Goal: Information Seeking & Learning: Check status

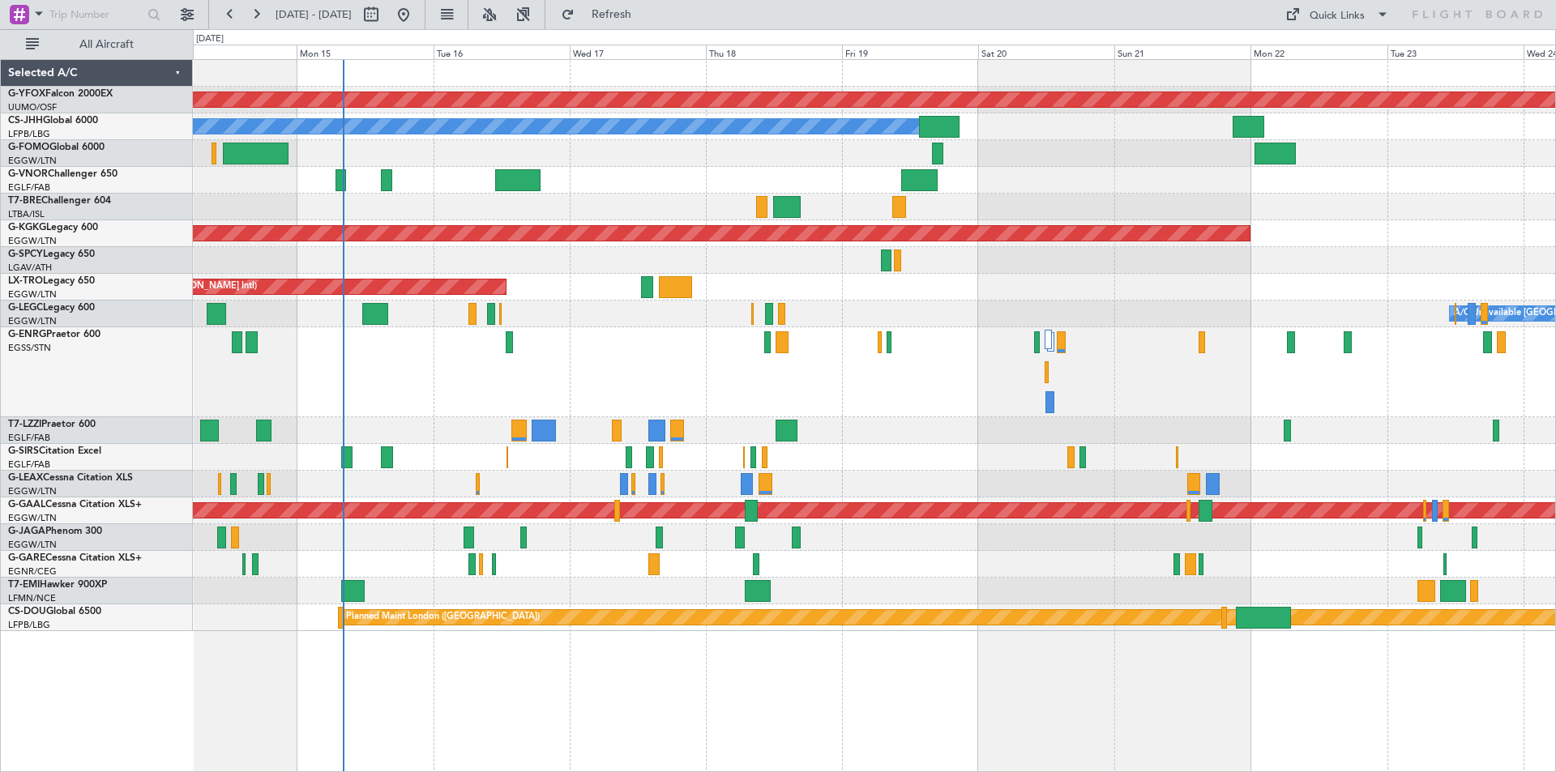
click at [873, 468] on div "Planned Maint [GEOGRAPHIC_DATA] ([GEOGRAPHIC_DATA])" at bounding box center [874, 457] width 1362 height 27
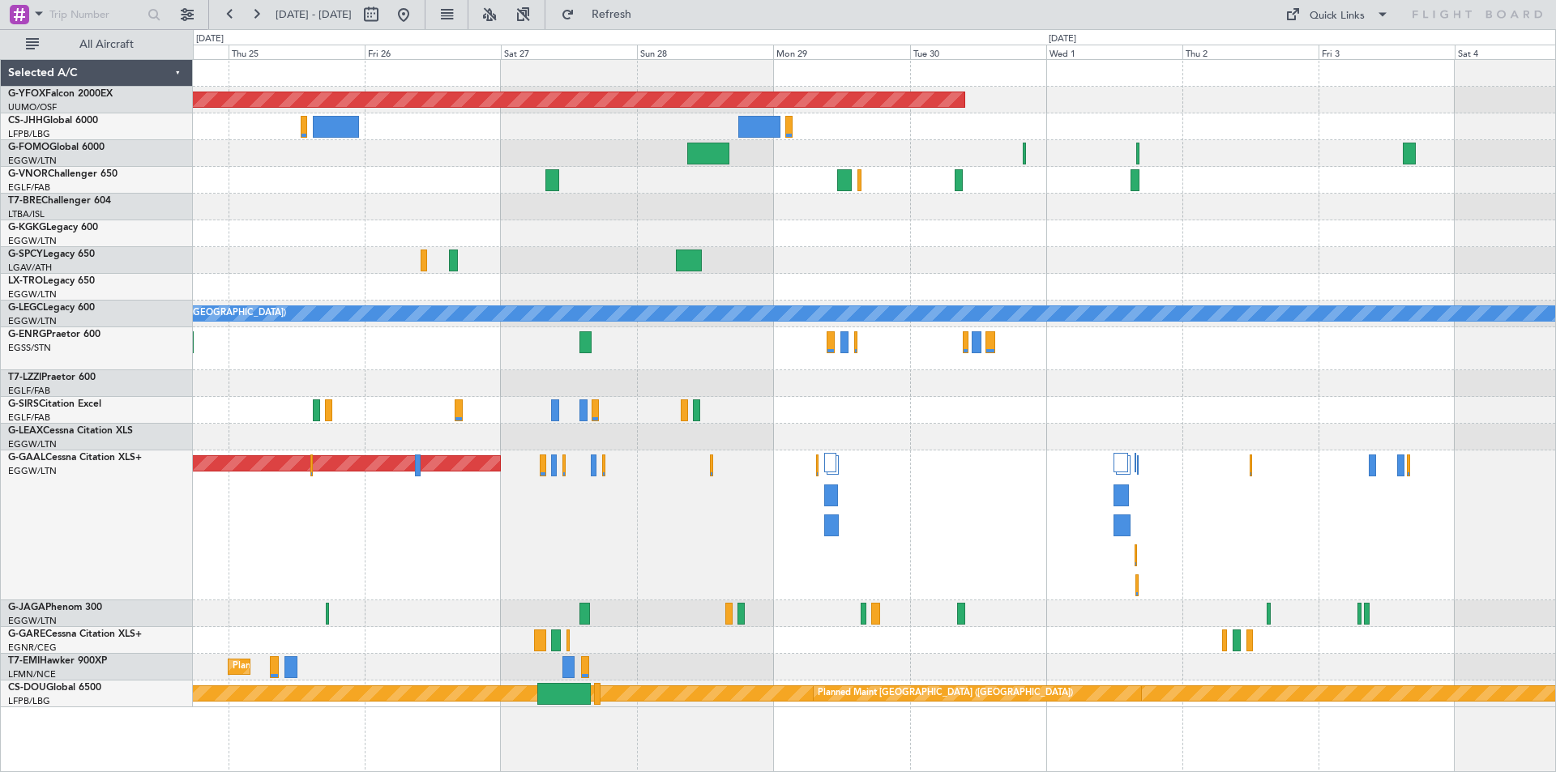
click at [802, 400] on div "AOG Maint Ostafyevo A/C Unavailable London (Luton) Planned Maint Dusseldorf Pla…" at bounding box center [874, 384] width 1362 height 648
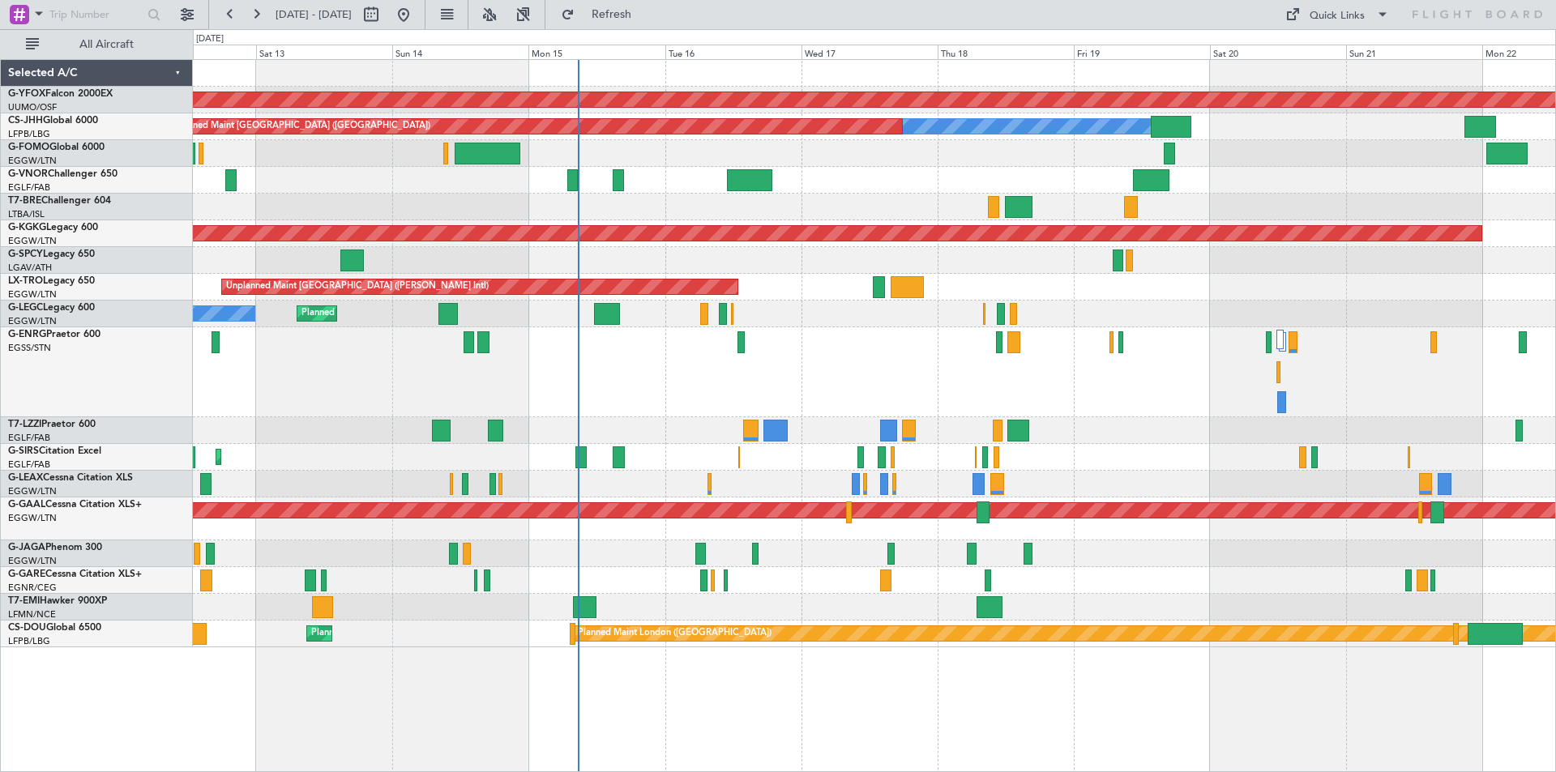
click at [1262, 157] on div "AOG Maint Ostafyevo Owner Planned Maint Paris (Le Bourget) AOG Maint Istanbul (…" at bounding box center [874, 354] width 1362 height 588
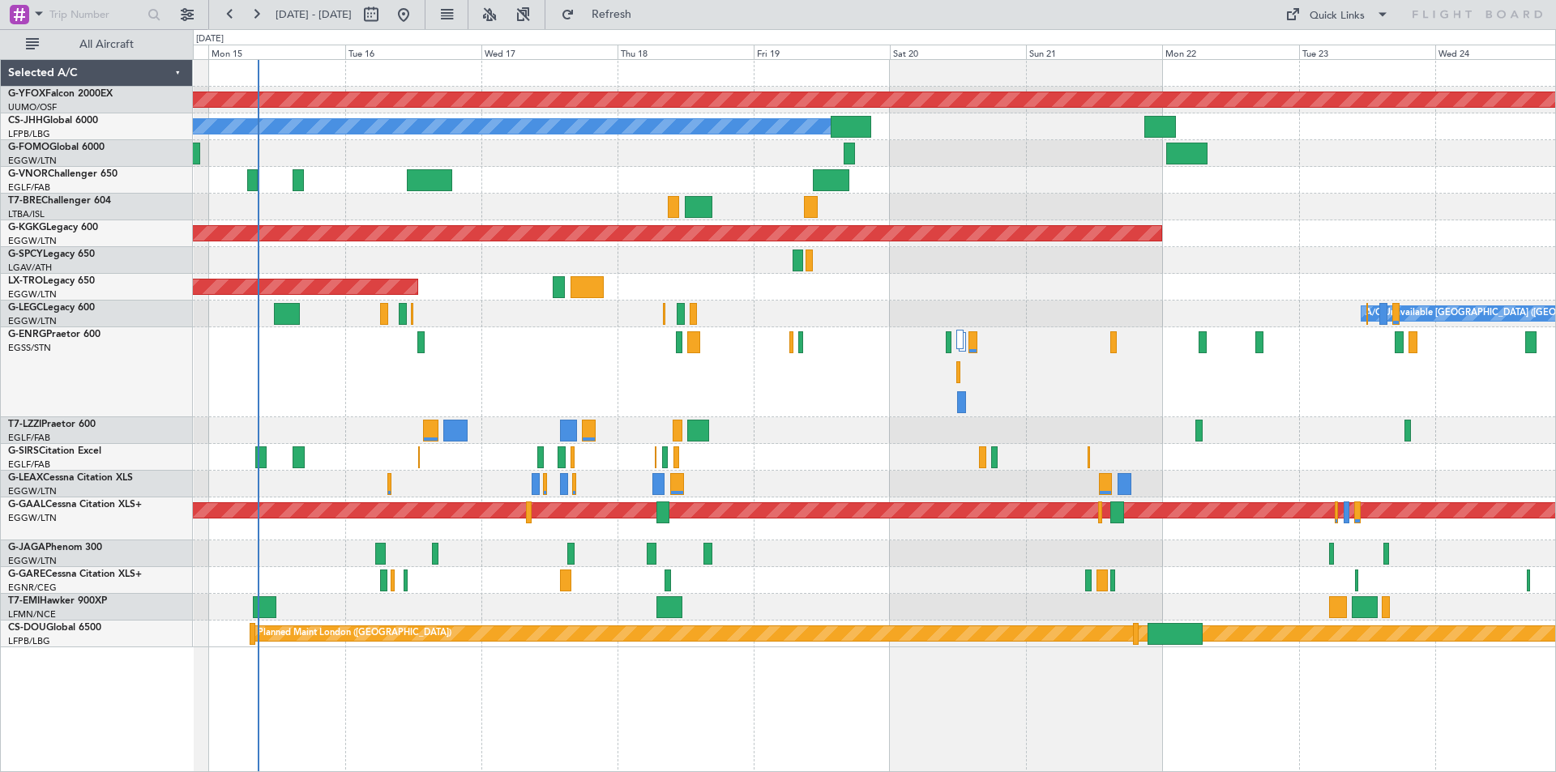
click at [880, 242] on div "AOG Maint [GEOGRAPHIC_DATA] (Ataturk)" at bounding box center [874, 233] width 1362 height 27
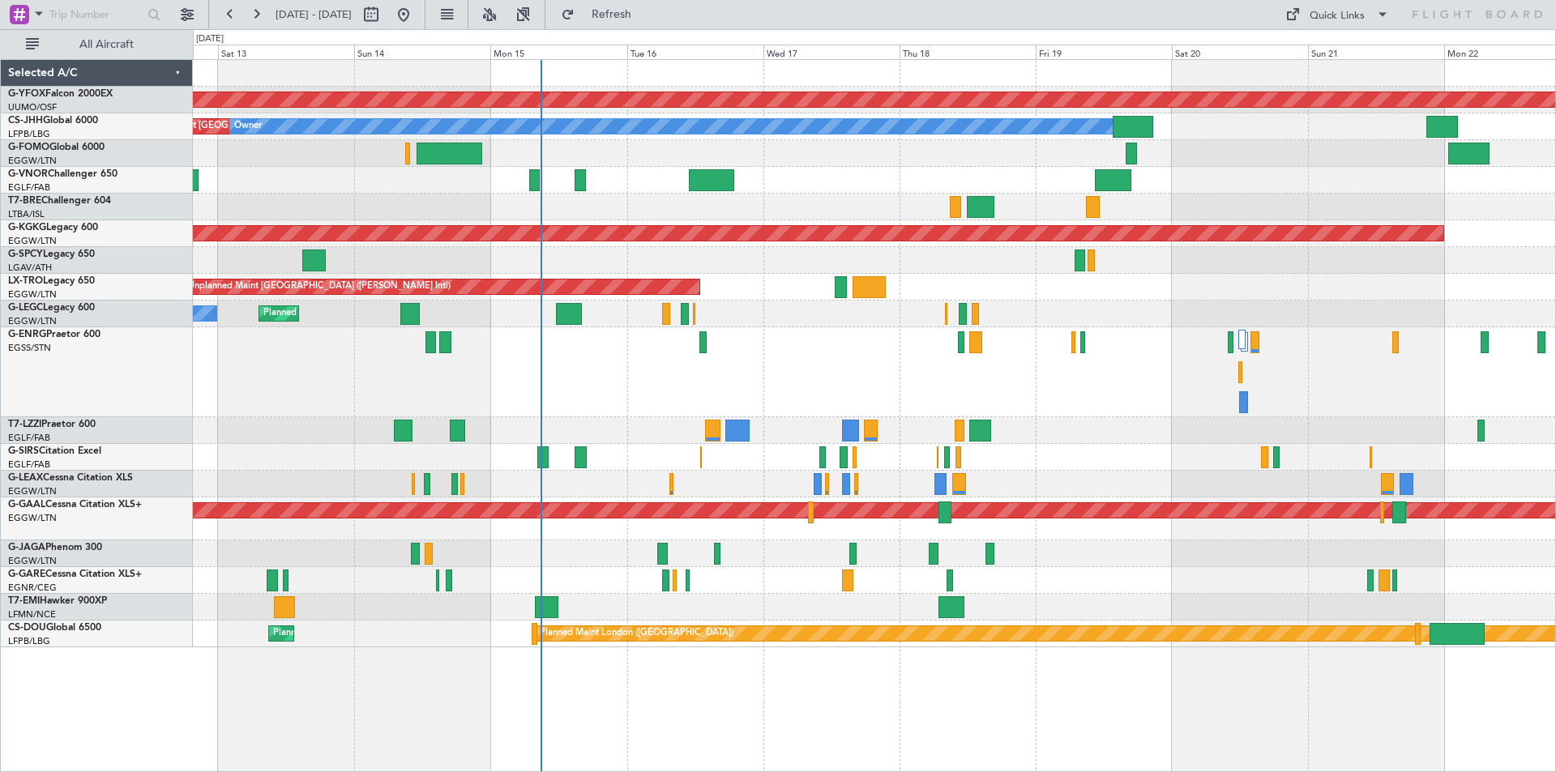
click at [1036, 357] on div at bounding box center [874, 372] width 1362 height 90
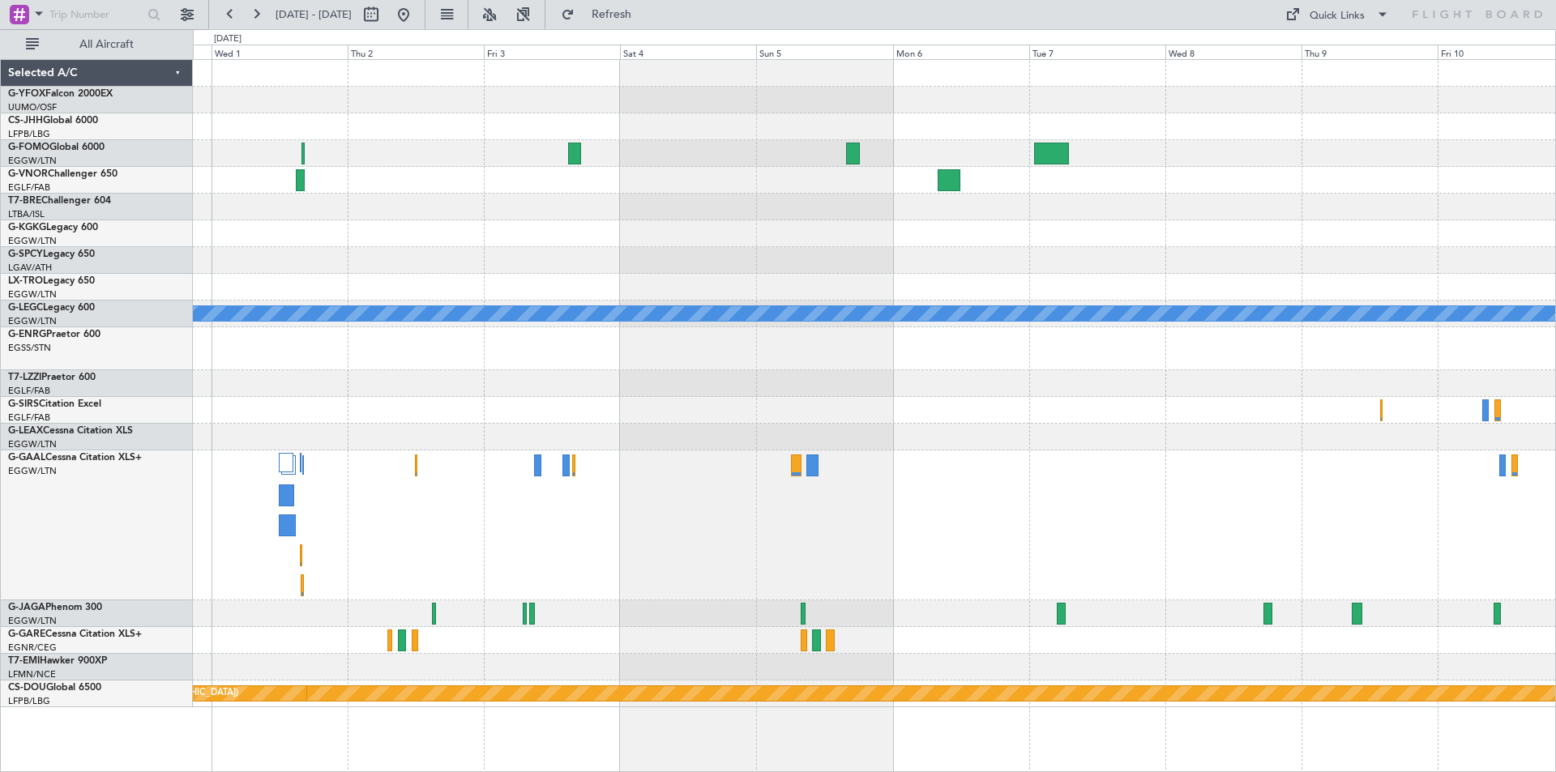
click at [549, 239] on div "AOG Maint Ostafyevo A/C Unavailable London (Luton) Planned Maint London (Biggin…" at bounding box center [874, 384] width 1362 height 648
click at [417, 17] on button at bounding box center [404, 15] width 26 height 26
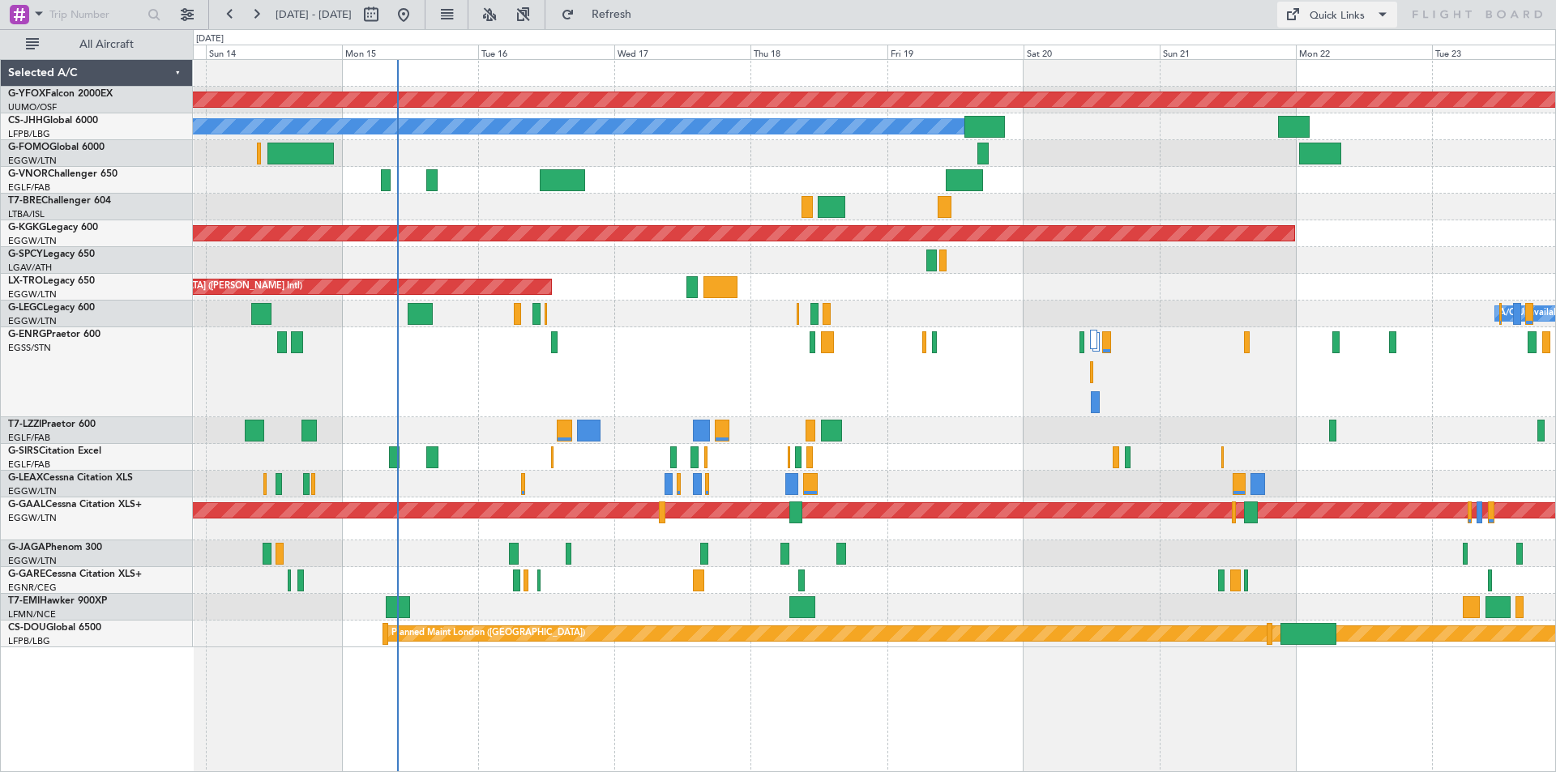
click at [1305, 16] on button "Quick Links" at bounding box center [1337, 15] width 120 height 26
click at [1315, 41] on button "Trip Builder" at bounding box center [1338, 53] width 122 height 39
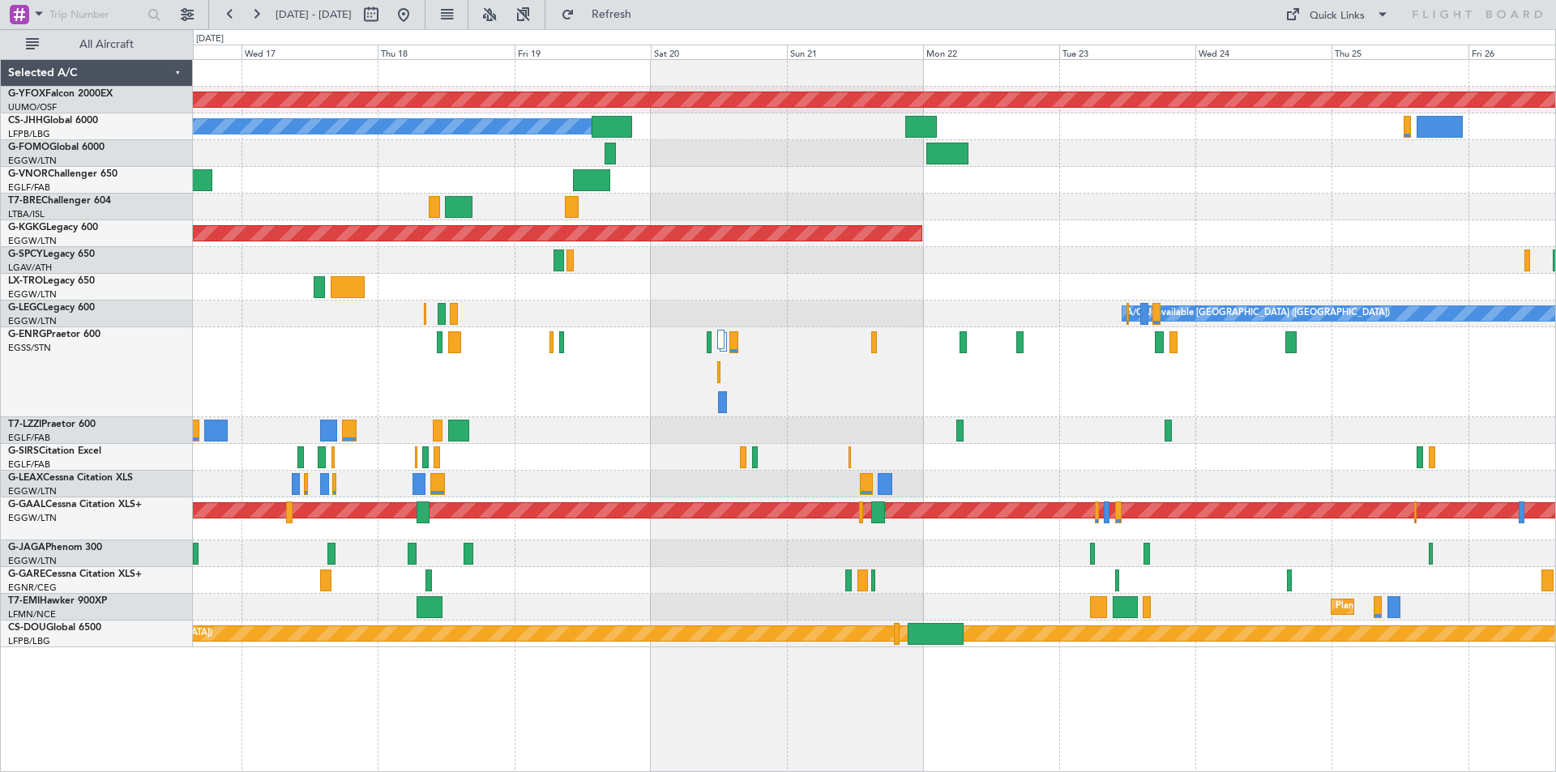
click at [948, 248] on div at bounding box center [874, 260] width 1362 height 27
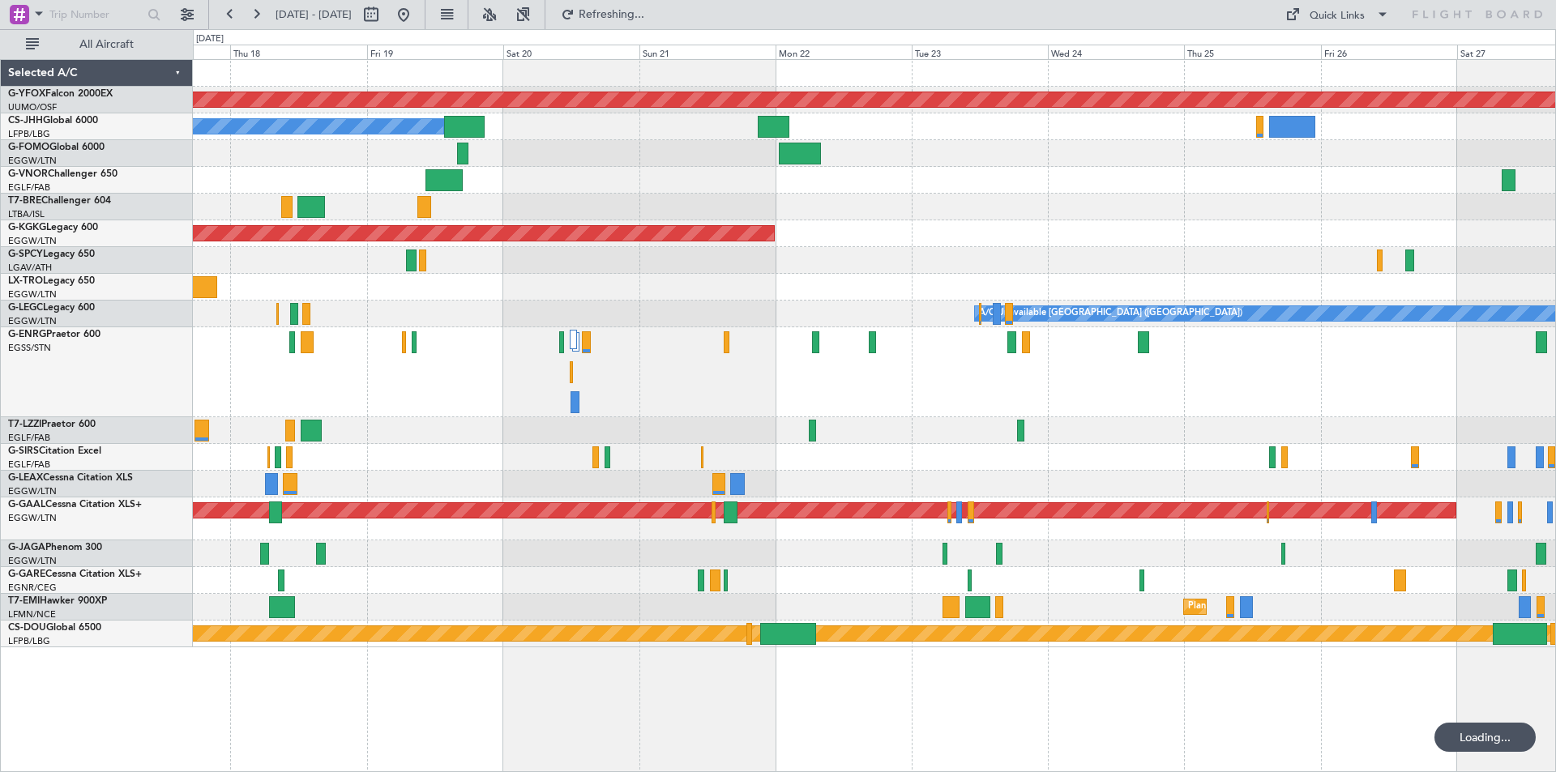
click at [899, 220] on div at bounding box center [874, 207] width 1362 height 27
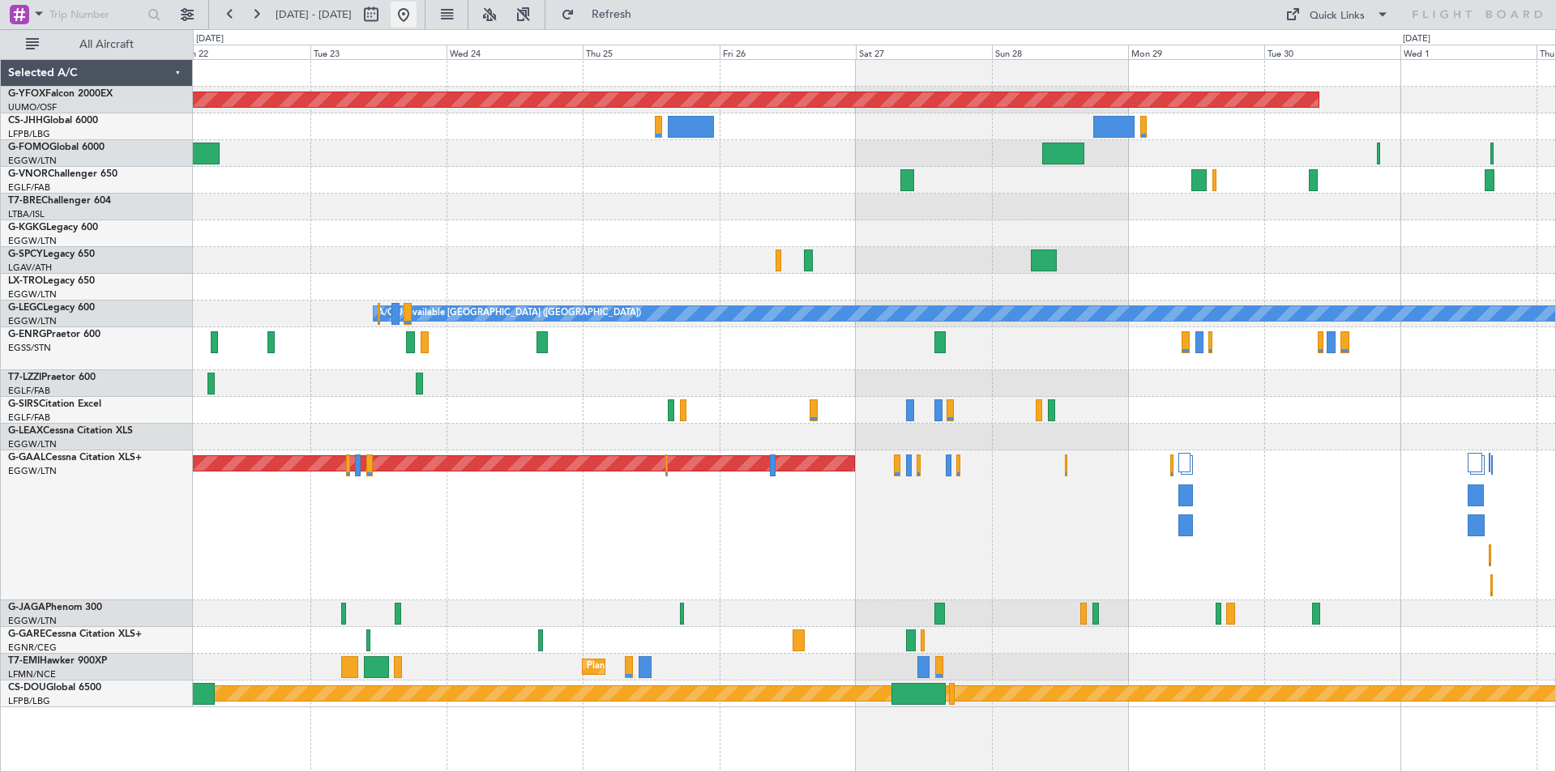
click at [417, 16] on button at bounding box center [404, 15] width 26 height 26
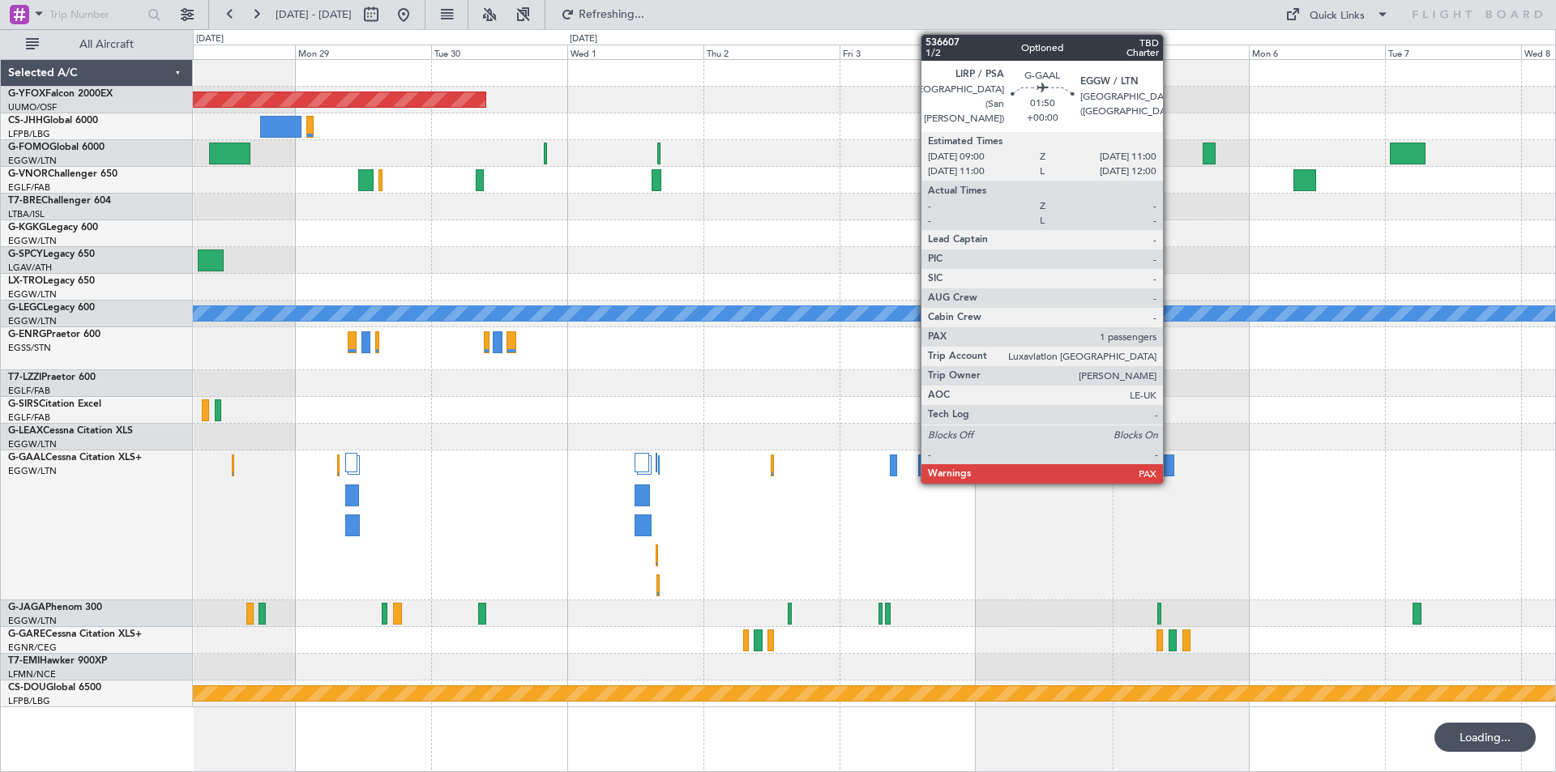
click at [1170, 467] on div at bounding box center [1169, 466] width 12 height 22
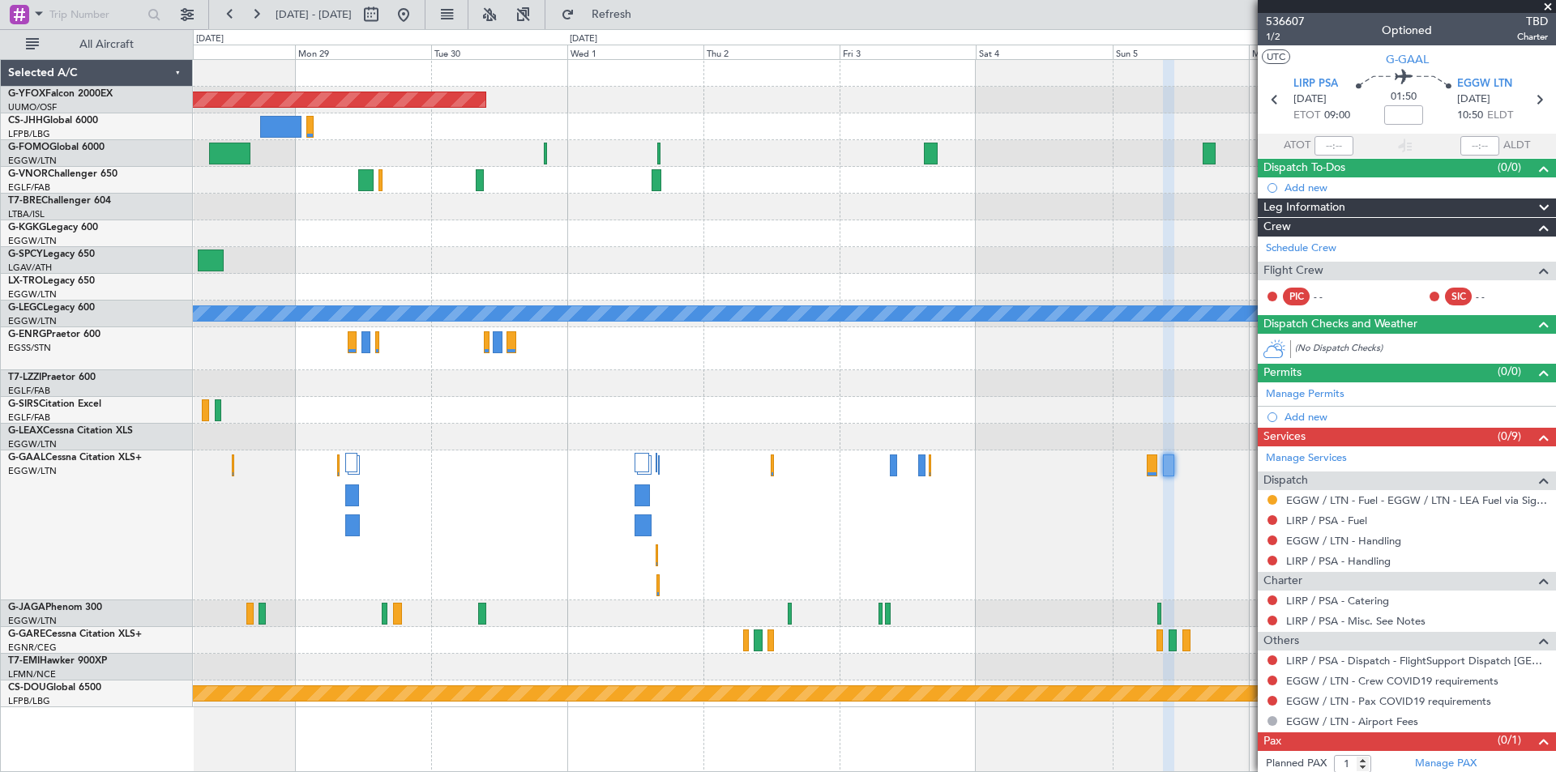
click at [1545, 4] on span at bounding box center [1548, 7] width 16 height 15
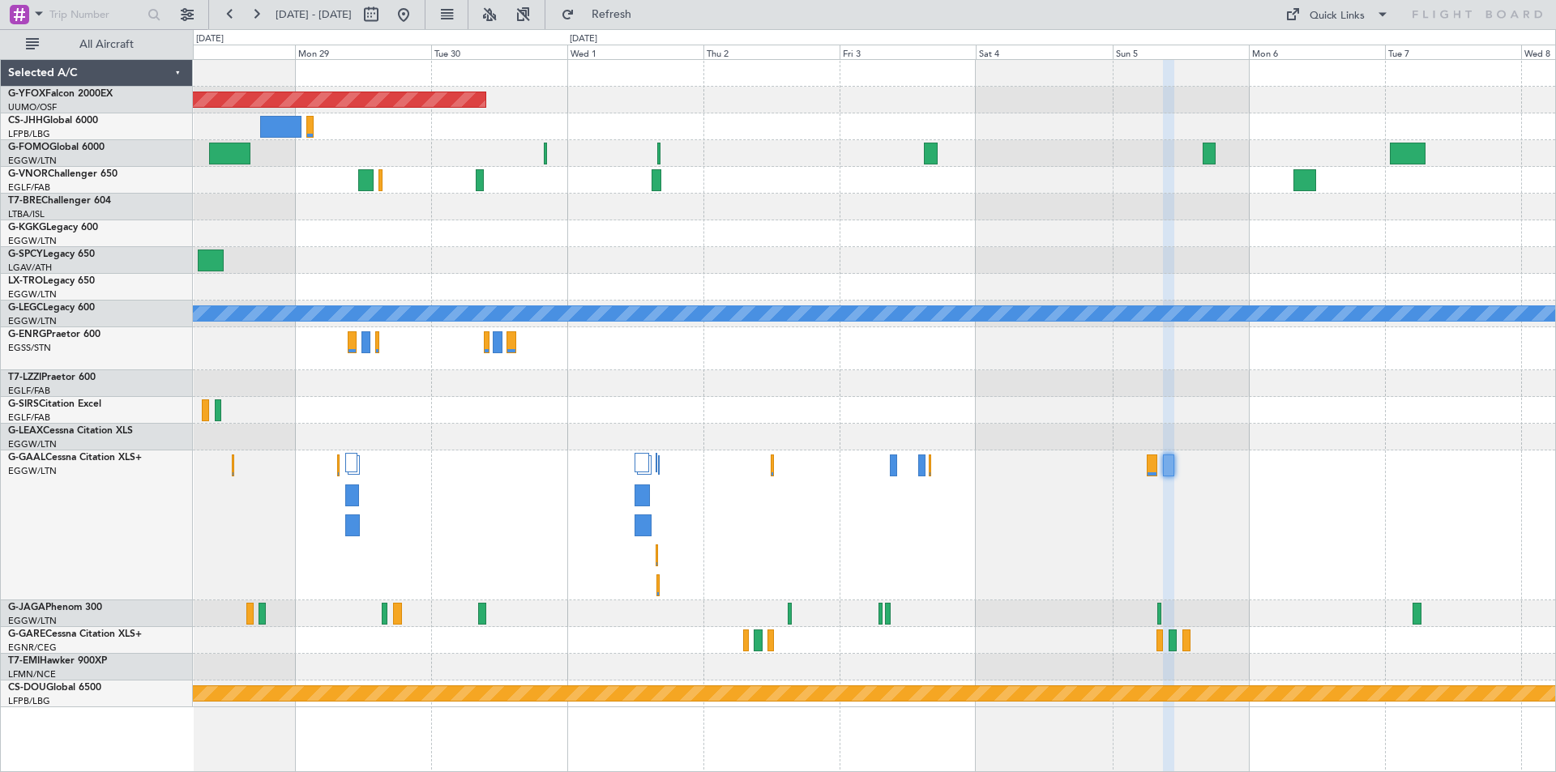
type input "0"
click at [417, 20] on button at bounding box center [404, 15] width 26 height 26
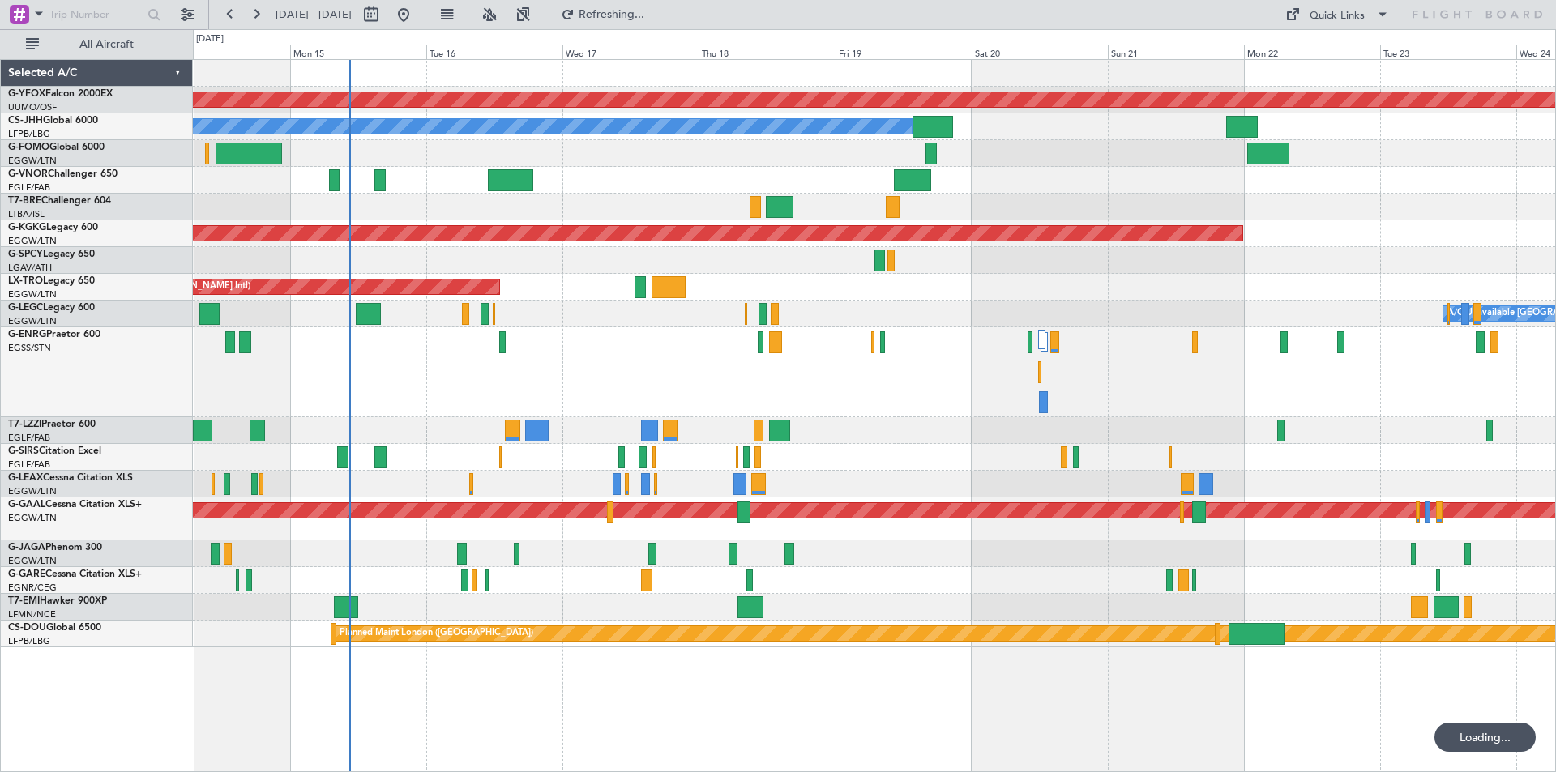
click at [1007, 382] on div at bounding box center [874, 372] width 1362 height 90
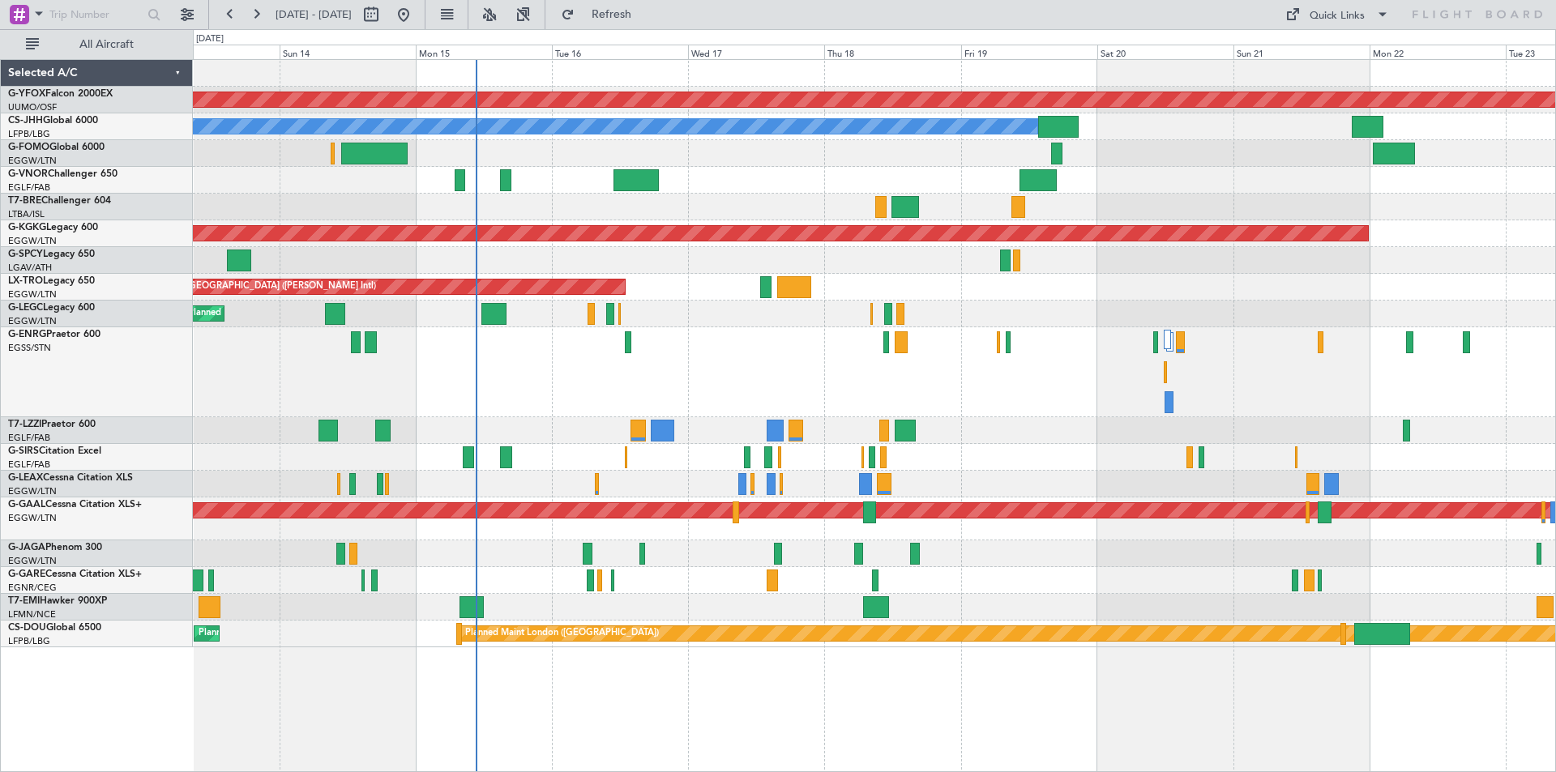
click at [1011, 415] on div "AOG Maint Ostafyevo Planned Maint Paris (Le Bourget) Owner Planned Maint London…" at bounding box center [874, 354] width 1362 height 588
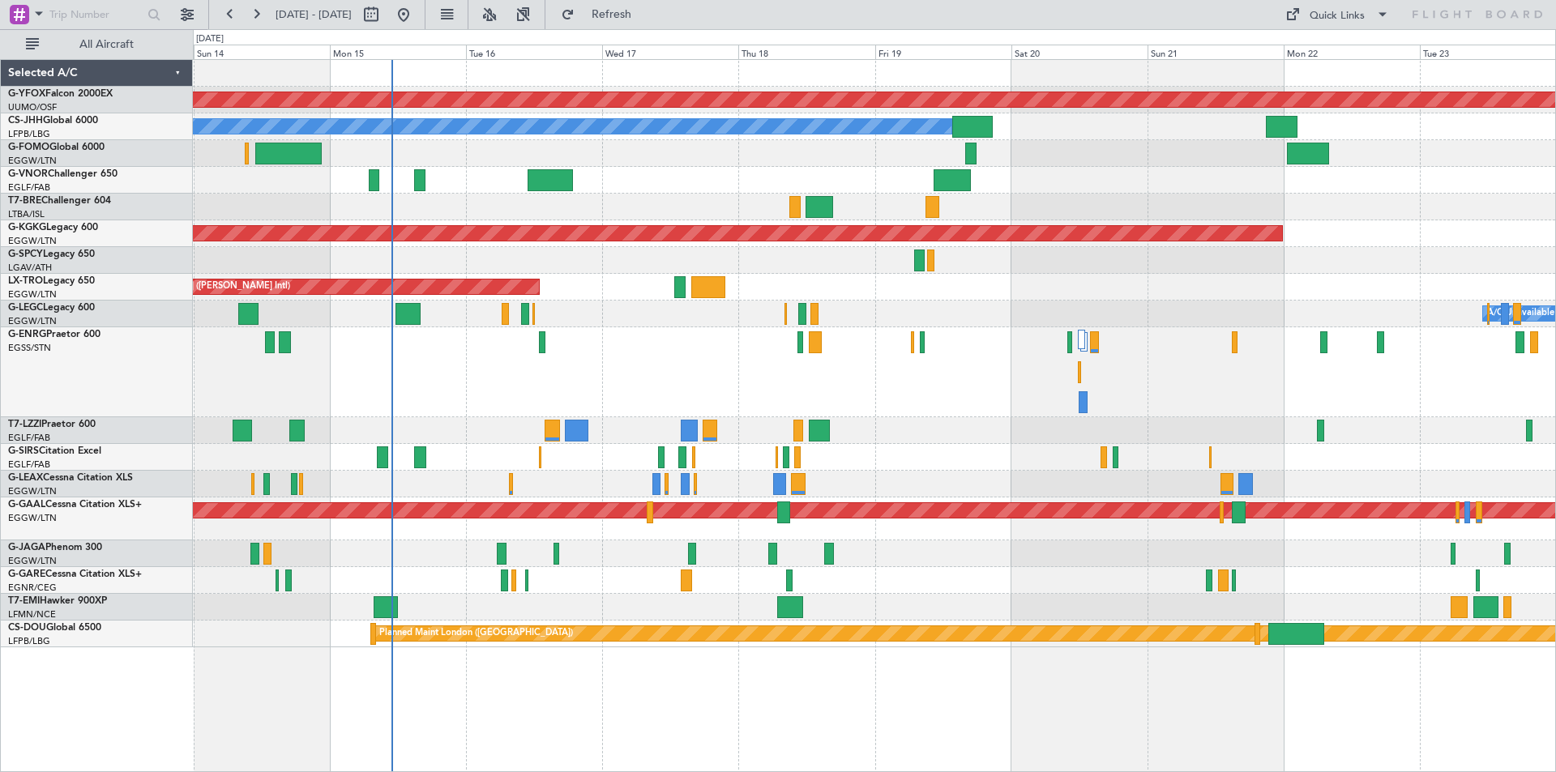
click at [1020, 457] on div "Planned Maint [GEOGRAPHIC_DATA] ([GEOGRAPHIC_DATA])" at bounding box center [874, 457] width 1362 height 27
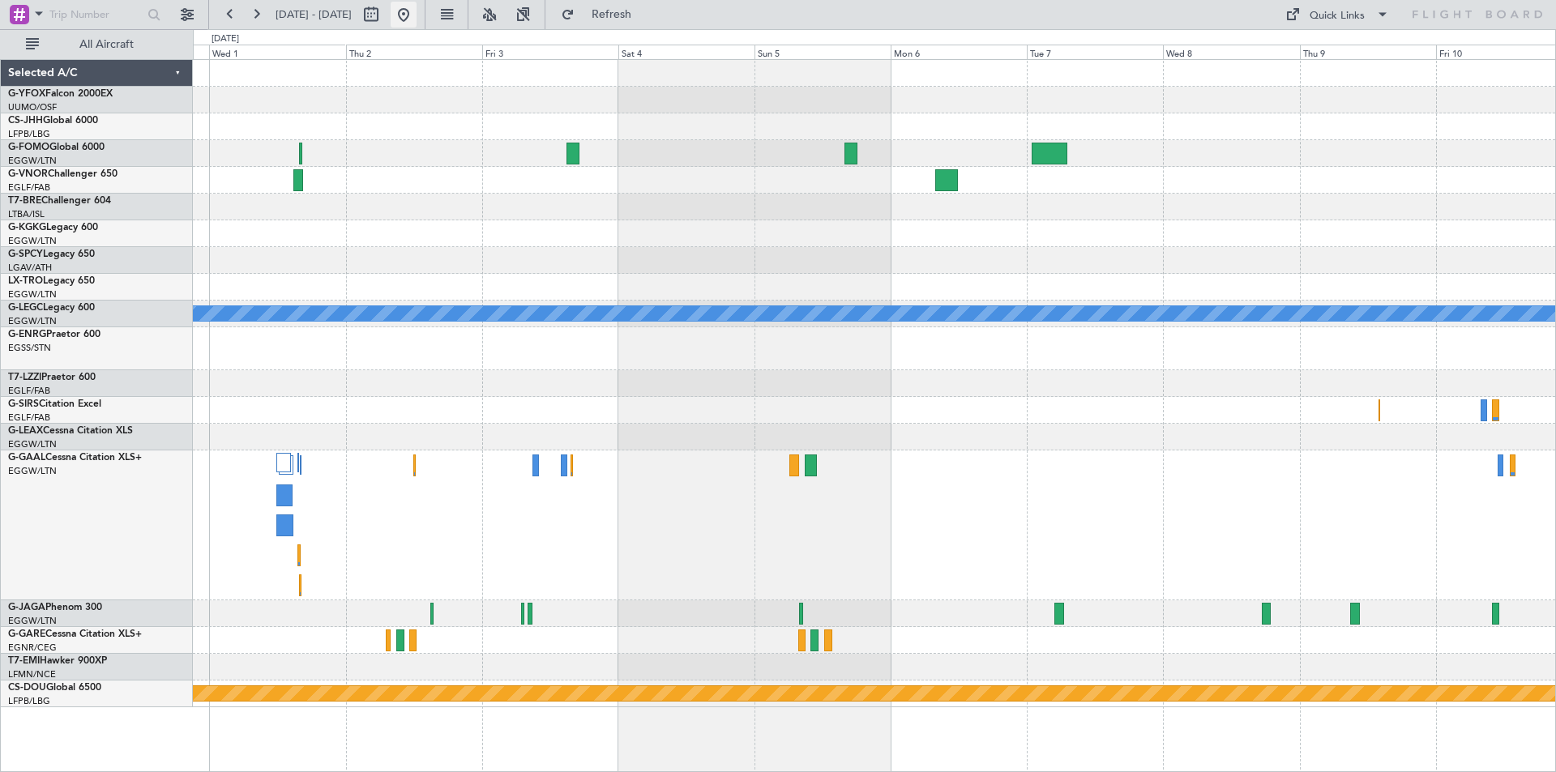
click at [417, 2] on button at bounding box center [404, 15] width 26 height 26
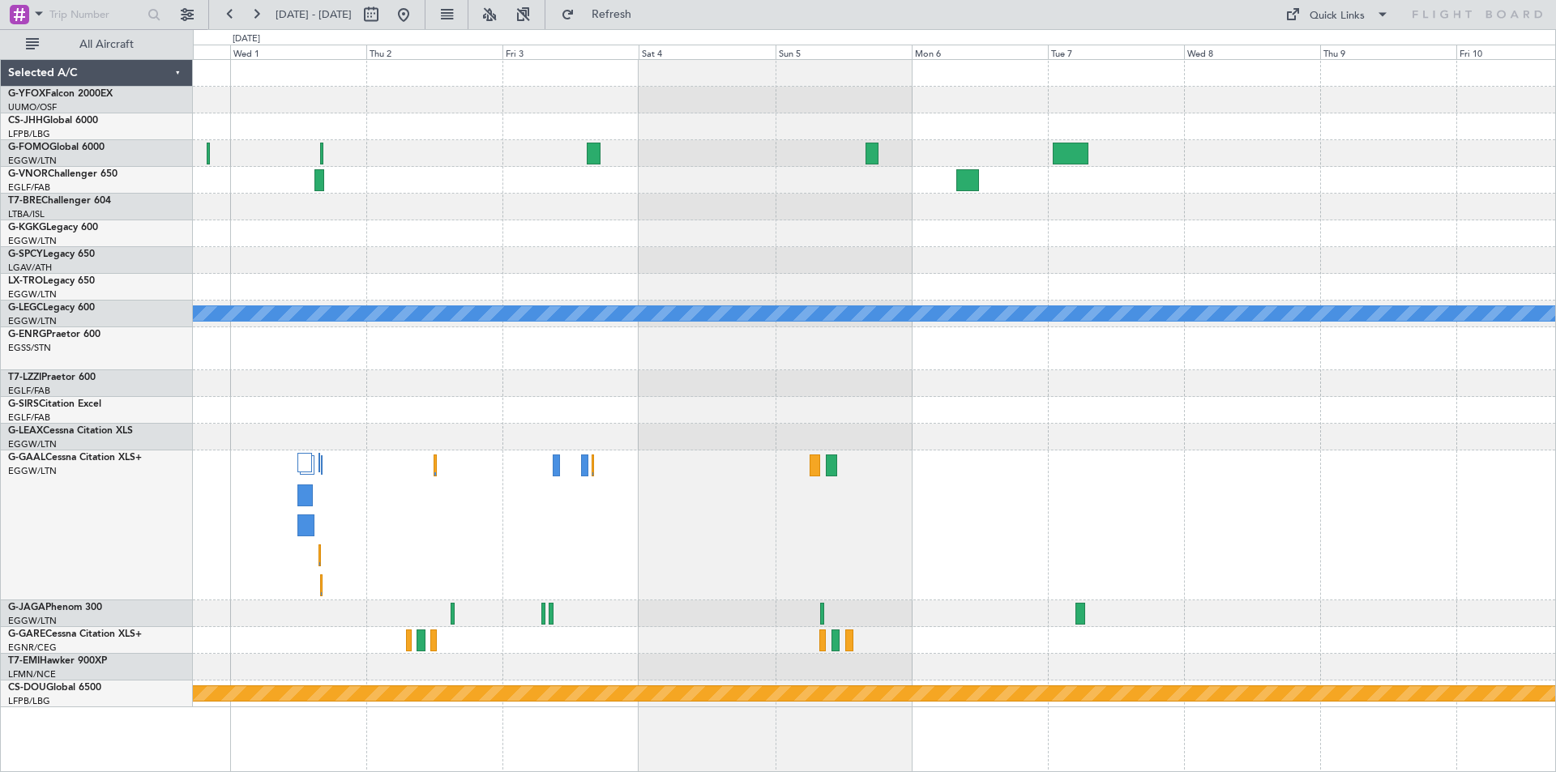
click at [0, 372] on html "12 Sep 2025 - 22 Sep 2025 Refresh Quick Links All Aircraft AOG Maint Ostafyevo …" at bounding box center [778, 386] width 1556 height 772
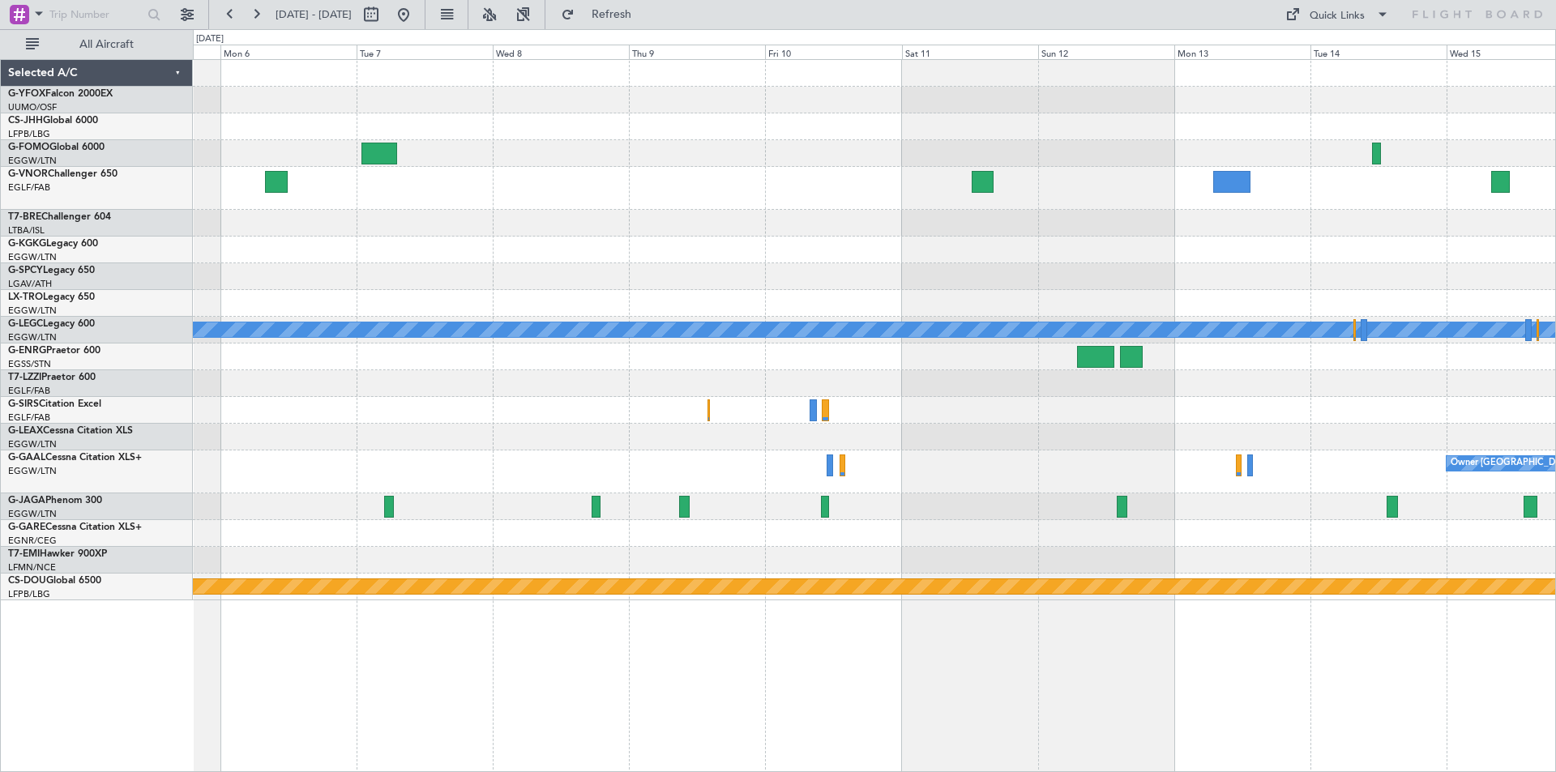
click at [1058, 439] on div at bounding box center [874, 437] width 1362 height 27
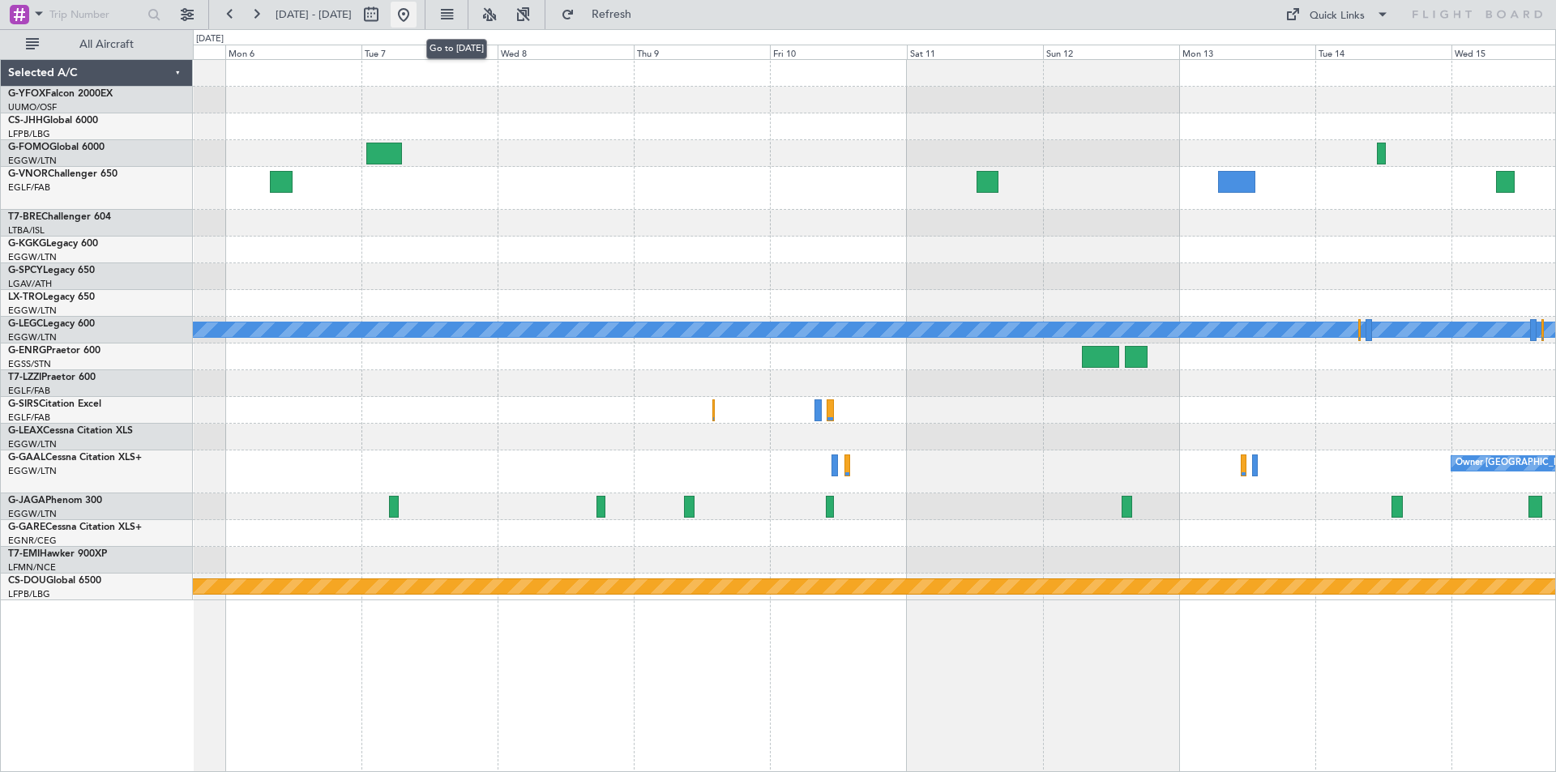
click at [417, 17] on button at bounding box center [404, 15] width 26 height 26
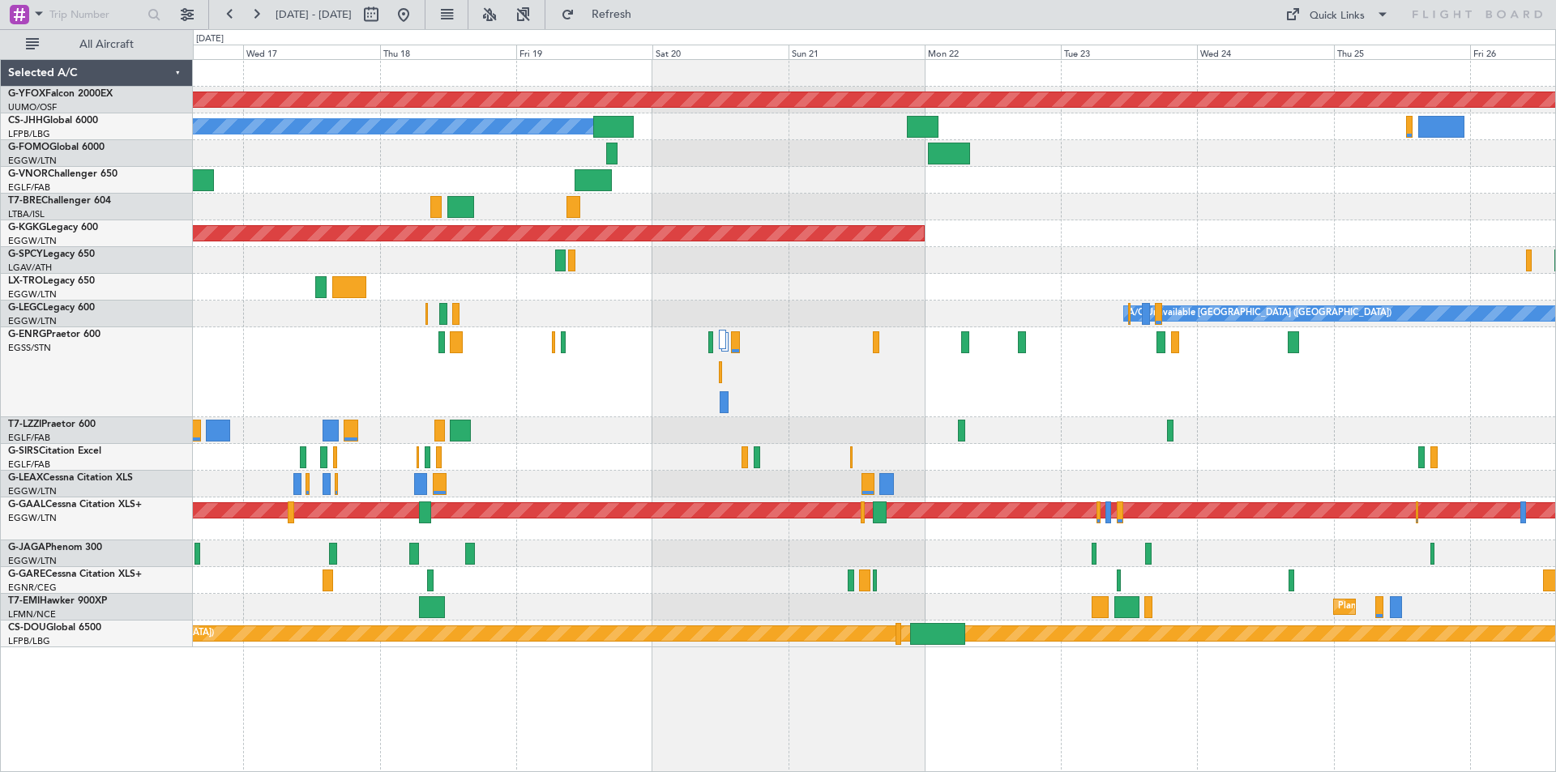
click at [1018, 399] on div at bounding box center [874, 372] width 1362 height 90
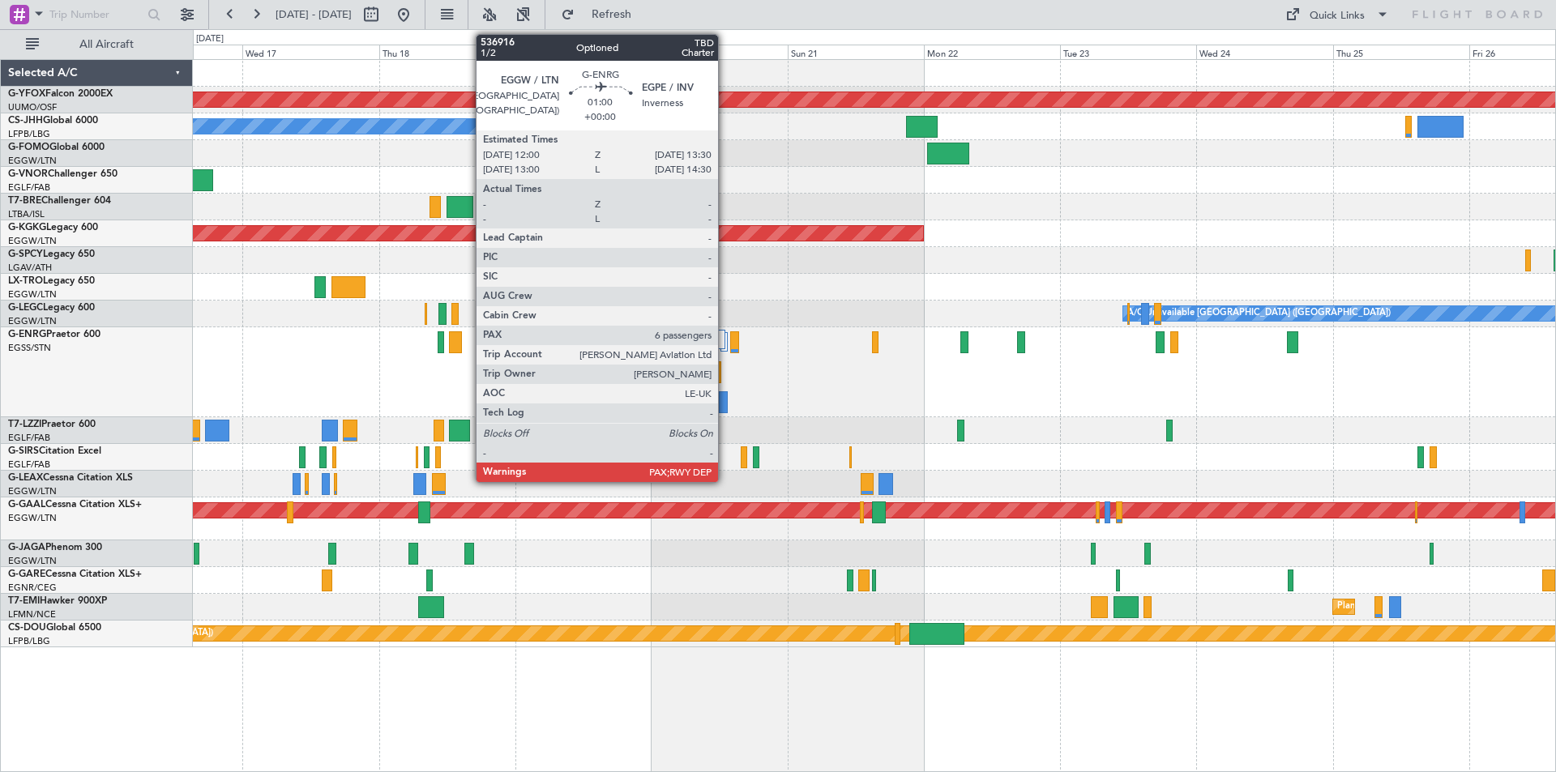
click at [725, 402] on div at bounding box center [723, 402] width 9 height 22
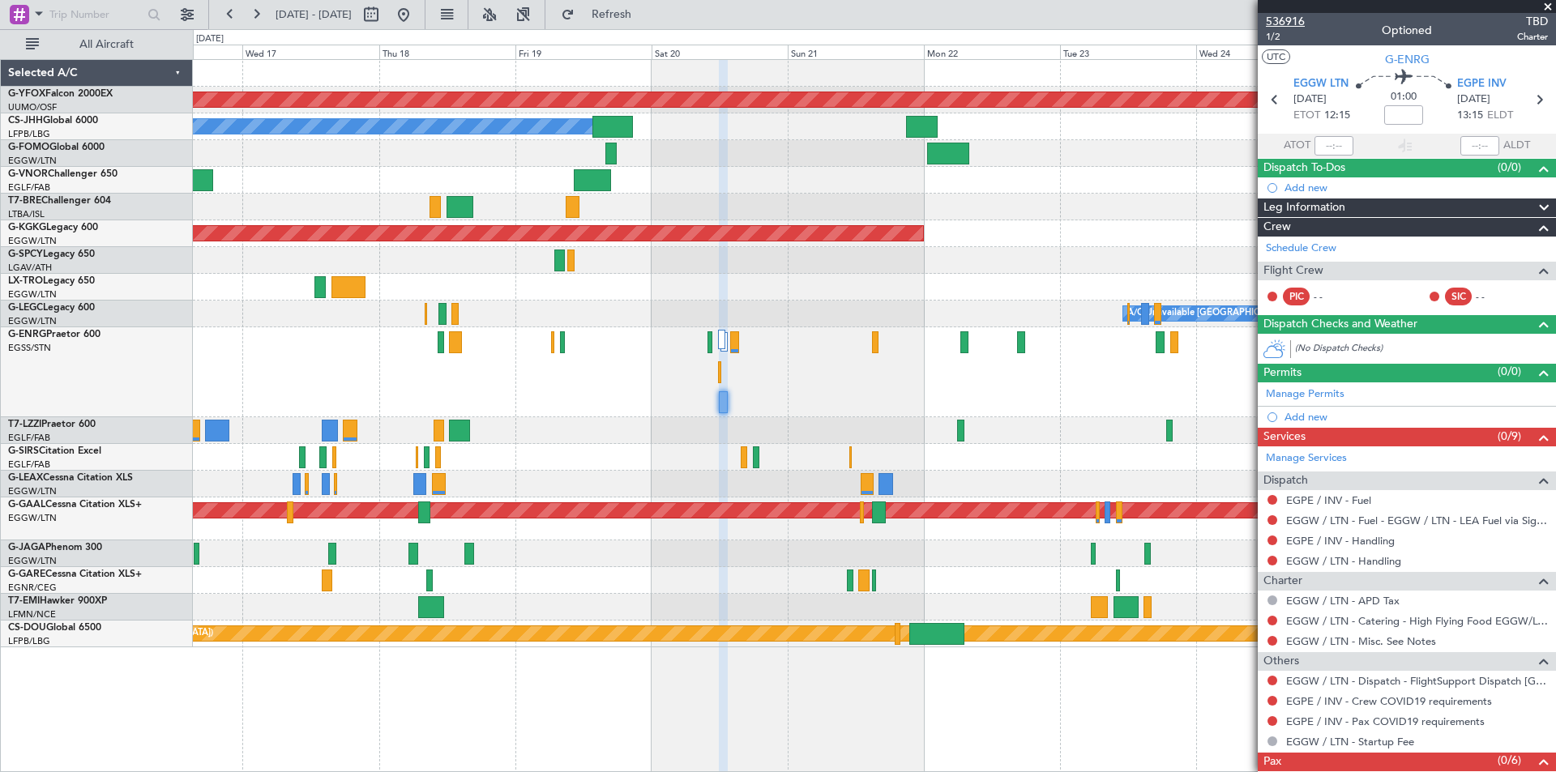
click at [1283, 19] on span "536916" at bounding box center [1285, 21] width 39 height 17
click at [1550, 6] on span at bounding box center [1548, 7] width 16 height 15
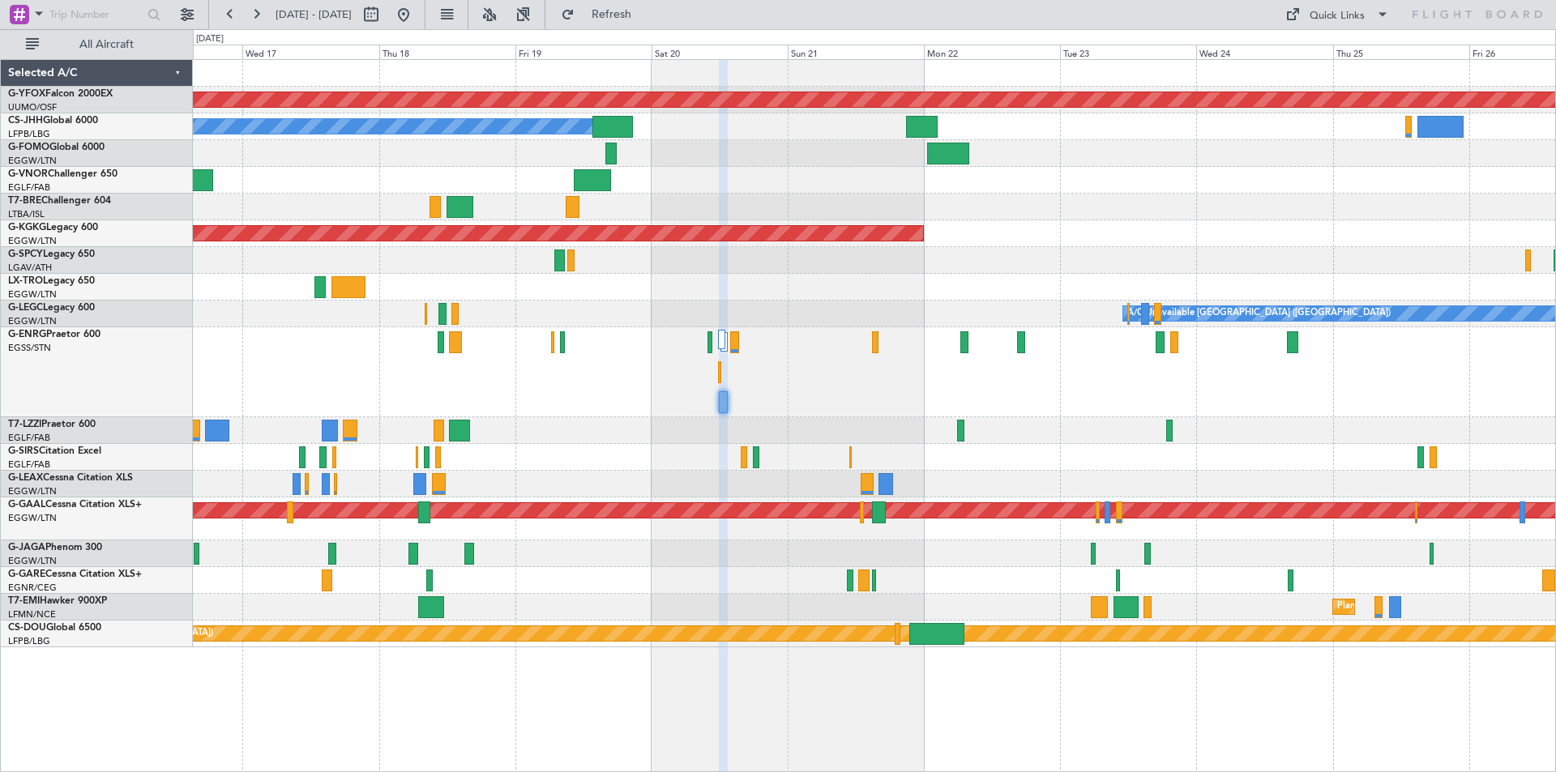
type input "0"
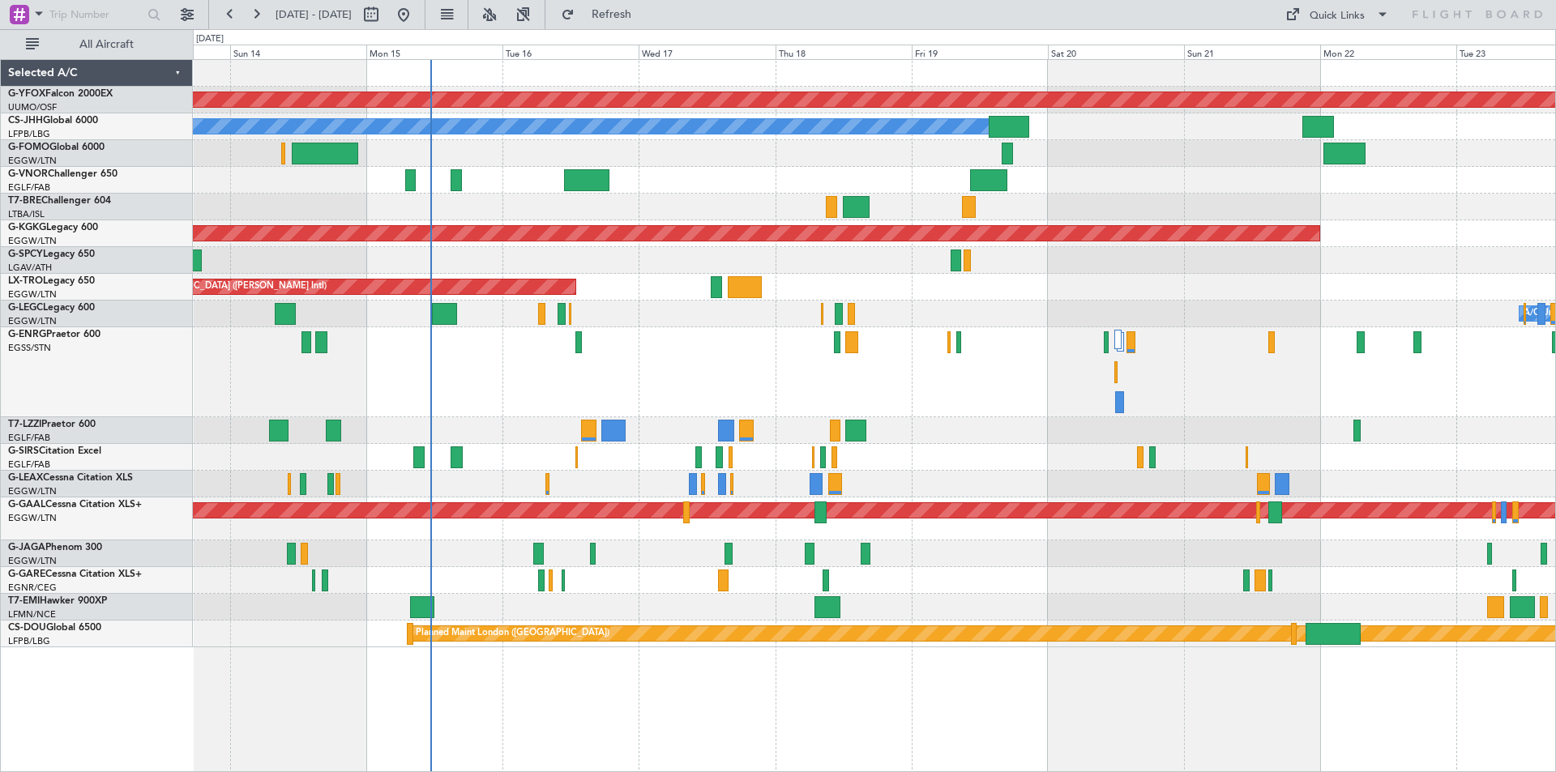
click at [960, 378] on div at bounding box center [874, 372] width 1362 height 90
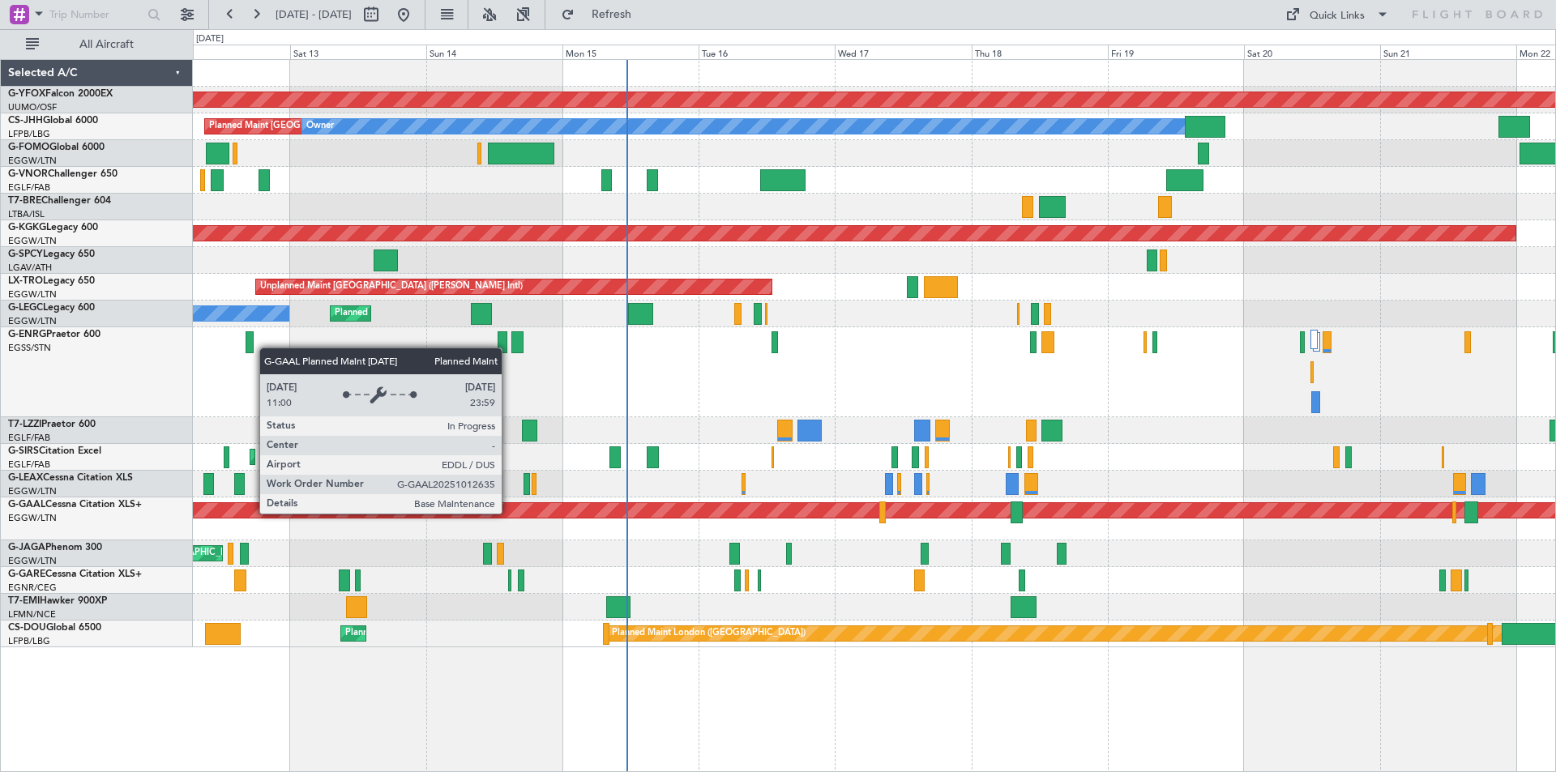
click at [704, 507] on div "Planned Maint Dusseldorf" at bounding box center [513, 510] width 3365 height 15
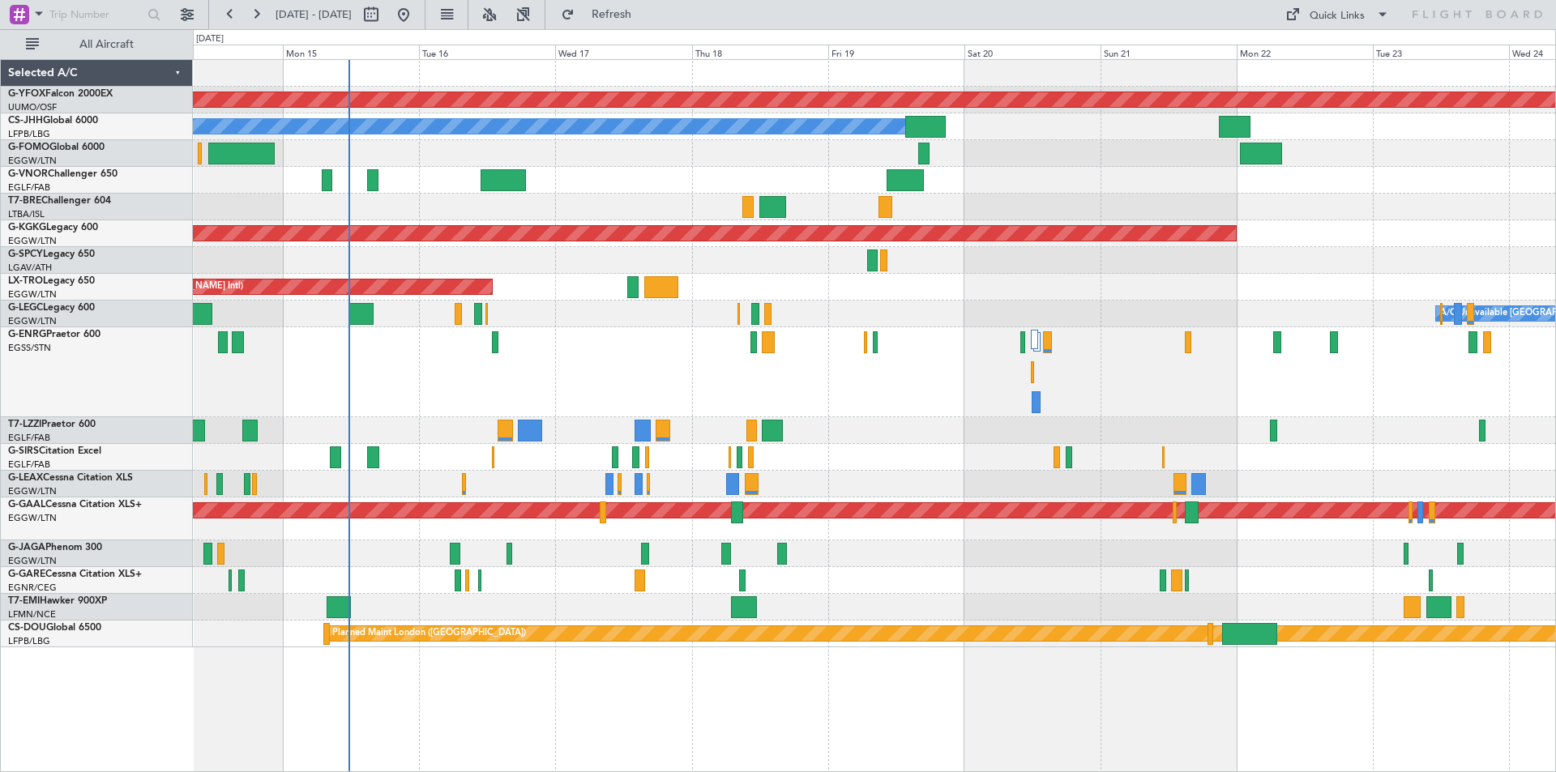
click at [818, 317] on div "AOG Maint Ostafyevo Planned Maint Paris (Le Bourget) Owner AOG Maint Istanbul (…" at bounding box center [874, 354] width 1362 height 588
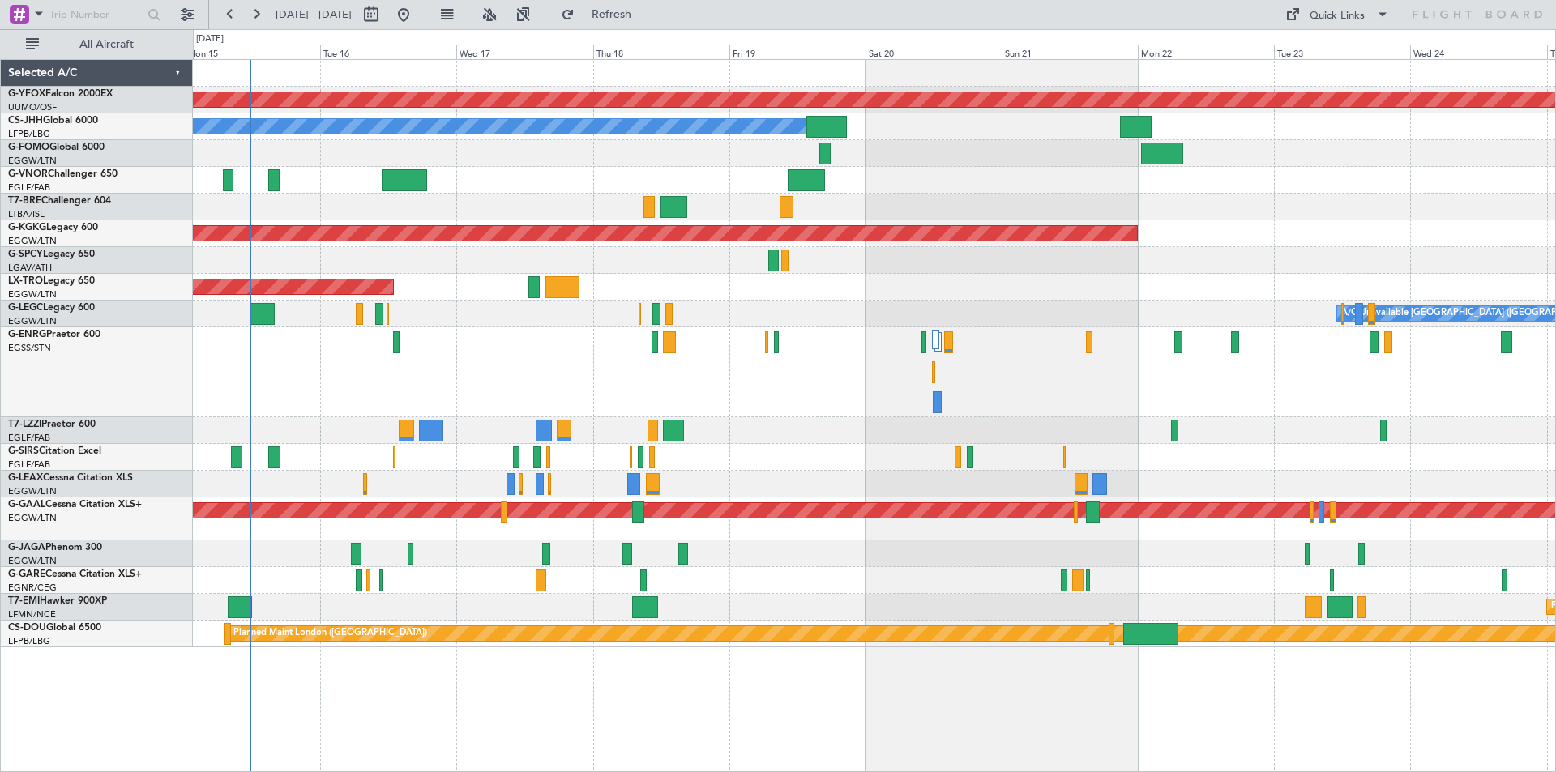
click at [265, 328] on div at bounding box center [874, 372] width 1362 height 90
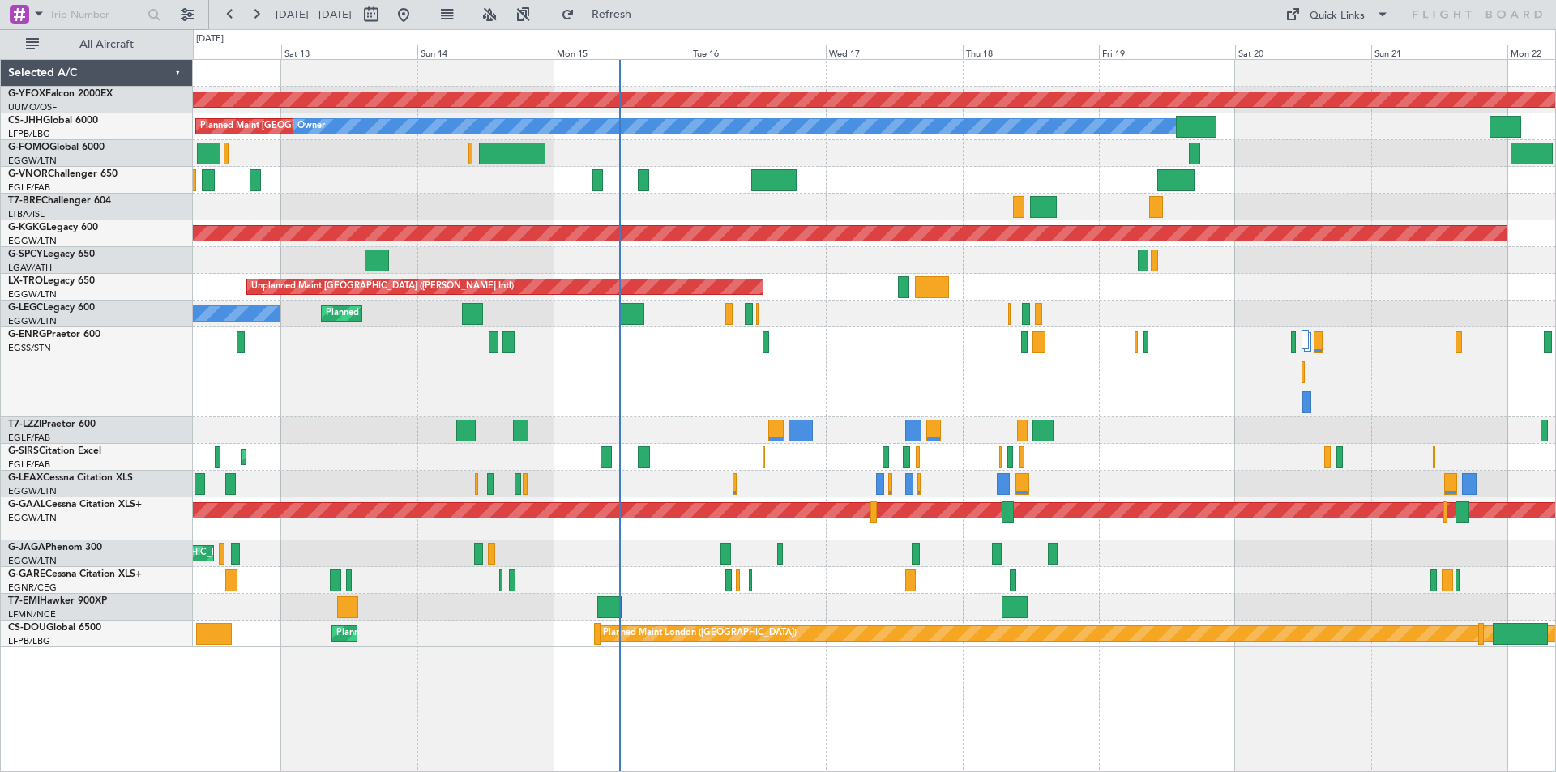
click at [1088, 400] on div "No Crew" at bounding box center [874, 372] width 1362 height 90
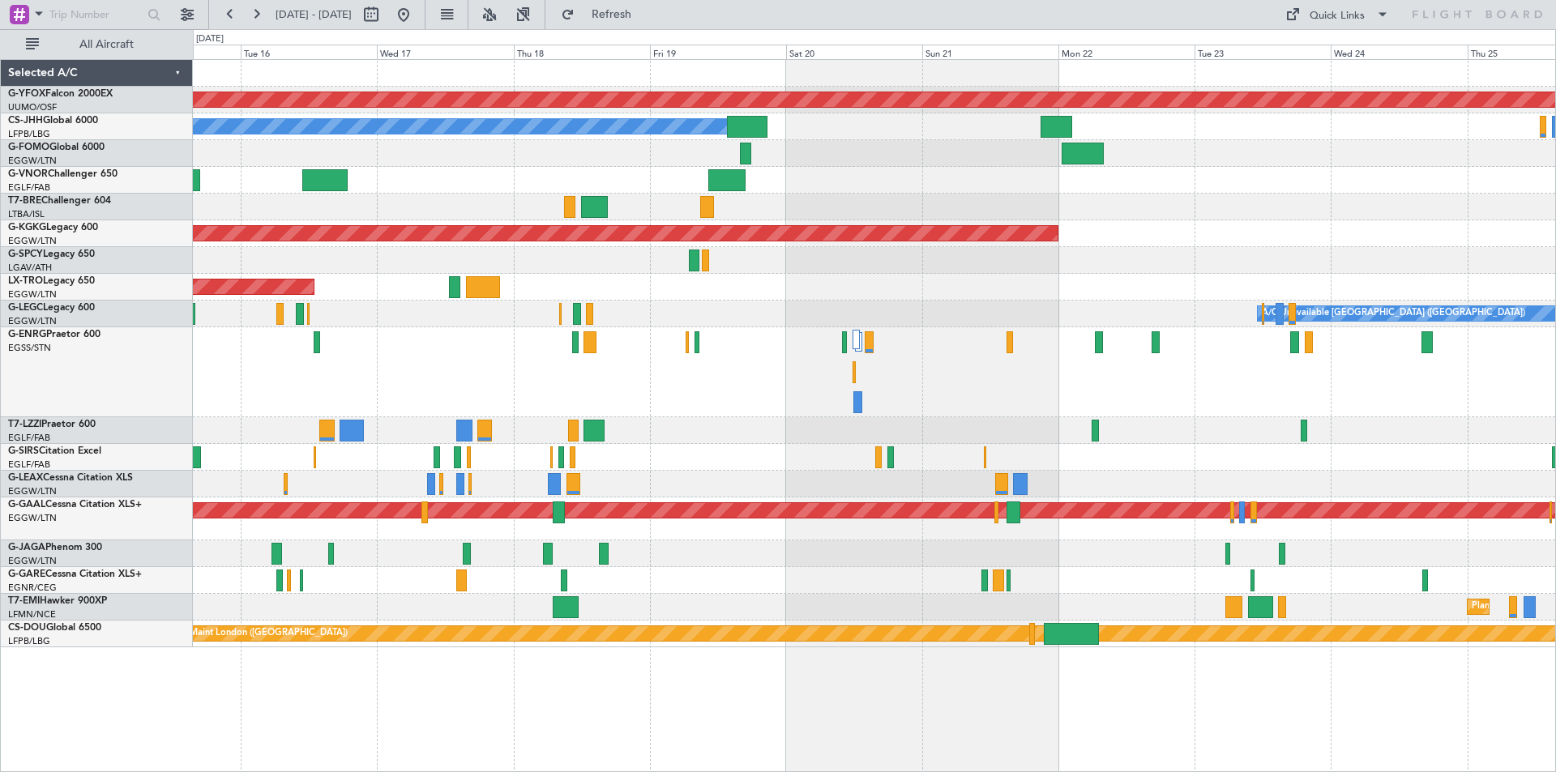
click at [703, 566] on div at bounding box center [874, 554] width 1362 height 27
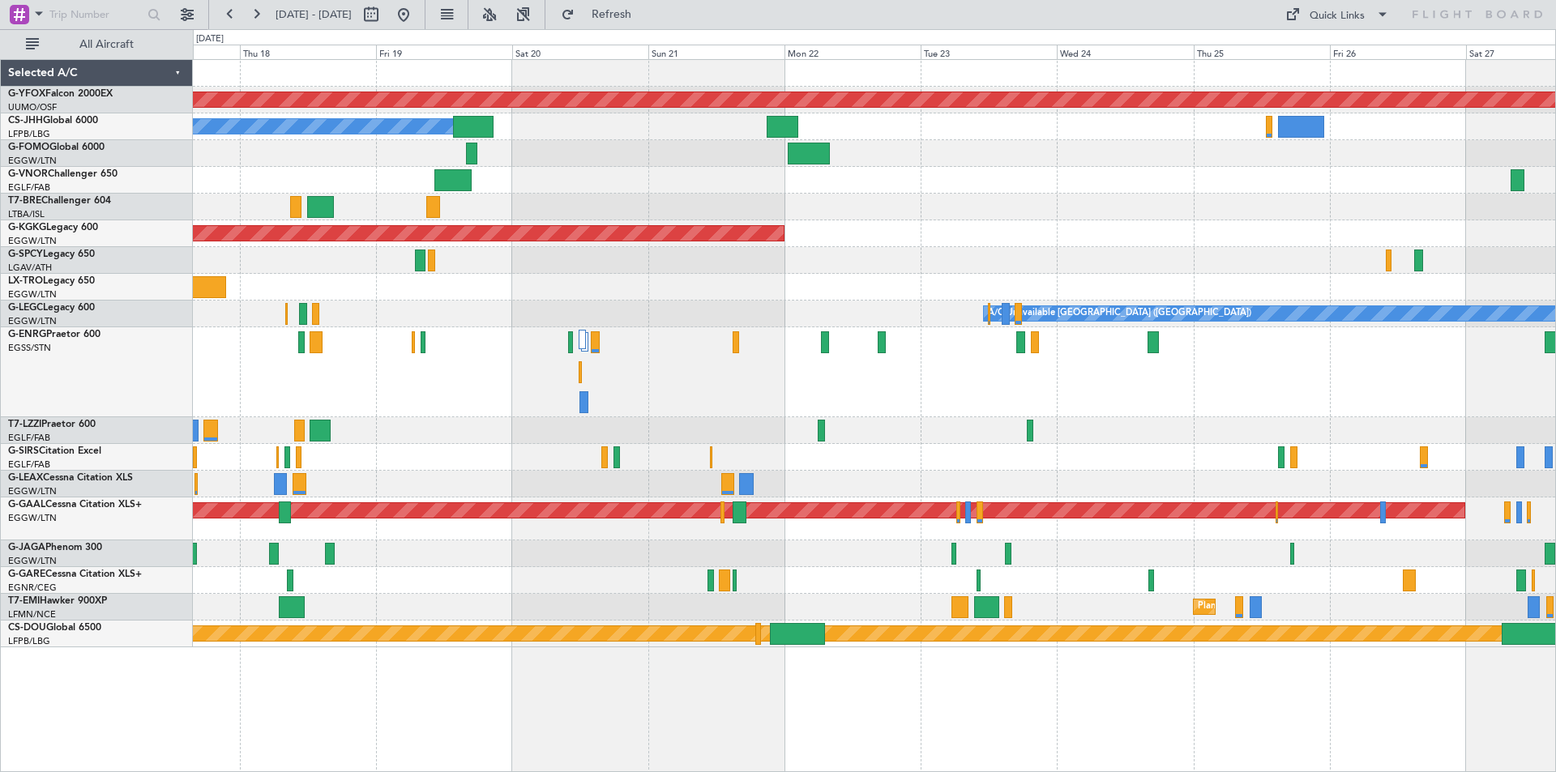
click at [825, 410] on div at bounding box center [874, 372] width 1362 height 90
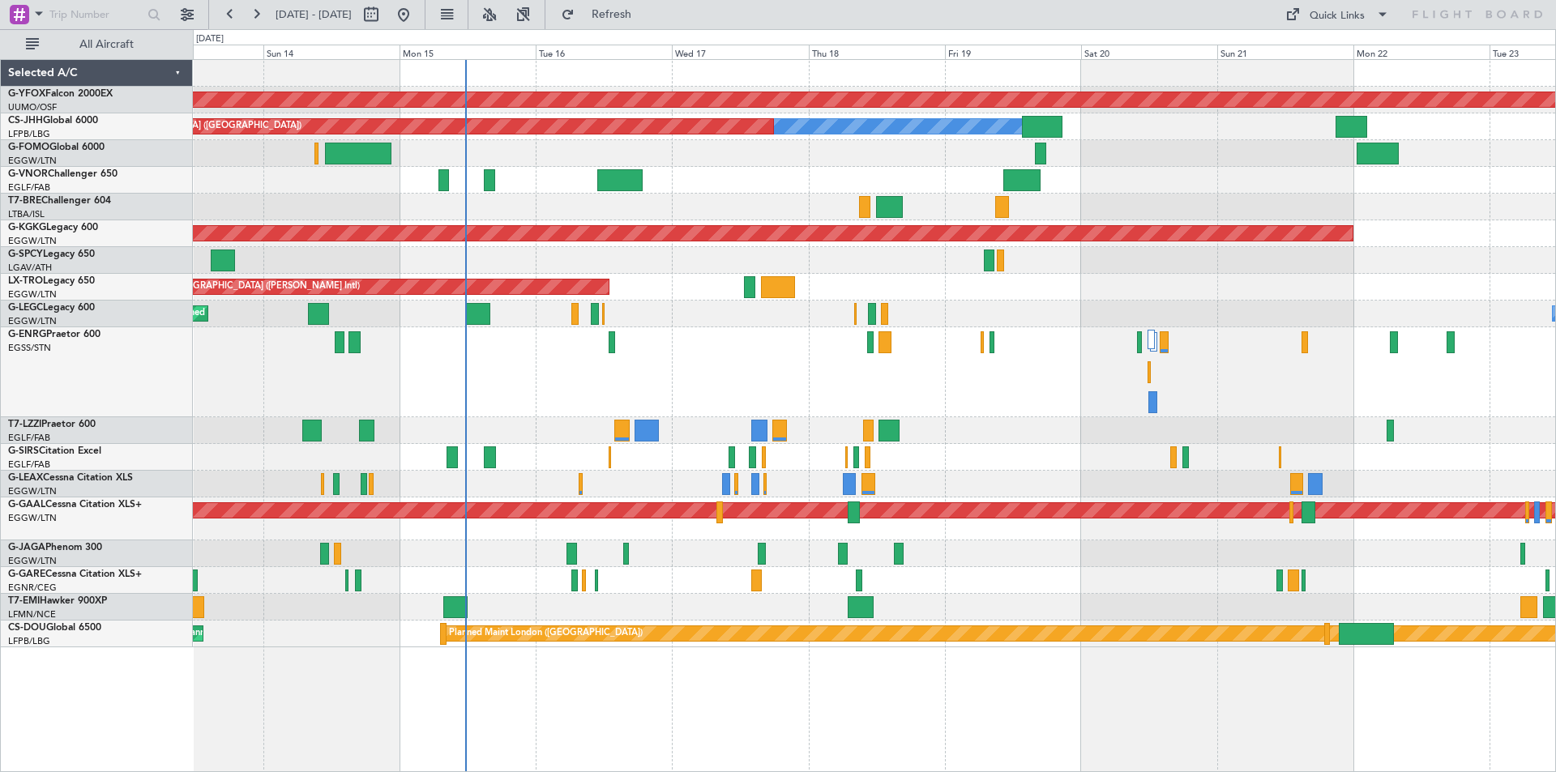
click at [1091, 362] on div at bounding box center [874, 372] width 1362 height 90
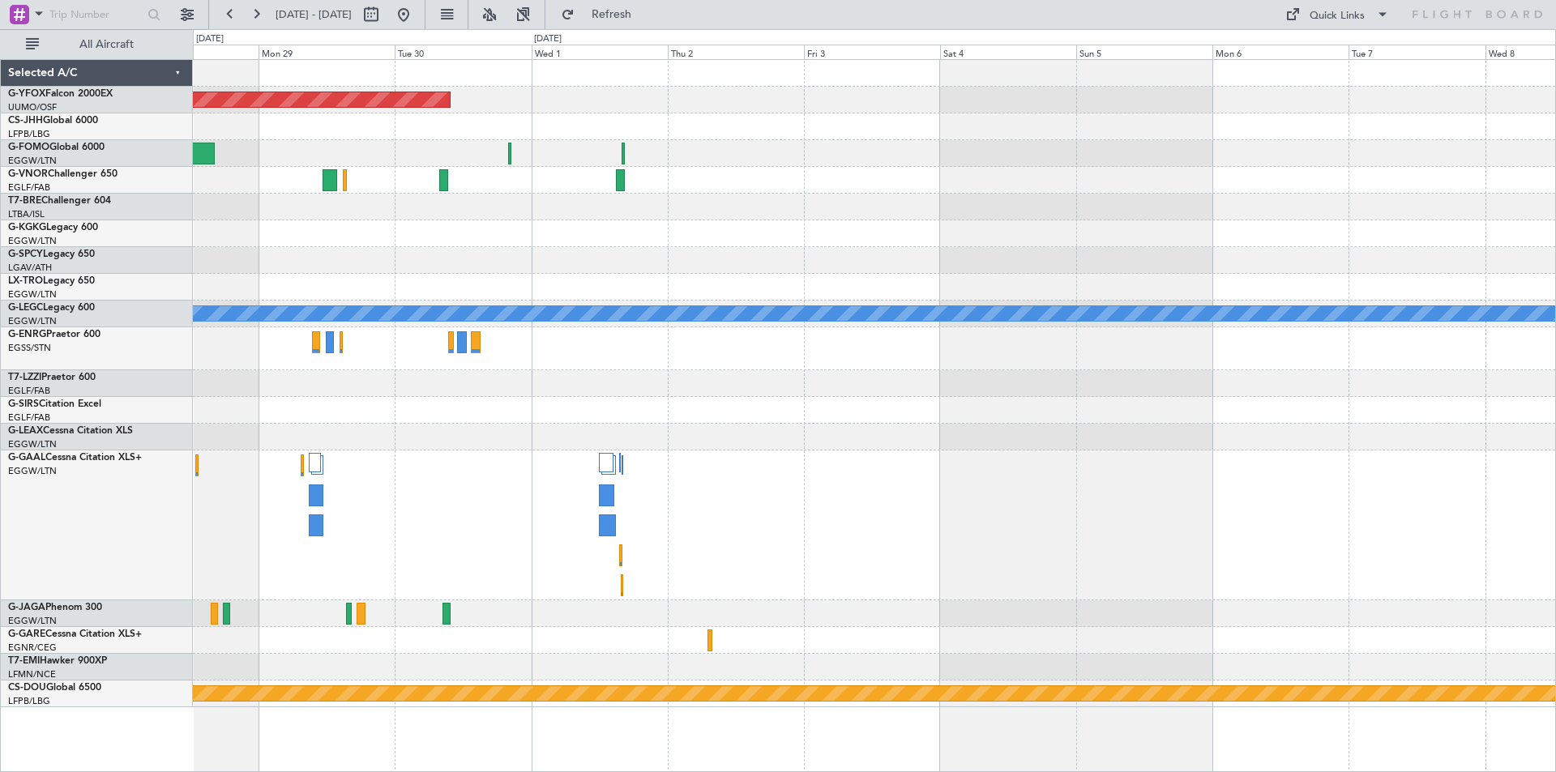
click at [443, 348] on div at bounding box center [874, 348] width 1362 height 43
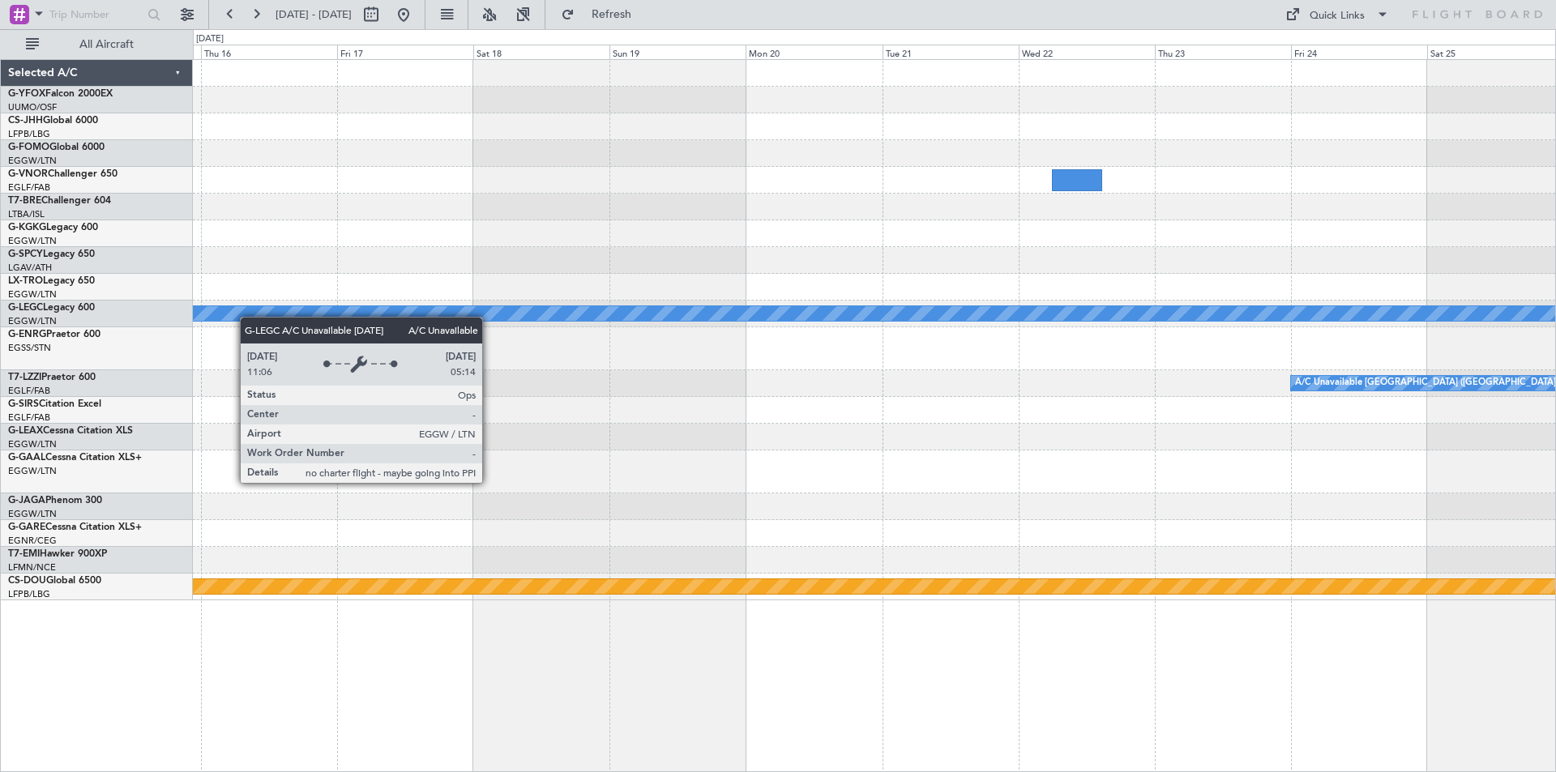
click at [228, 315] on div "A/C Unavailable London (Luton) A/C Unavailable London (Luton) Planned Maint Lon…" at bounding box center [874, 330] width 1362 height 541
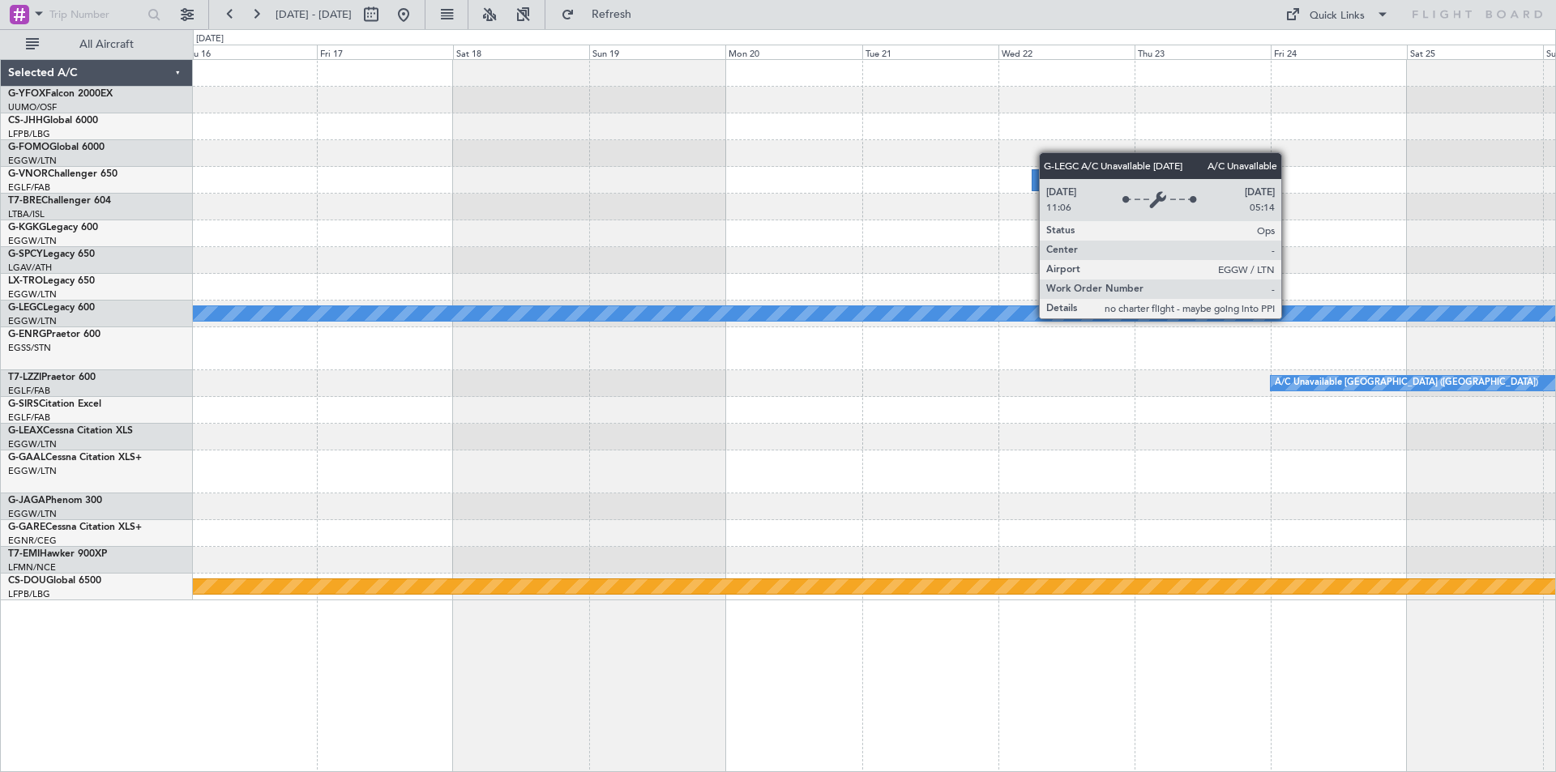
click at [151, 310] on div "A/C Unavailable London (Luton) A/C Unavailable London (Luton) Planned Maint Lon…" at bounding box center [778, 400] width 1556 height 743
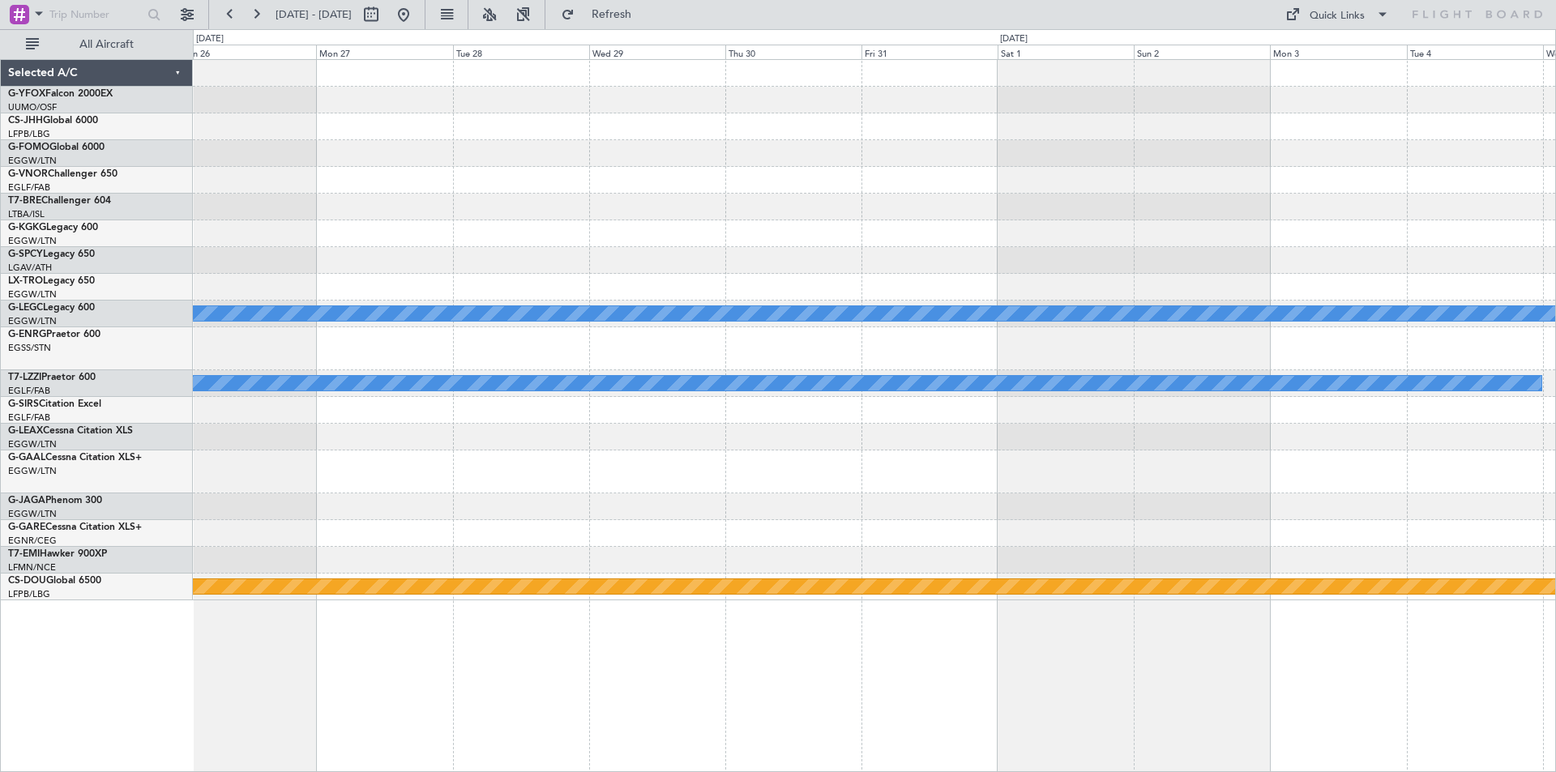
click at [1067, 324] on div "A/C Unavailable [GEOGRAPHIC_DATA] ([GEOGRAPHIC_DATA])" at bounding box center [874, 314] width 1362 height 27
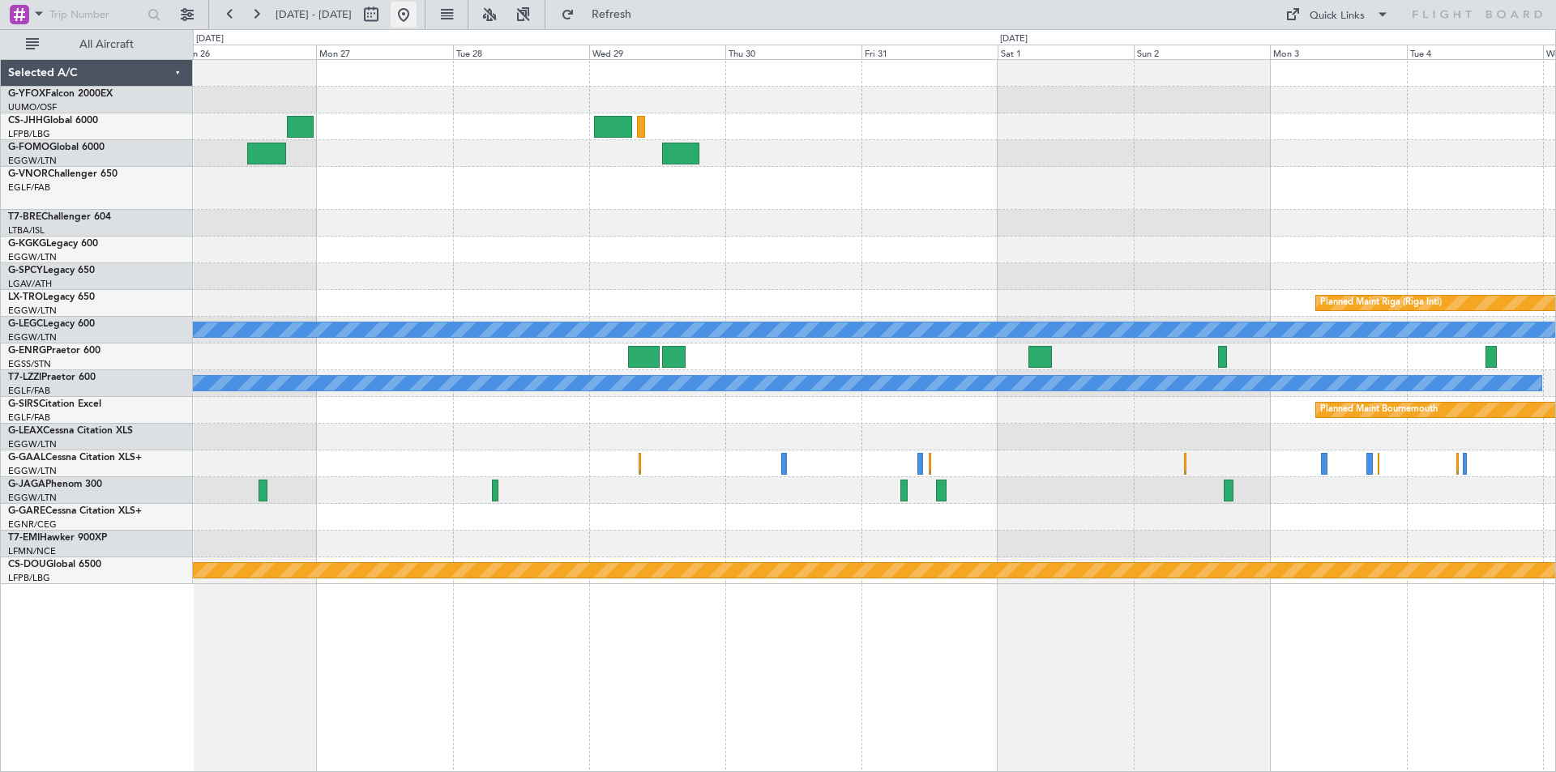
click at [417, 20] on button at bounding box center [404, 15] width 26 height 26
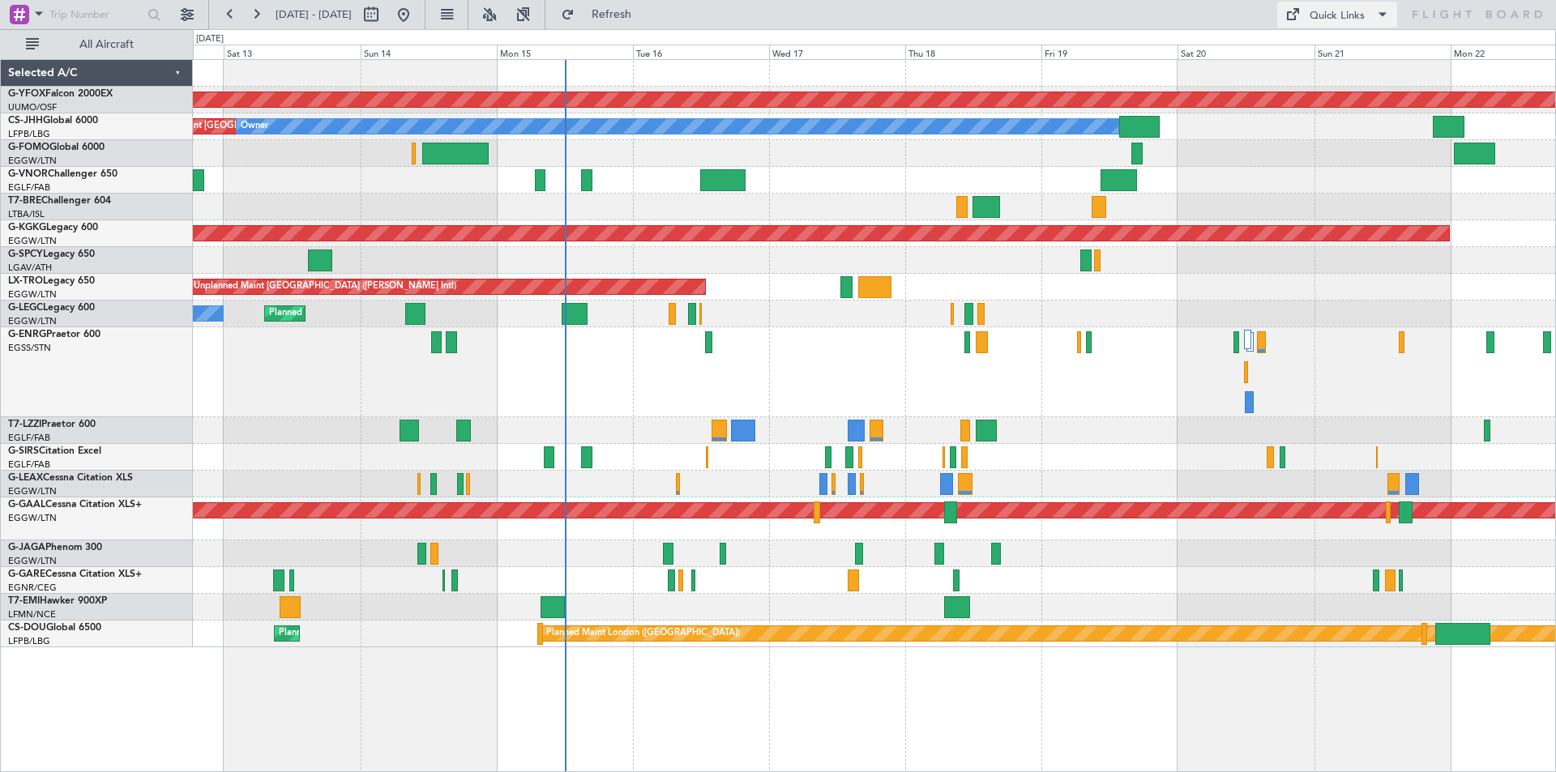
click at [1328, 20] on div "Quick Links" at bounding box center [1337, 16] width 55 height 16
click at [1319, 43] on button "Trip Builder" at bounding box center [1338, 53] width 122 height 39
click at [1308, 16] on button "Quick Links" at bounding box center [1337, 15] width 120 height 26
click at [1336, 13] on div at bounding box center [778, 386] width 1556 height 772
click at [1315, 15] on div "Quick Links" at bounding box center [1337, 16] width 55 height 16
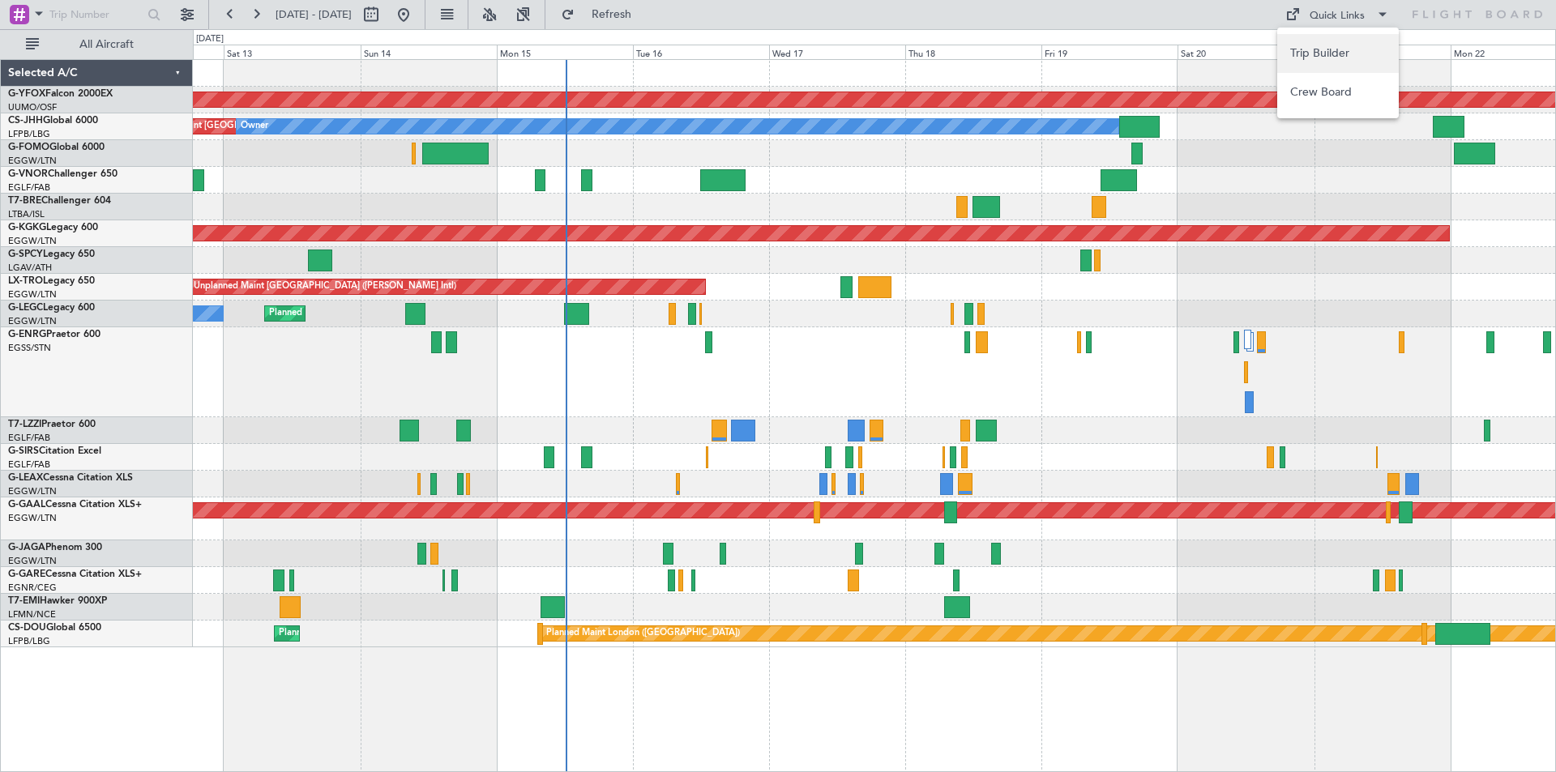
click at [1319, 51] on button "Trip Builder" at bounding box center [1338, 53] width 122 height 39
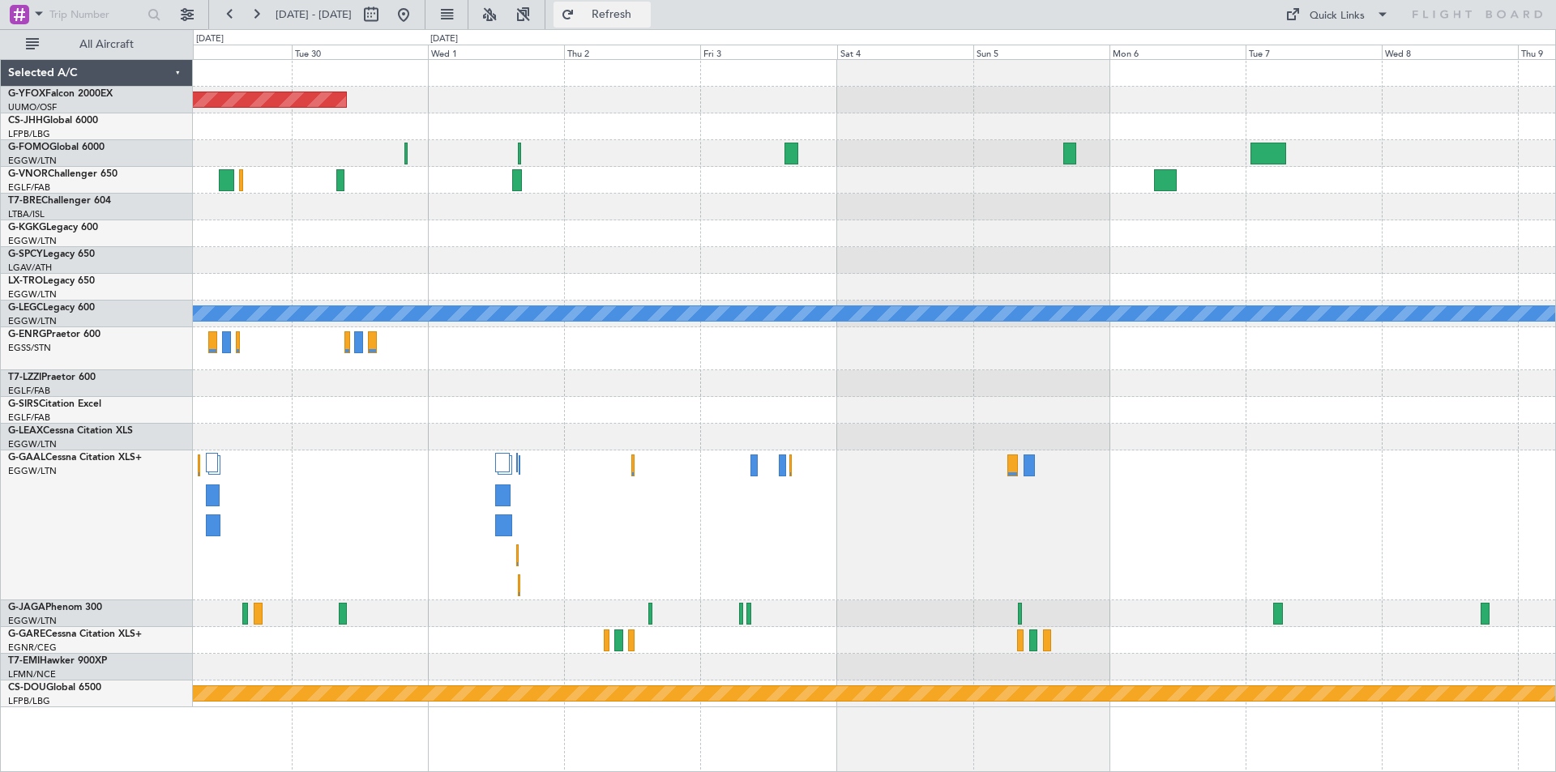
click at [646, 17] on span "Refresh" at bounding box center [612, 14] width 68 height 11
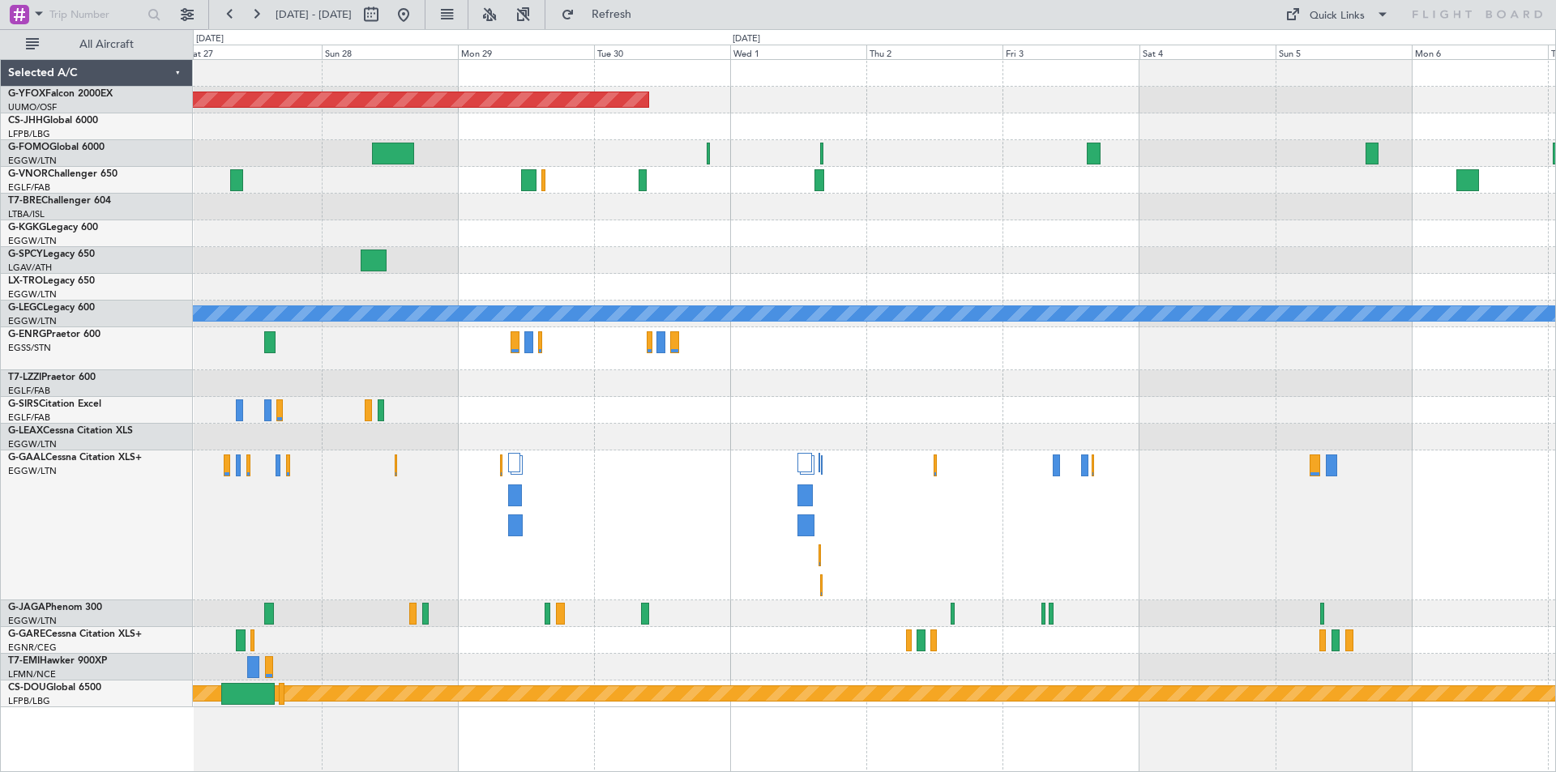
click at [920, 266] on div "AOG Maint Ostafyevo A/C Unavailable London (Luton) Planned Maint Dusseldorf Pla…" at bounding box center [874, 384] width 1362 height 648
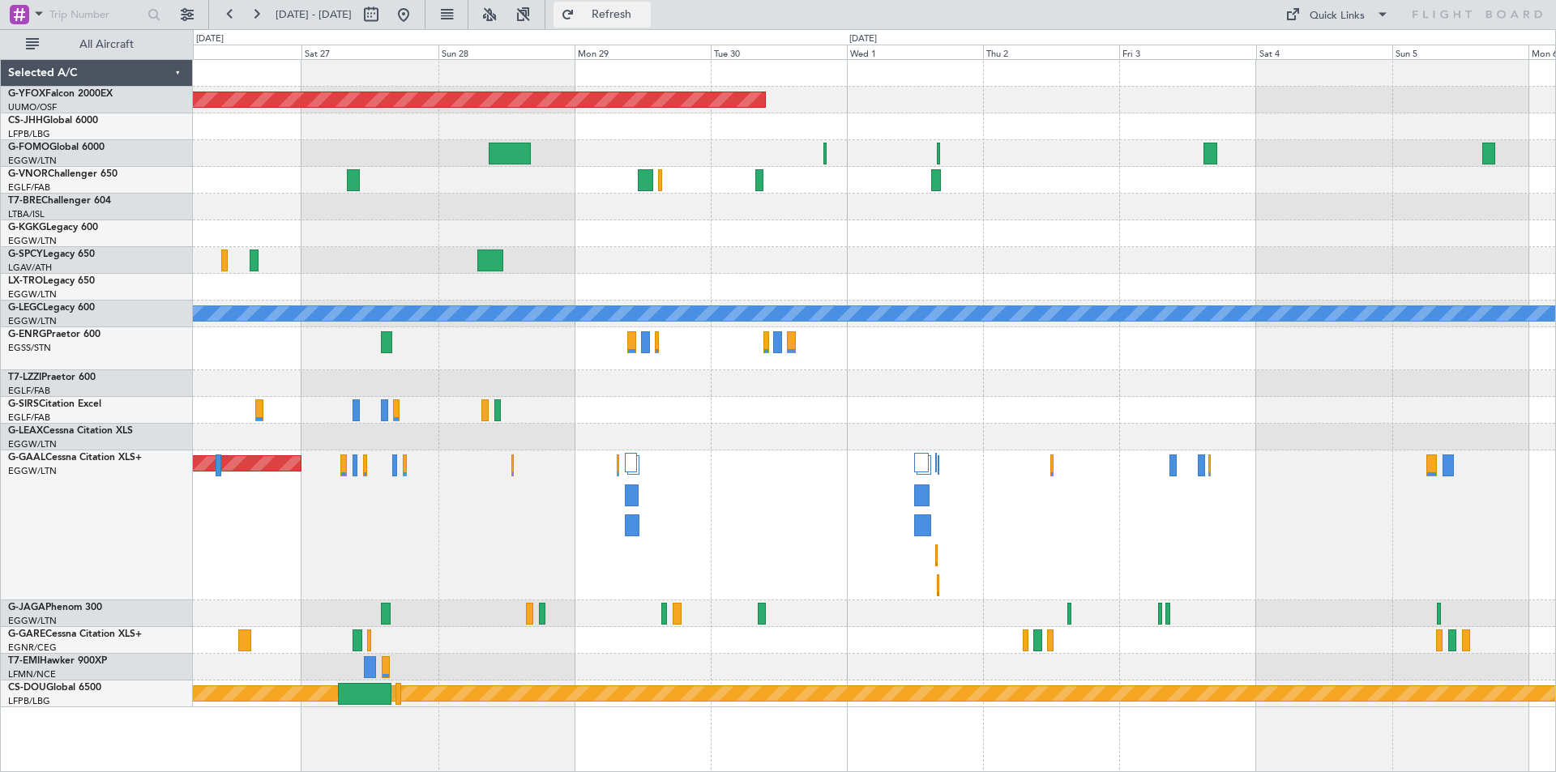
click at [646, 15] on span "Refresh" at bounding box center [612, 14] width 68 height 11
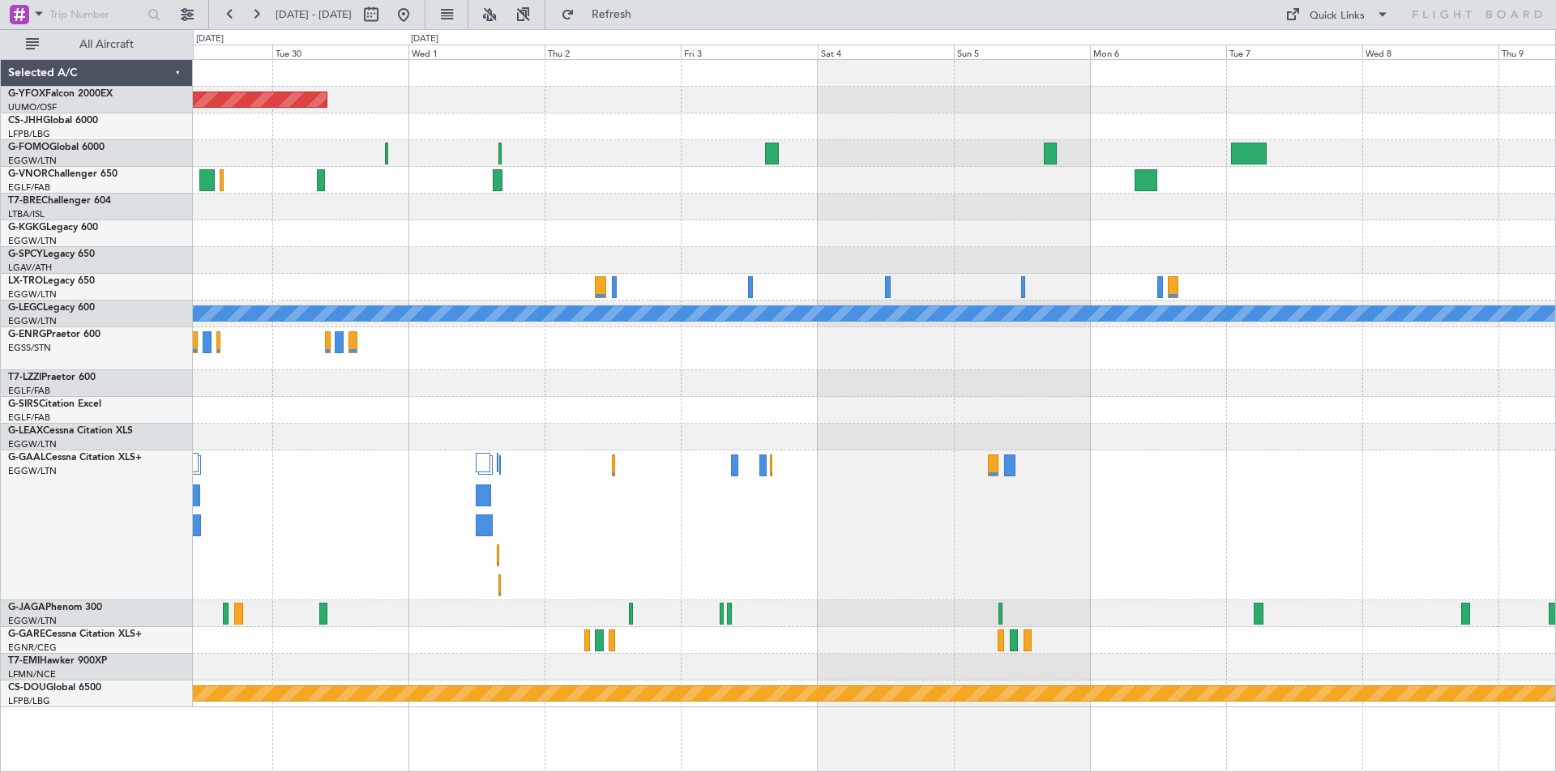
click at [478, 201] on div "AOG Maint Ostafyevo A/C Unavailable London (Luton) Planned Maint Dusseldorf Pla…" at bounding box center [874, 384] width 1362 height 648
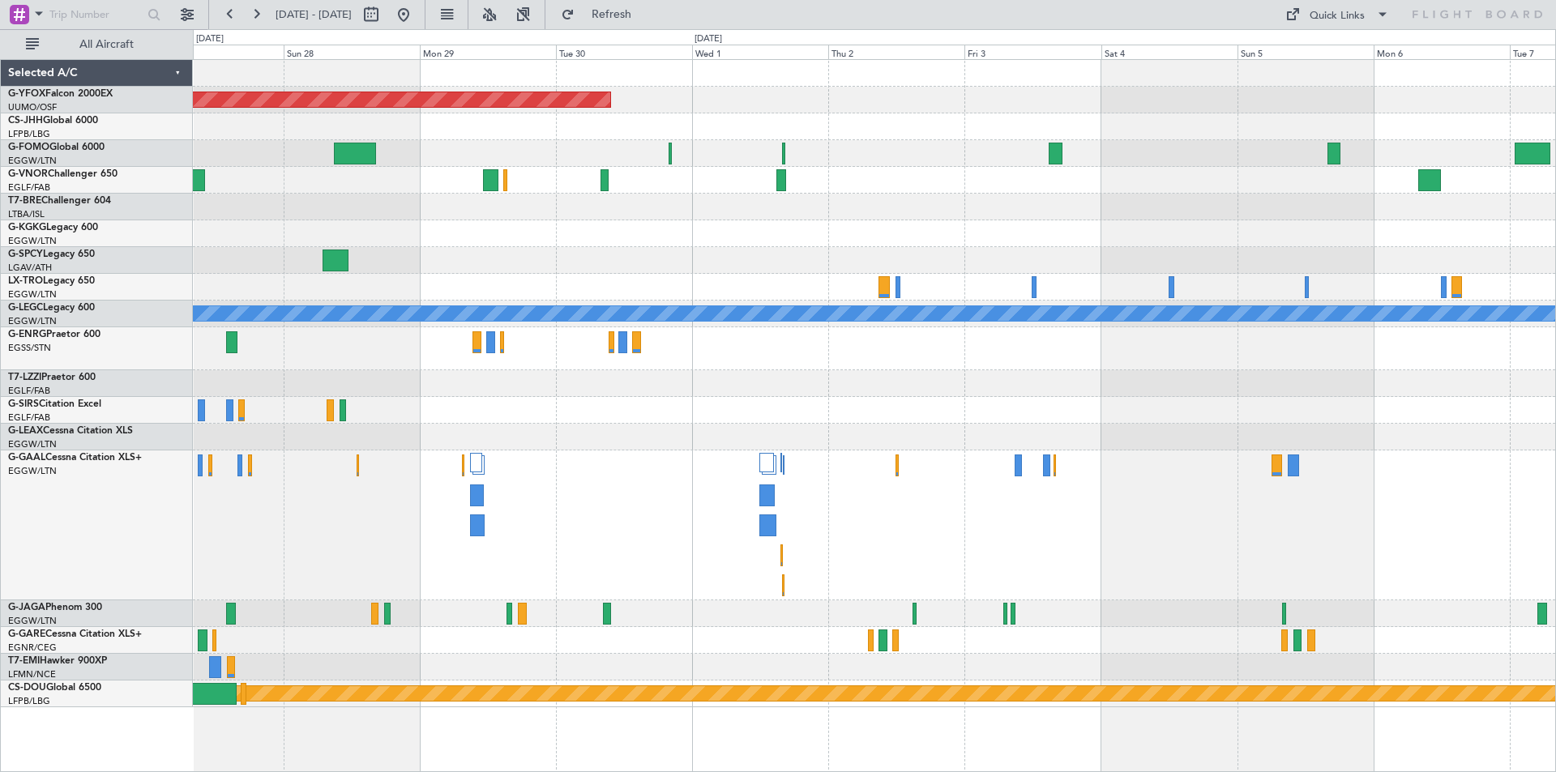
click at [1117, 374] on div "AOG Maint Ostafyevo A/C Unavailable London (Luton) Planned Maint Dusseldorf Pla…" at bounding box center [874, 384] width 1362 height 648
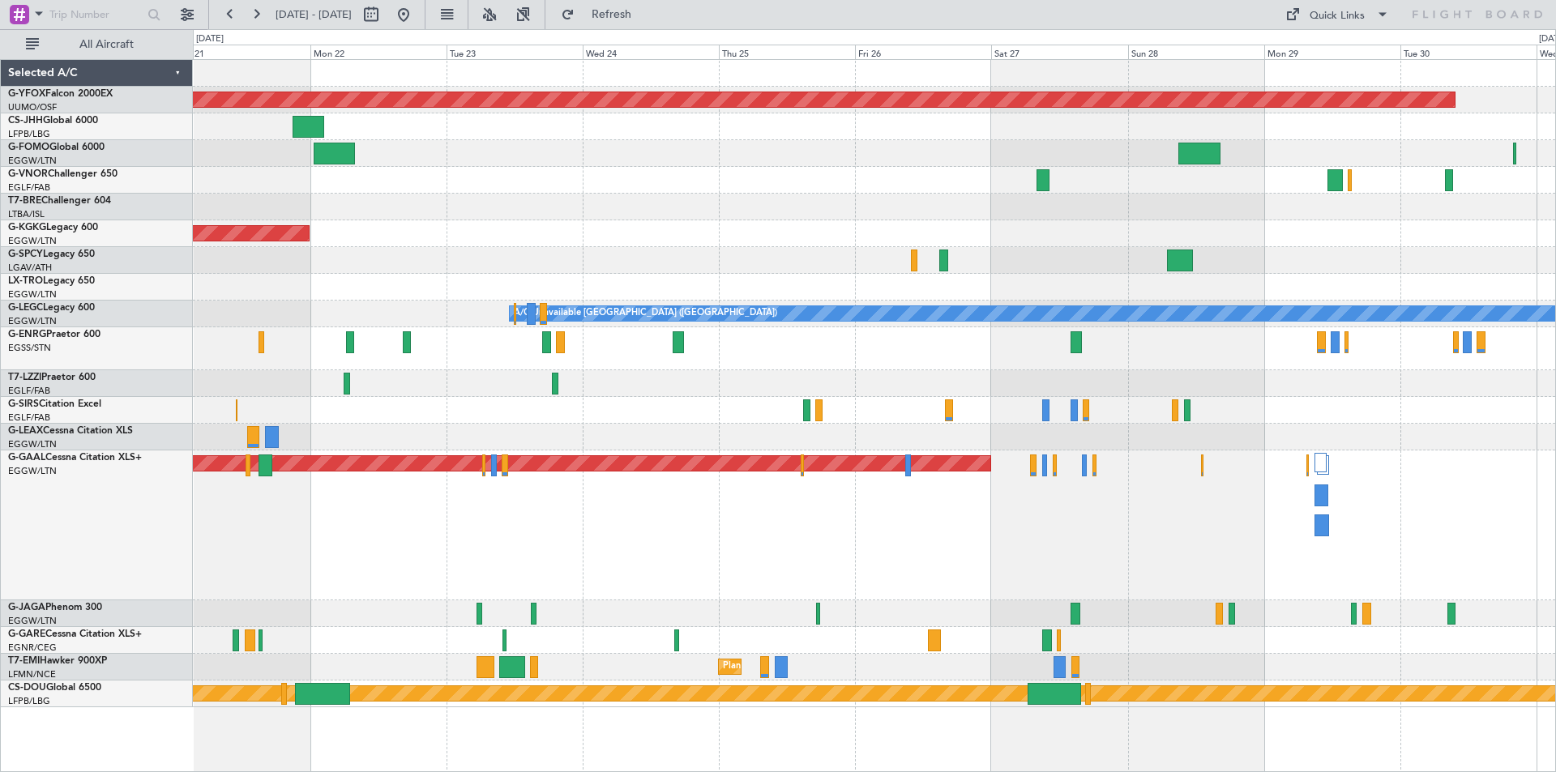
click at [1362, 151] on div "AOG Maint Ostafyevo Owner AOG Maint Istanbul (Ataturk) A/C Unavailable London (…" at bounding box center [874, 384] width 1362 height 648
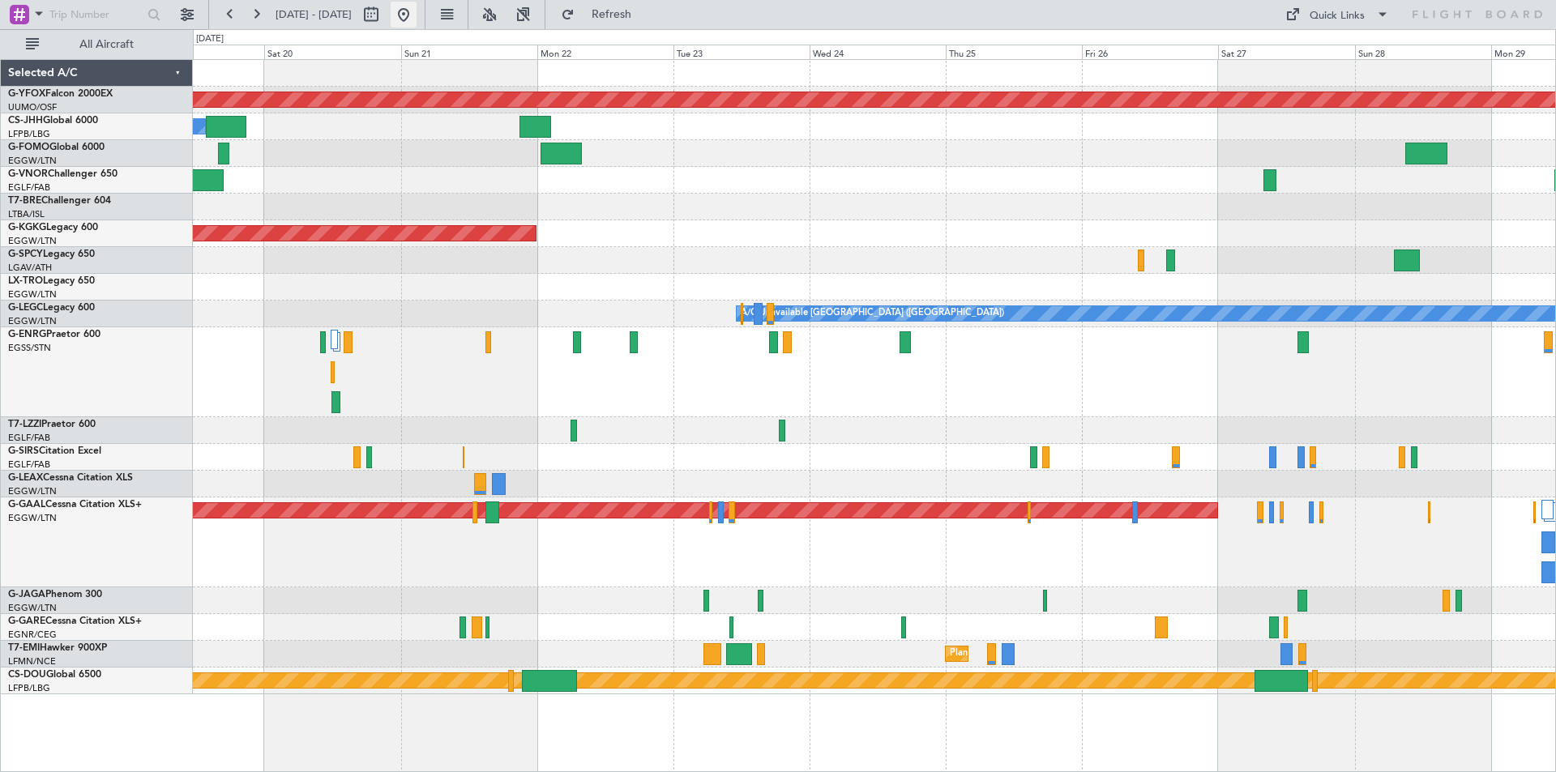
click at [417, 17] on button at bounding box center [404, 15] width 26 height 26
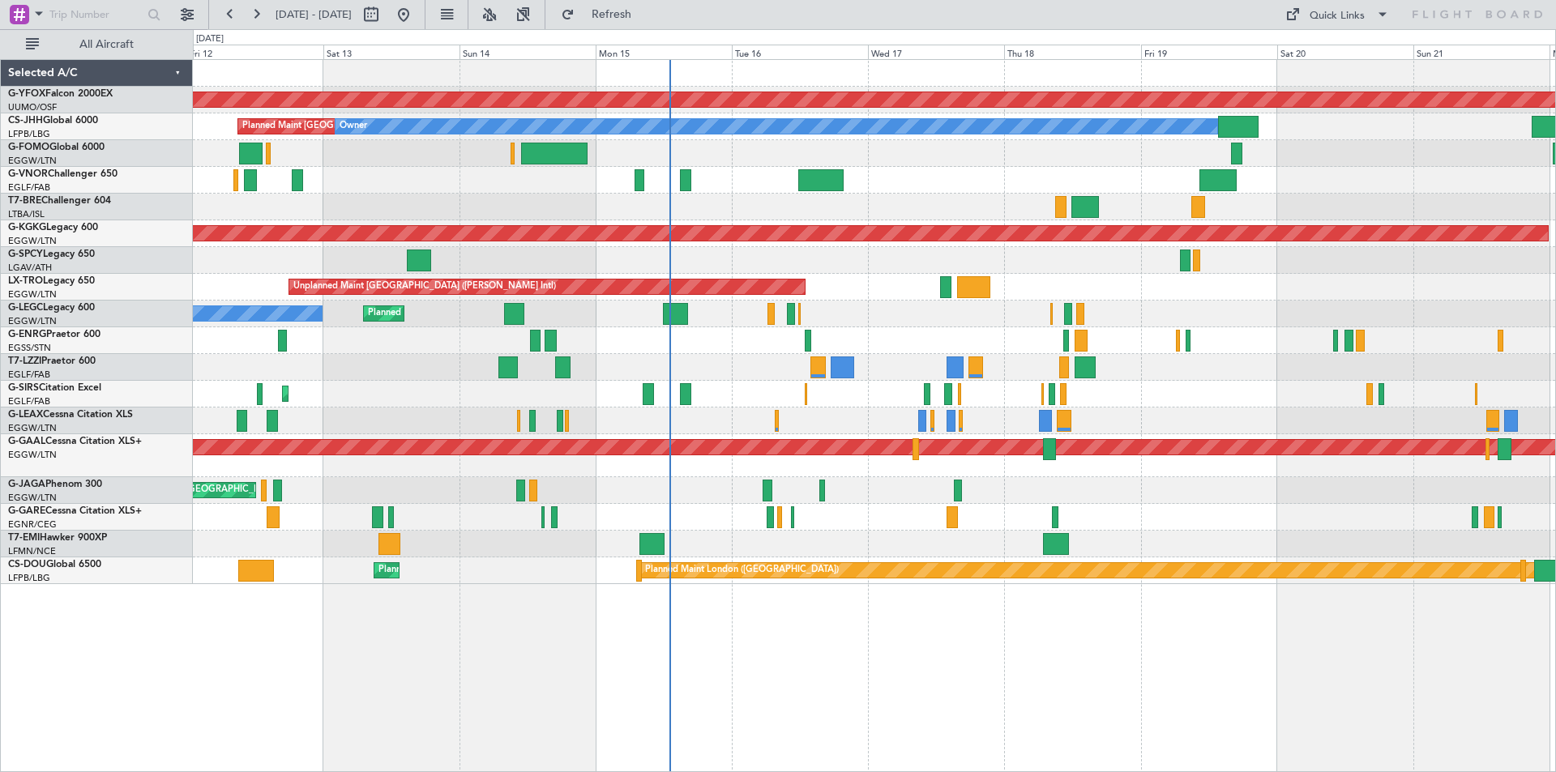
click at [951, 321] on div "Planned Maint London (Luton) Owner A/C Unavailable London (Luton)" at bounding box center [874, 314] width 1362 height 27
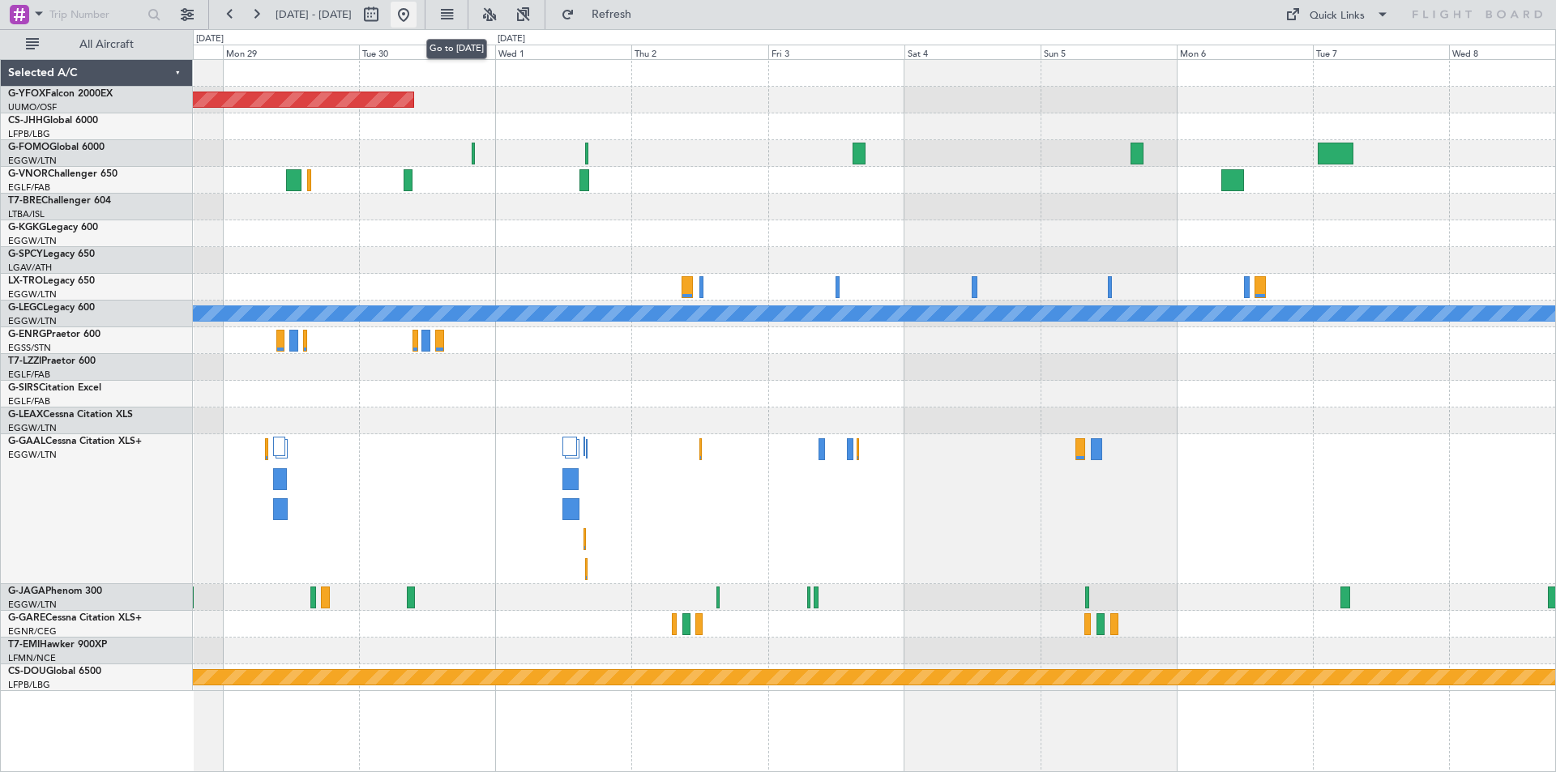
click at [417, 19] on button at bounding box center [404, 15] width 26 height 26
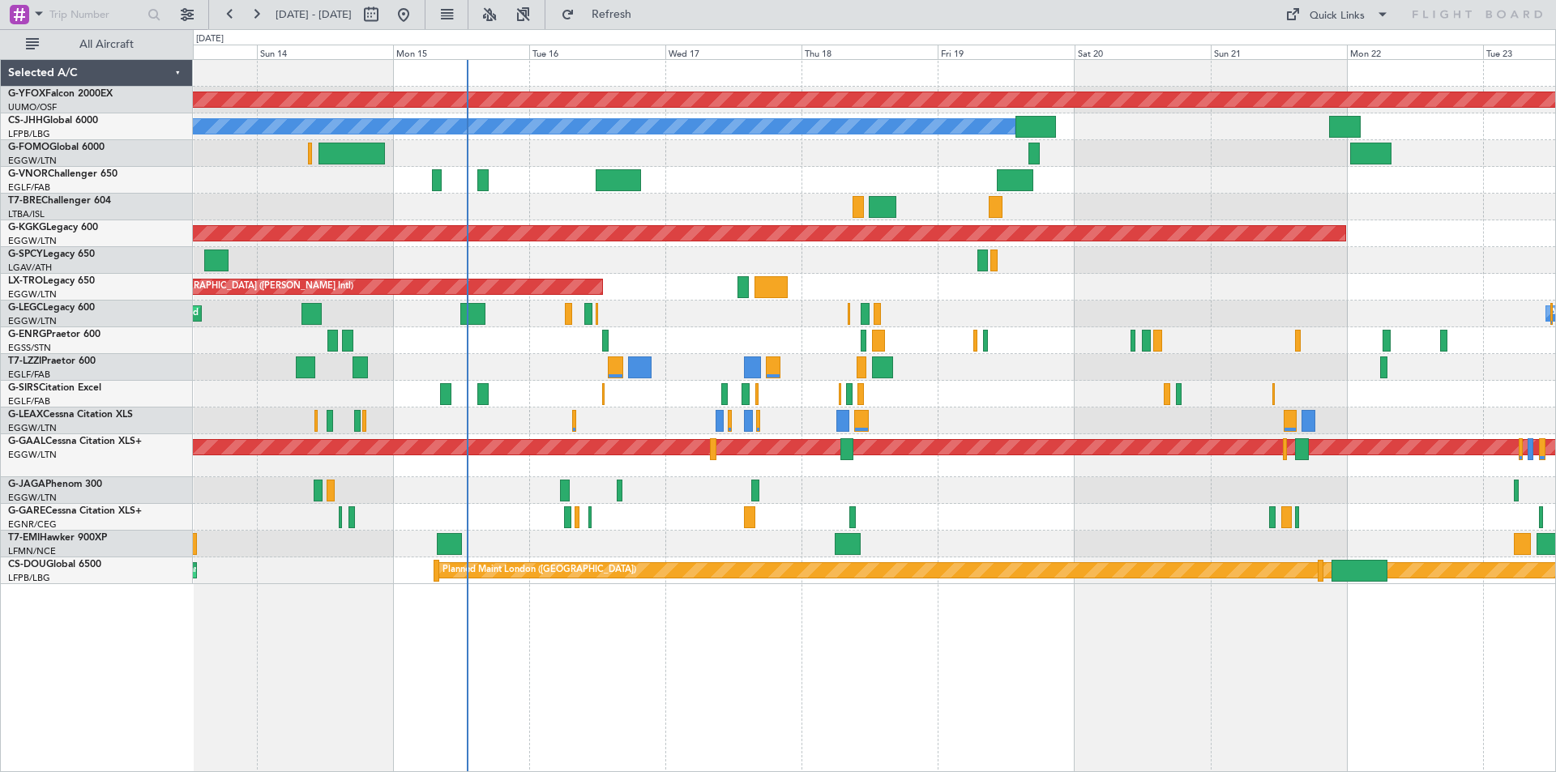
click at [466, 271] on div at bounding box center [874, 260] width 1362 height 27
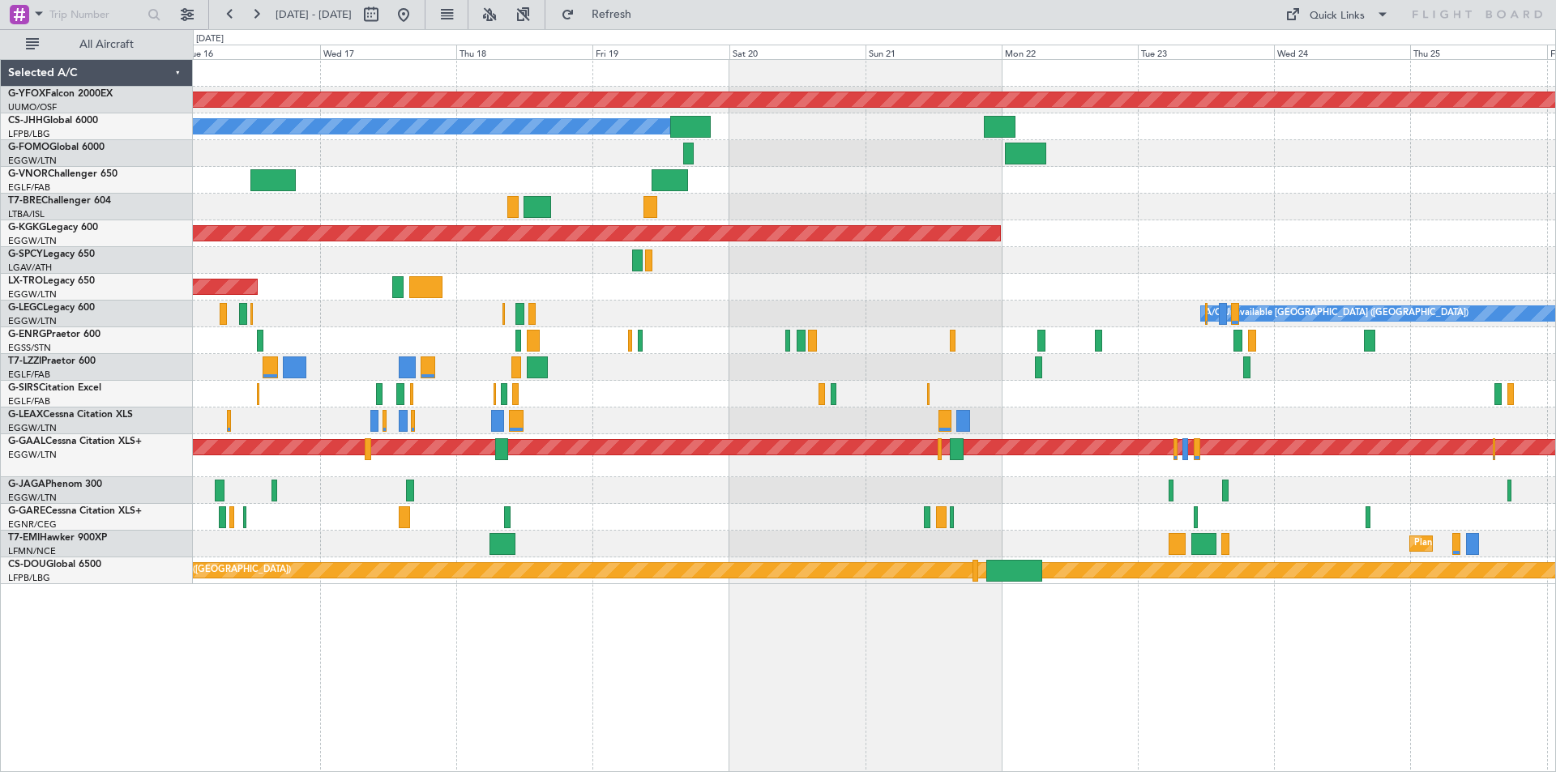
click at [734, 271] on div "AOG Maint Ostafyevo Planned Maint Paris (Le Bourget) Owner AOG Maint Istanbul (…" at bounding box center [874, 322] width 1362 height 524
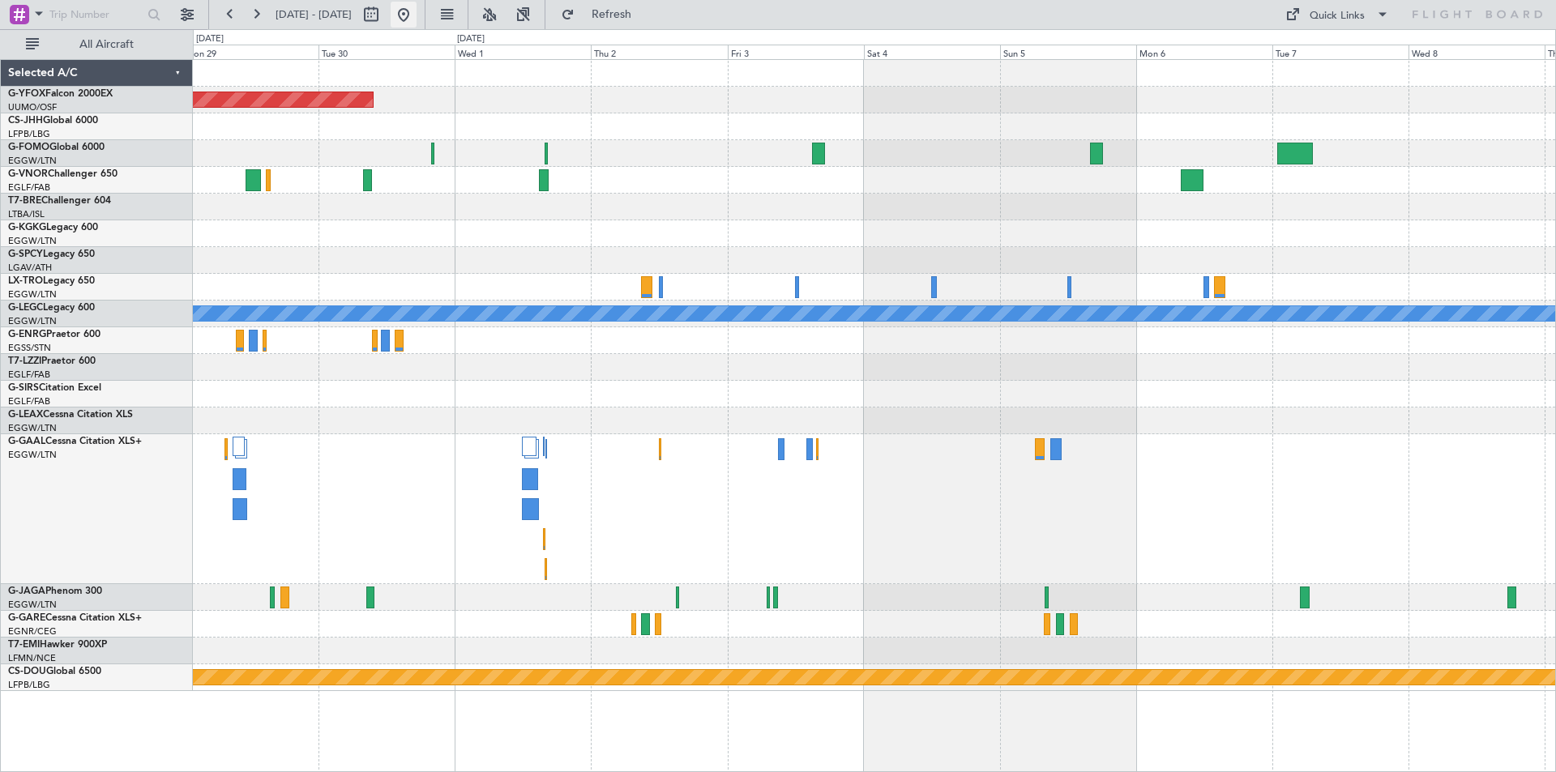
click at [417, 11] on button at bounding box center [404, 15] width 26 height 26
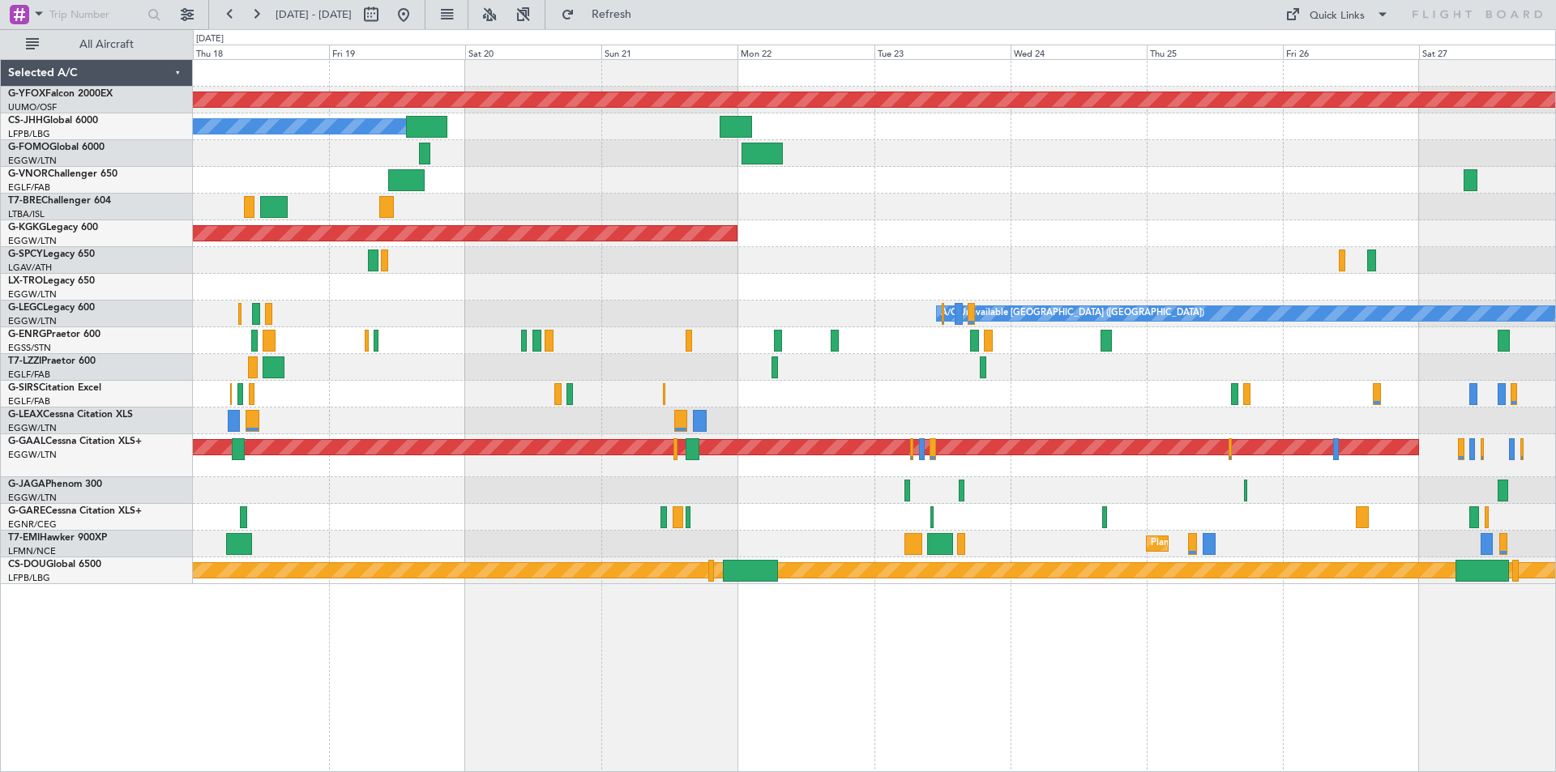
click at [417, 456] on div "AOG Maint Ostafyevo Owner Planned Maint Paris (Le Bourget) AOG Maint Istanbul (…" at bounding box center [874, 322] width 1362 height 524
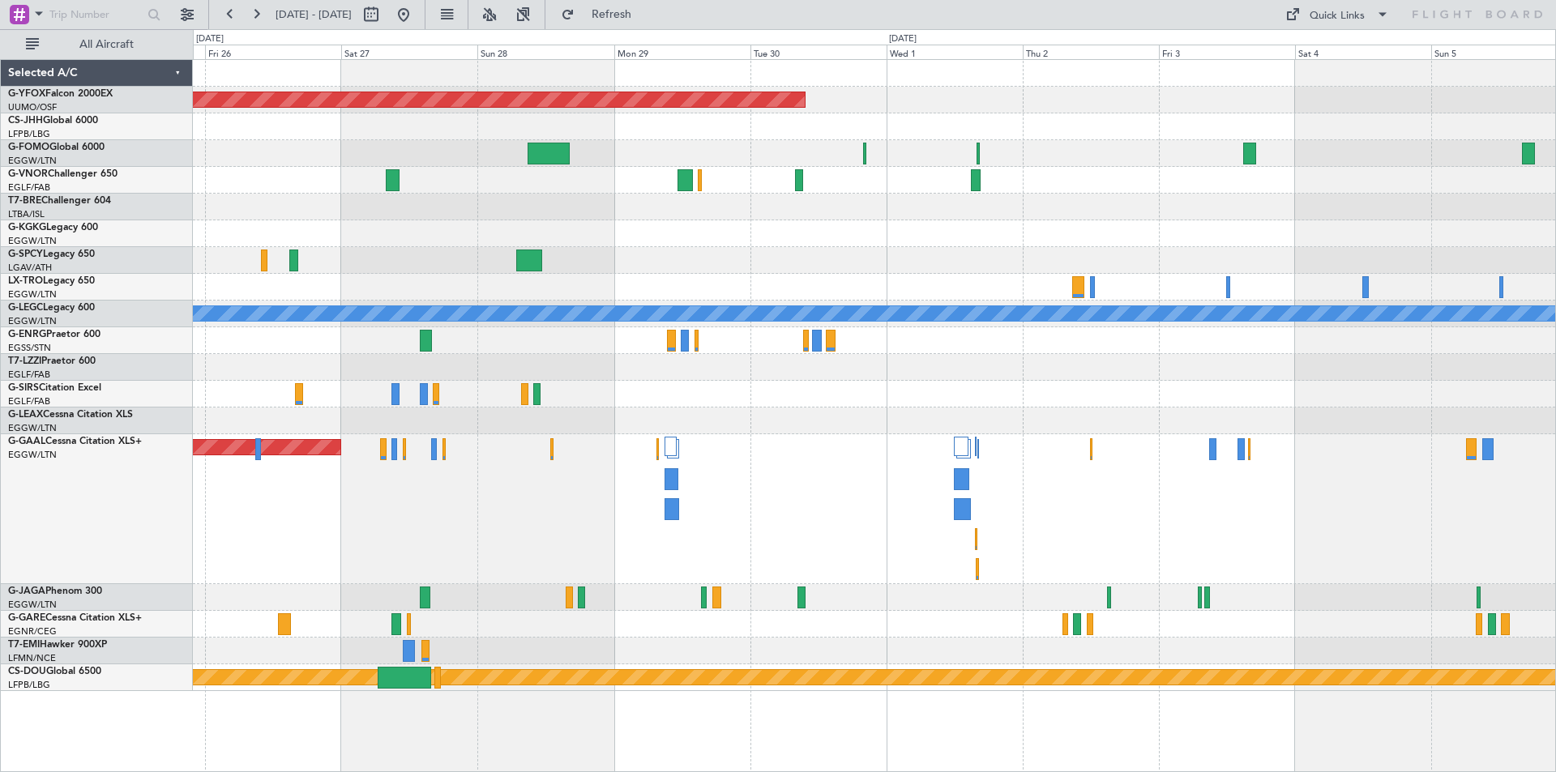
click at [126, 331] on div "AOG Maint Ostafyevo A/C Unavailable London (Luton) Planned Maint Dusseldorf Pla…" at bounding box center [778, 400] width 1556 height 743
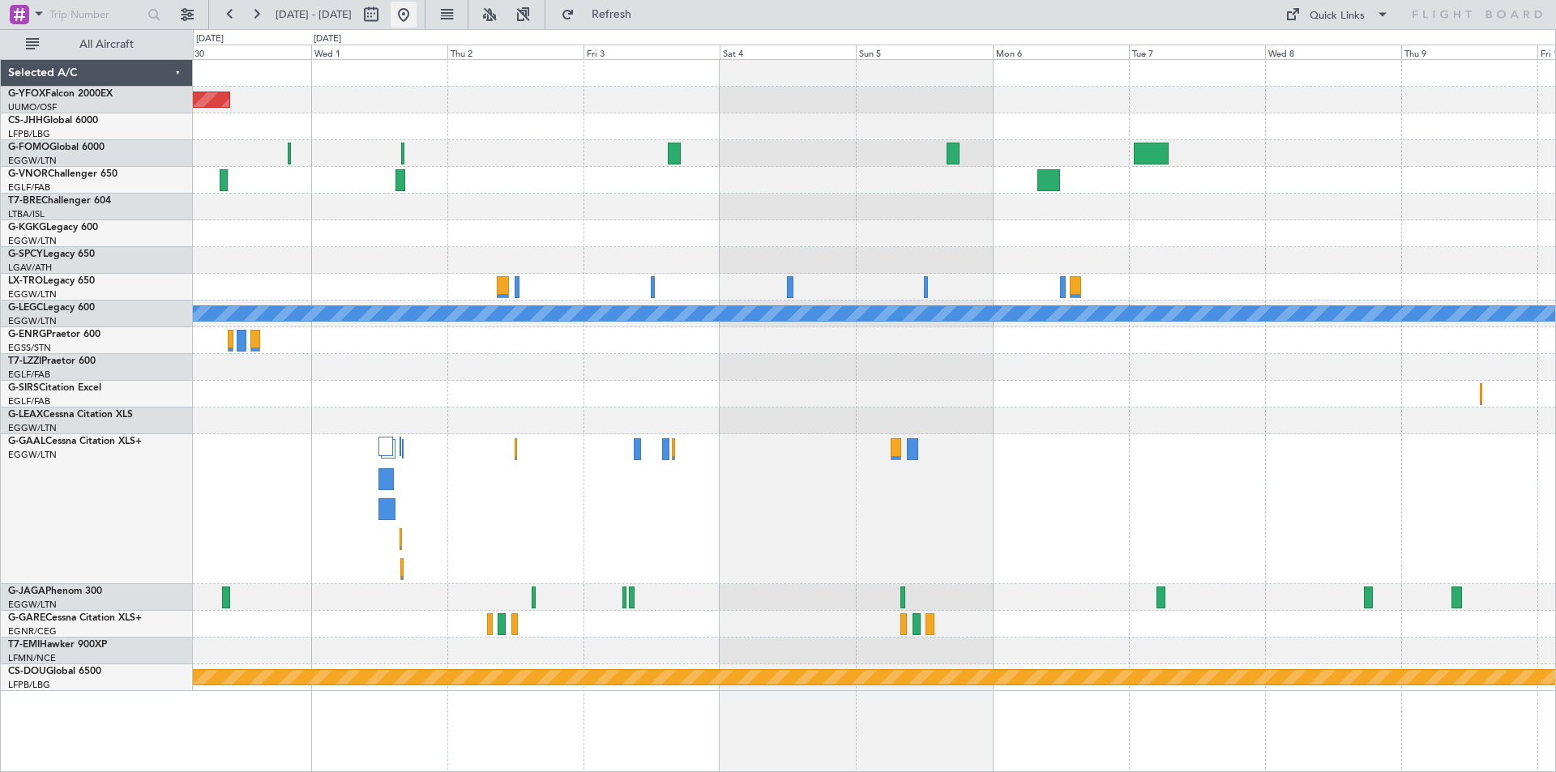
click at [417, 13] on button at bounding box center [404, 15] width 26 height 26
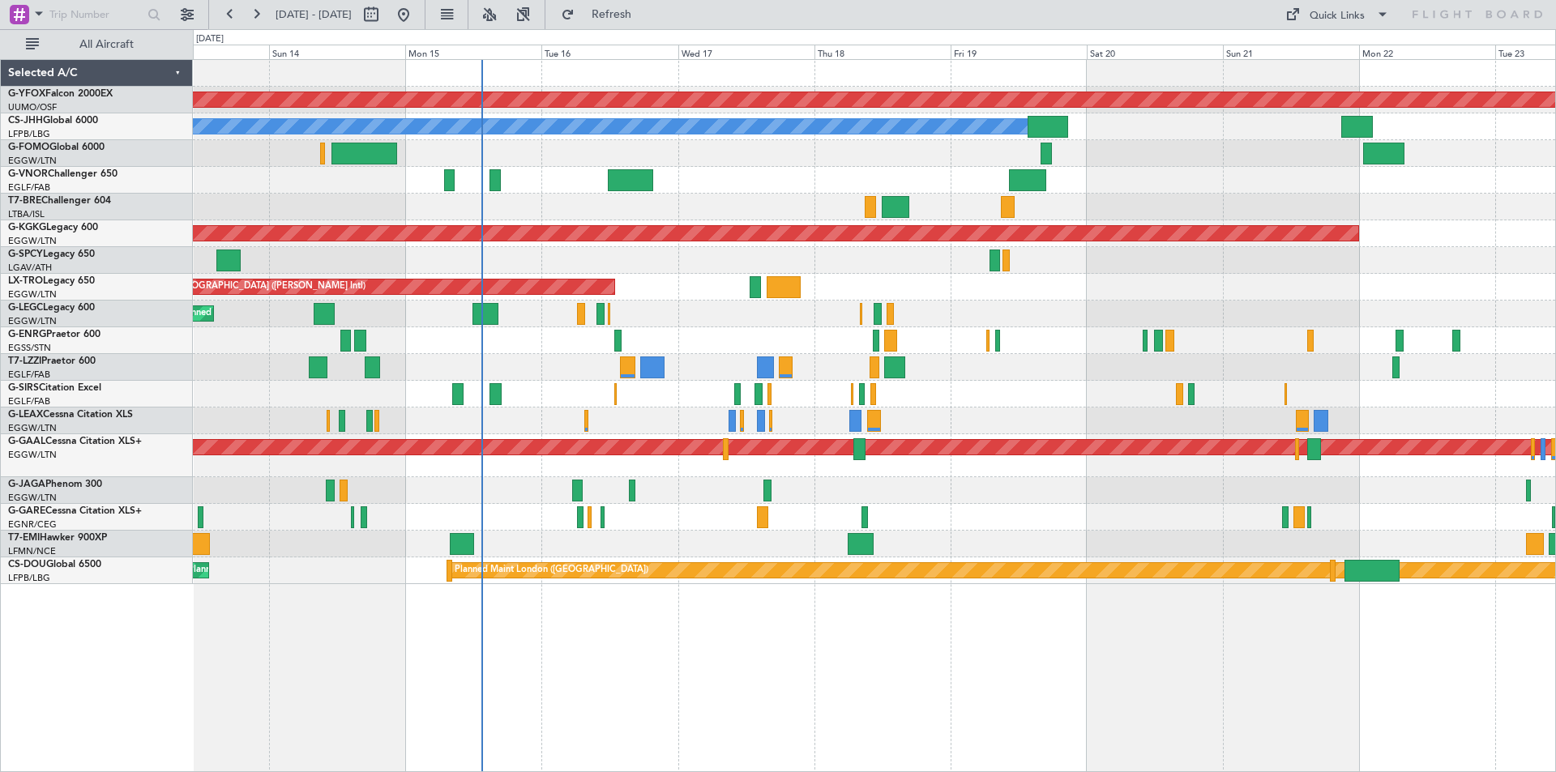
click at [280, 148] on div "AOG Maint Ostafyevo Planned Maint Paris (Le Bourget) Owner Planned Maint London…" at bounding box center [874, 322] width 1362 height 524
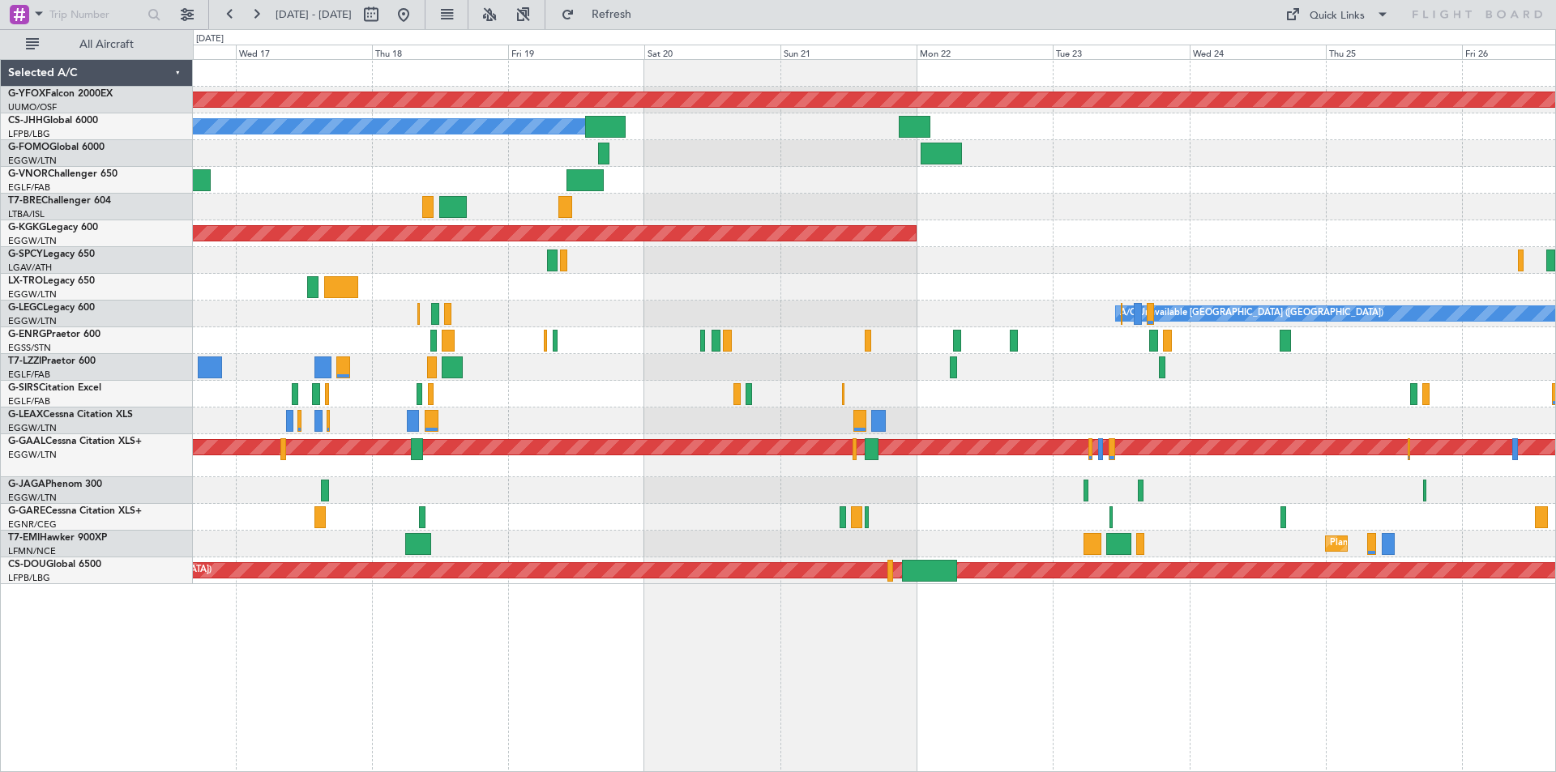
click at [621, 250] on div "AOG Maint Ostafyevo Planned Maint Paris (Le Bourget) Owner AOG Maint Istanbul (…" at bounding box center [874, 322] width 1362 height 524
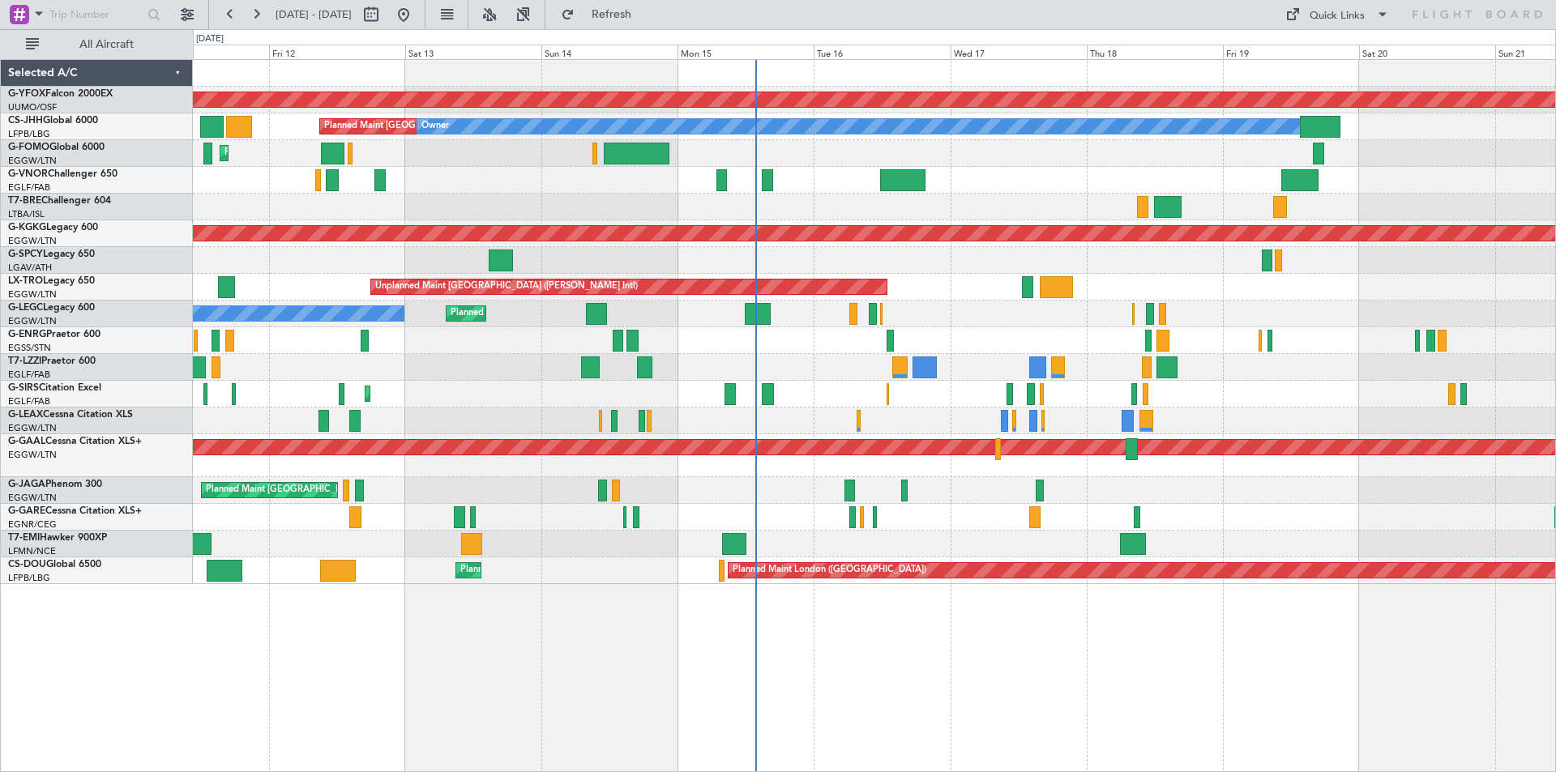
click at [1388, 476] on div "Planned Maint Dusseldorf" at bounding box center [874, 455] width 1362 height 43
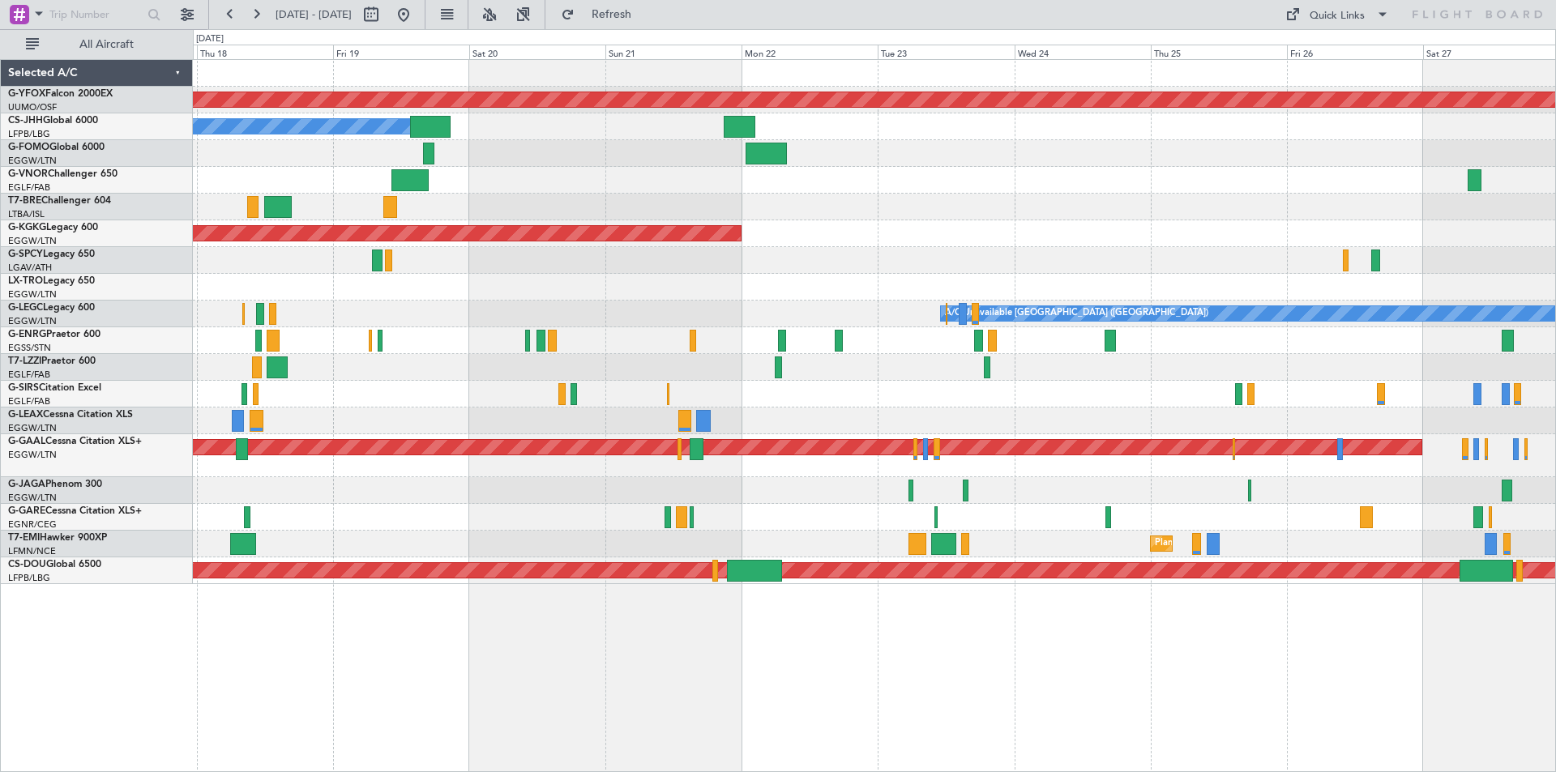
click at [357, 540] on div "Planned Maint [GEOGRAPHIC_DATA]" at bounding box center [874, 544] width 1362 height 27
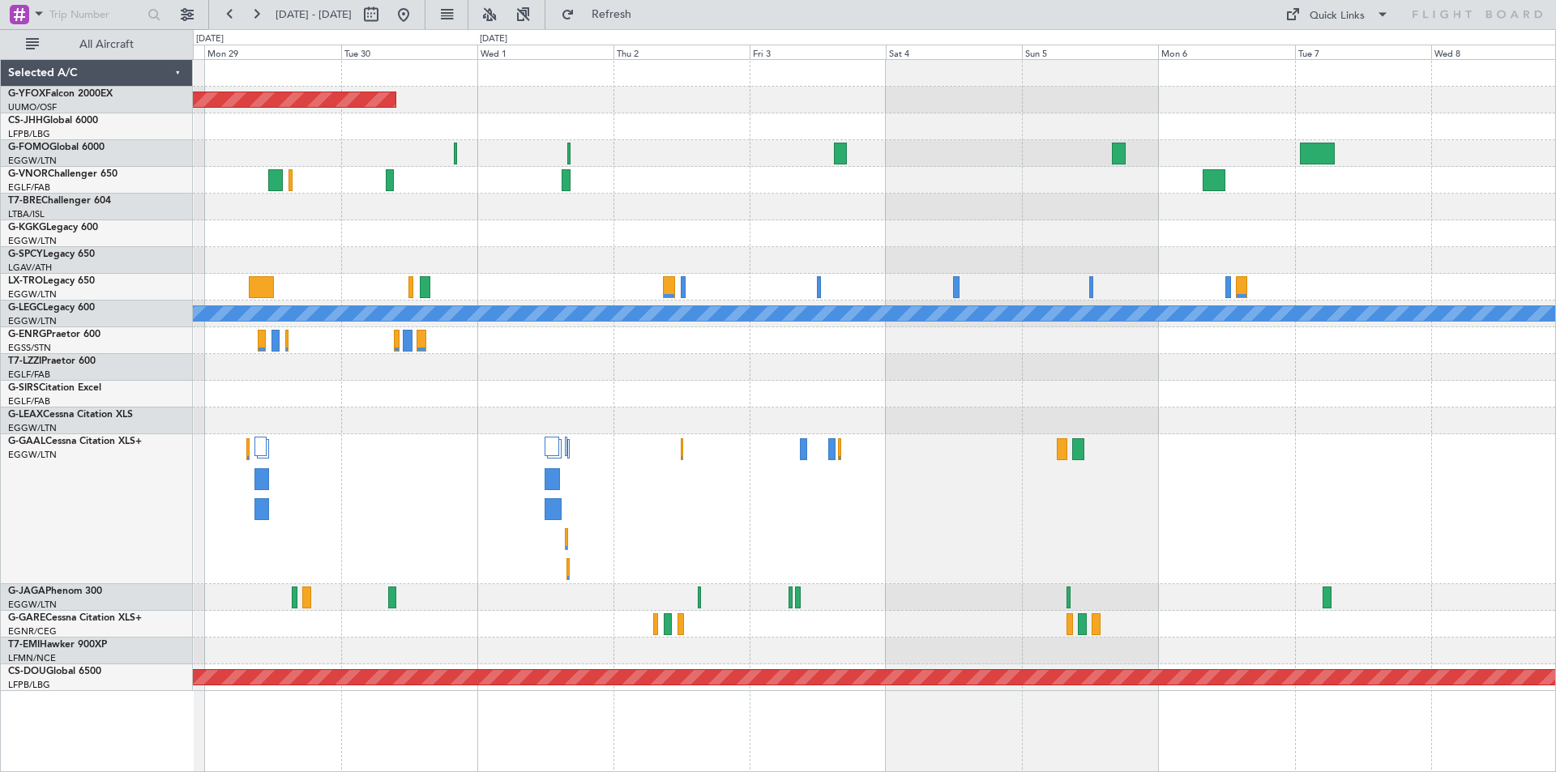
click at [372, 380] on div "AOG Maint Ostafyevo A/C Unavailable London (Luton) Planned Maint Dusseldorf Pla…" at bounding box center [874, 375] width 1362 height 631
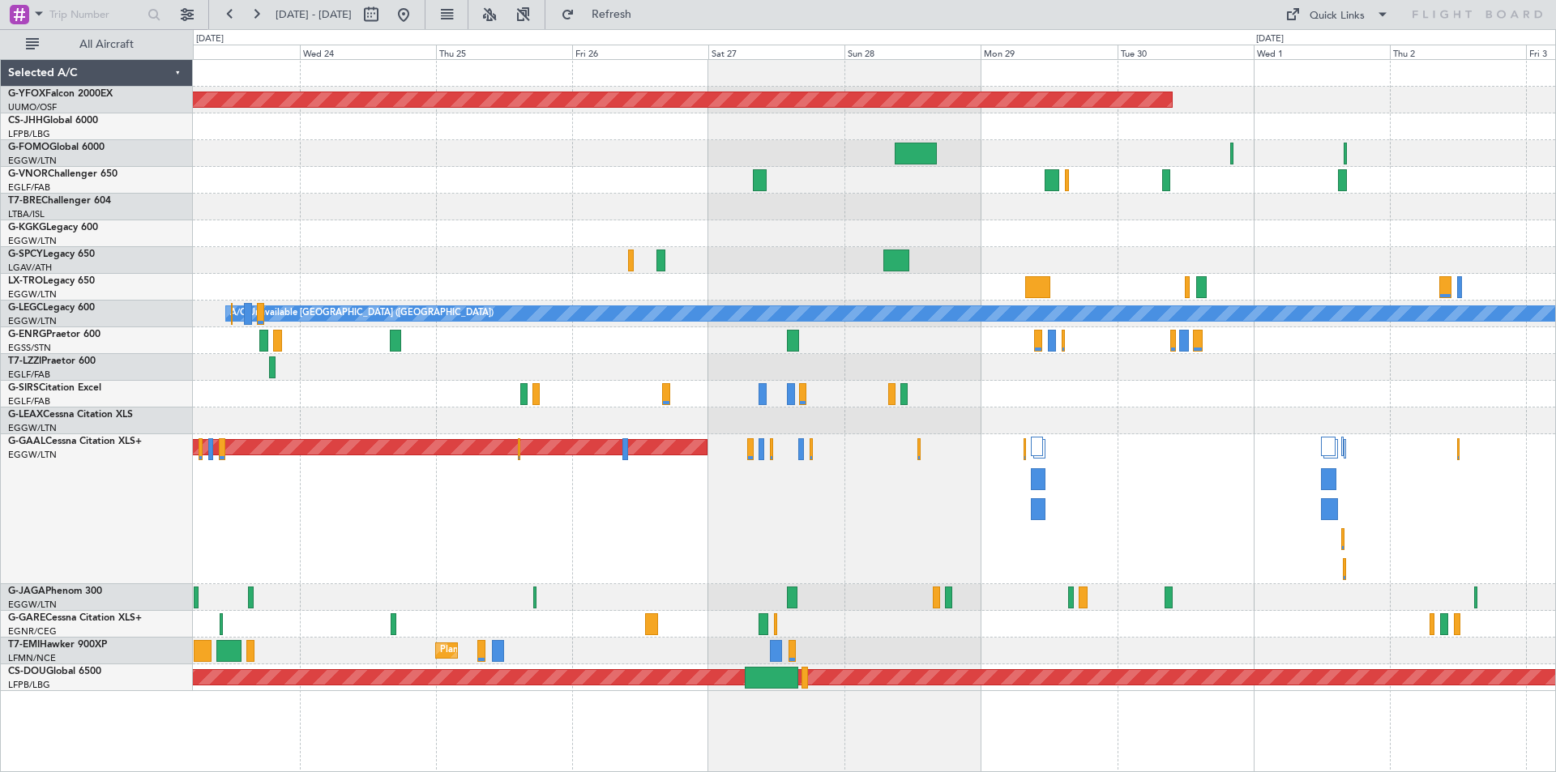
click at [1459, 461] on div "Planned Maint Dusseldorf" at bounding box center [874, 509] width 1362 height 150
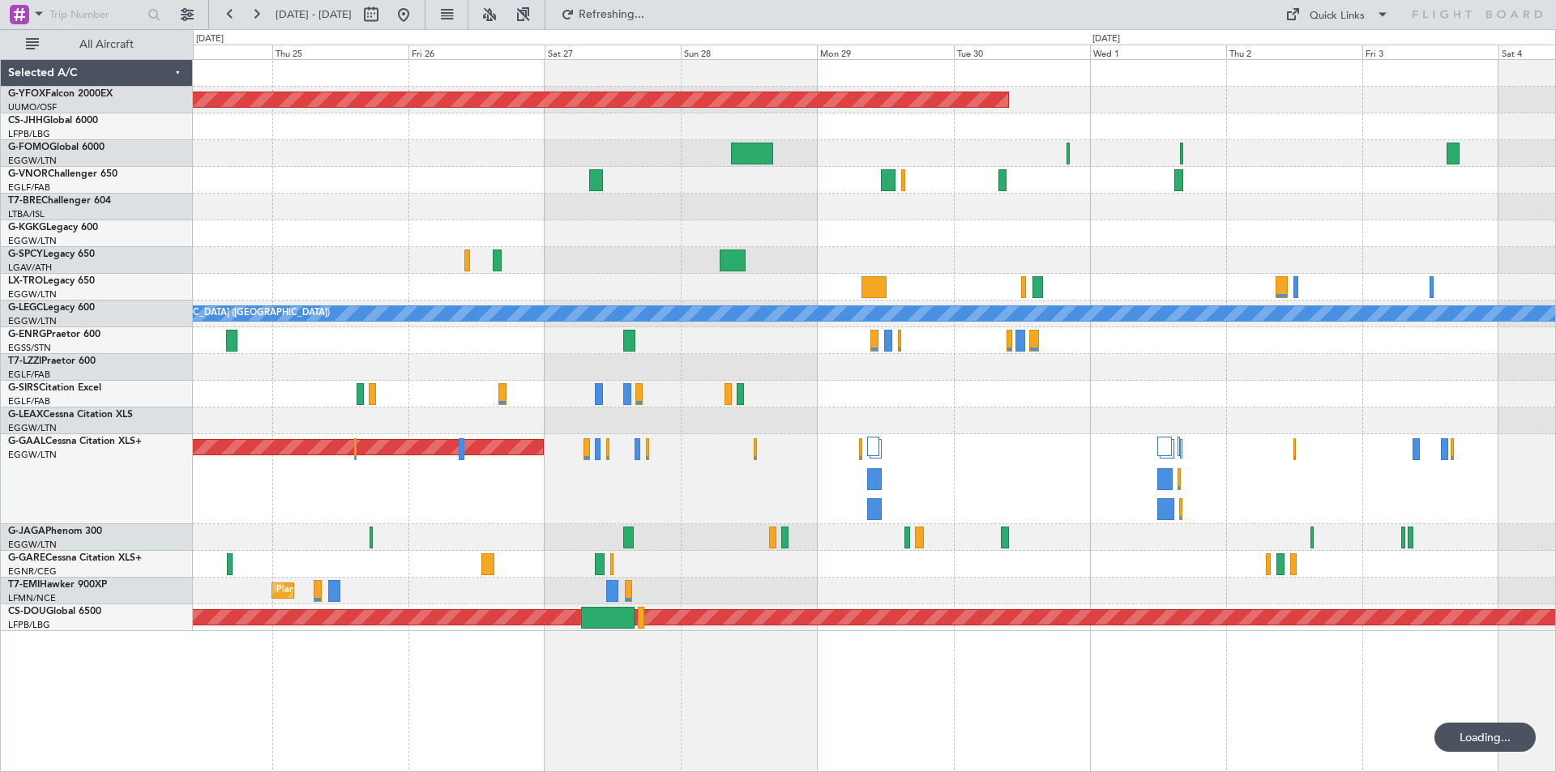
click at [640, 503] on div "AOG Maint Ostafyevo AOG Maint Istanbul (Ataturk) A/C Unavailable London (Luton)…" at bounding box center [874, 345] width 1362 height 571
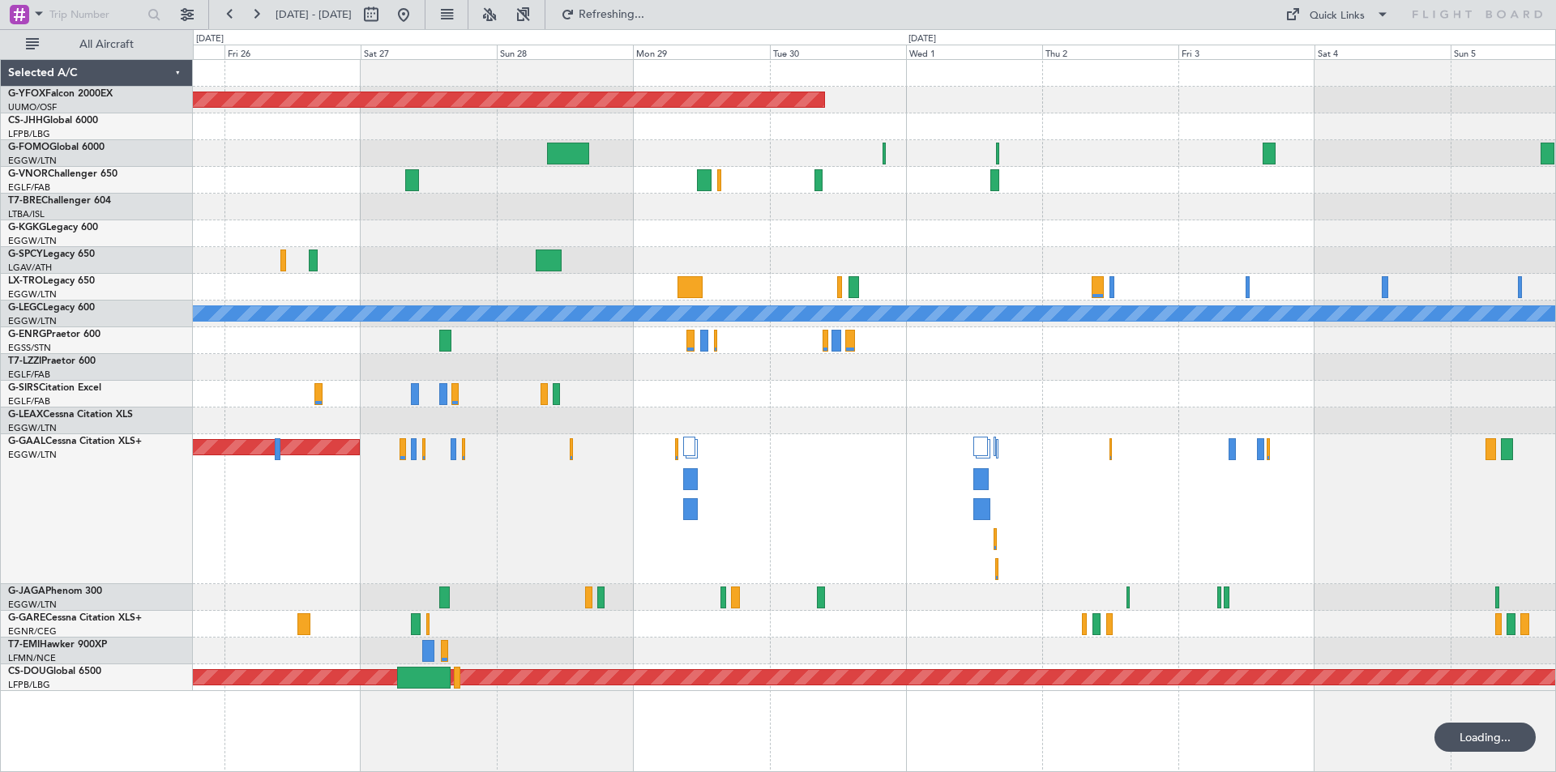
click at [675, 520] on div "Planned Maint Dusseldorf" at bounding box center [874, 509] width 1362 height 150
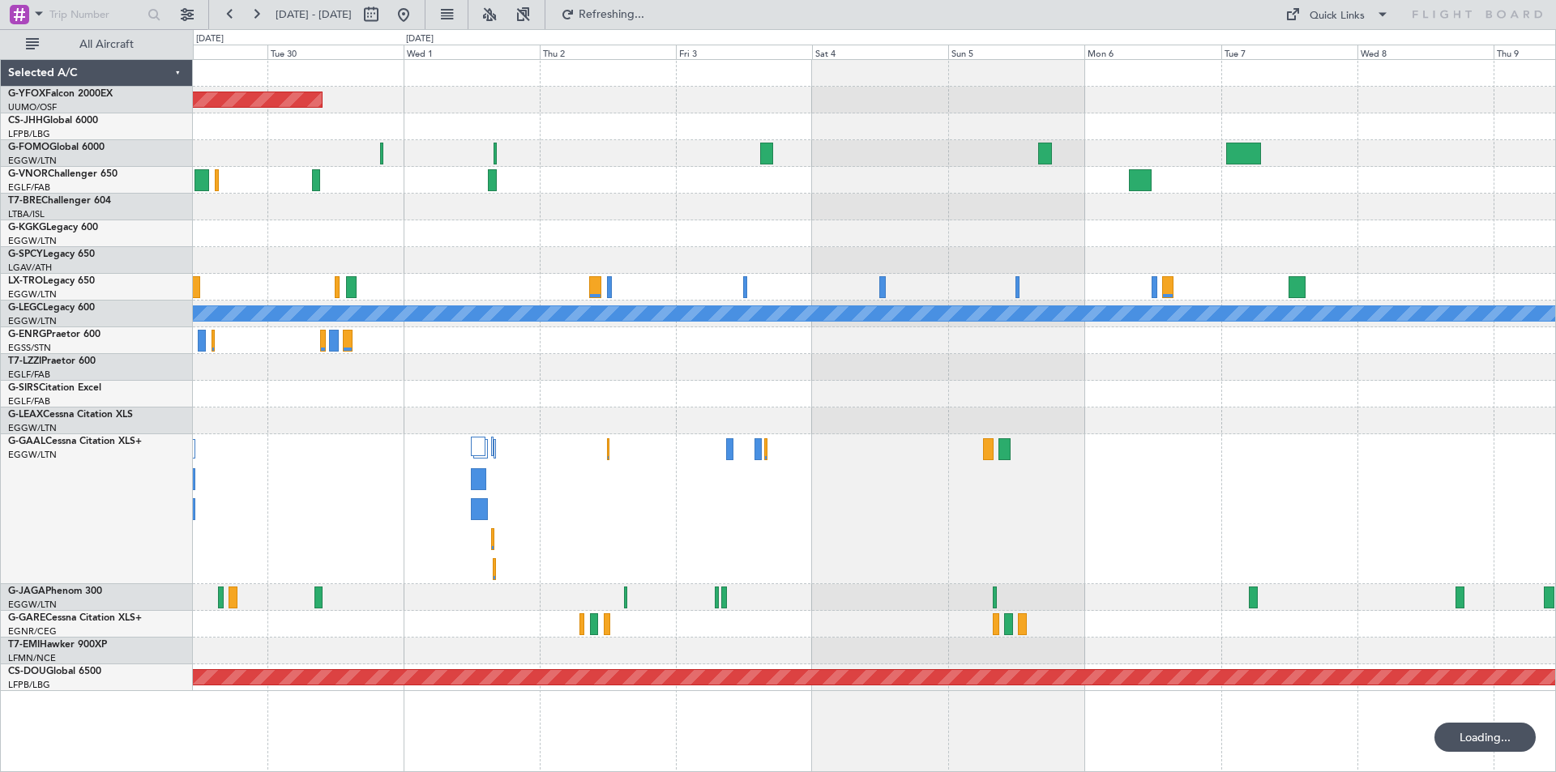
click at [720, 502] on div "Planned Maint Dusseldorf" at bounding box center [874, 509] width 1362 height 150
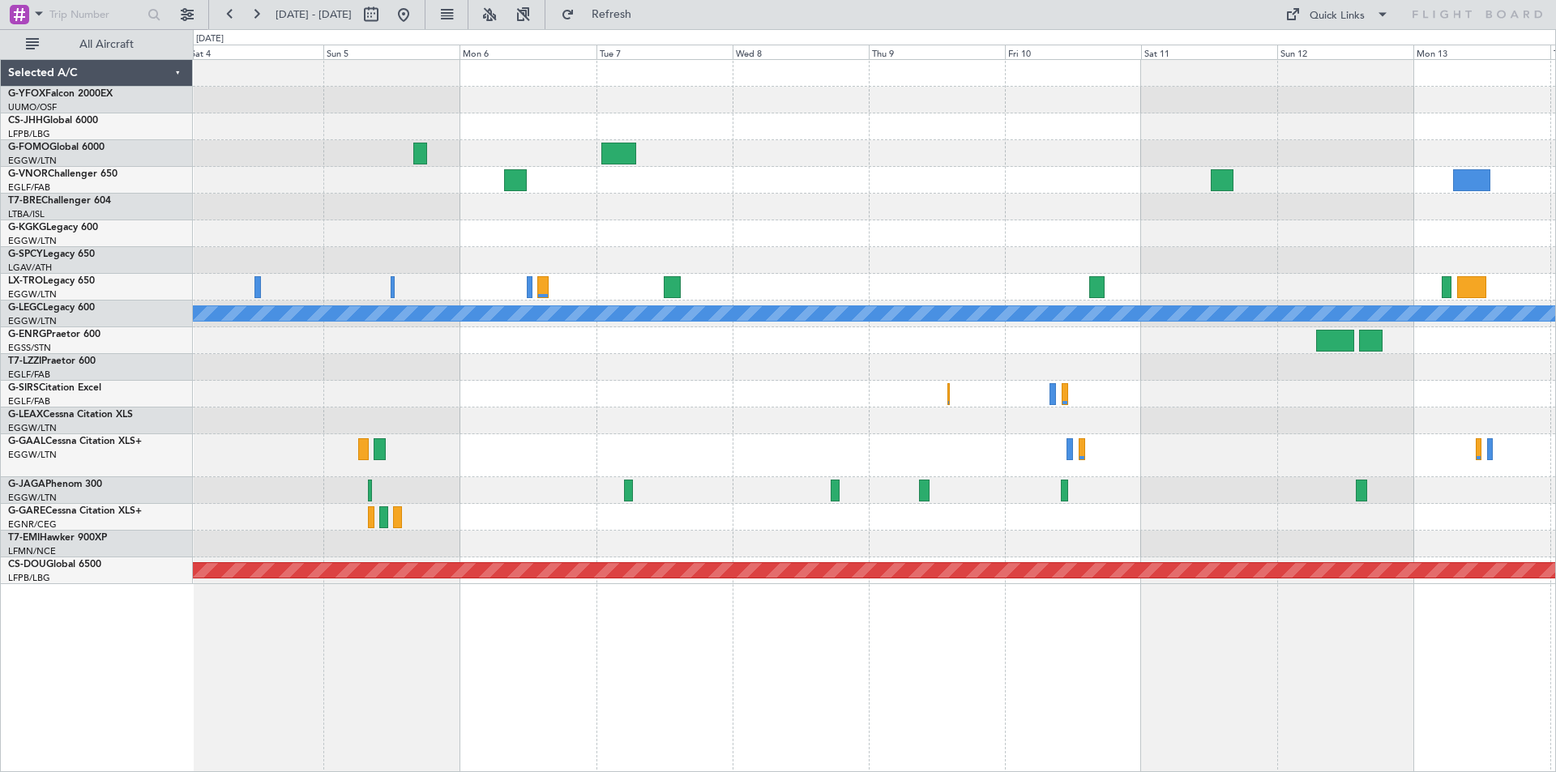
click at [749, 475] on div "A/C Unavailable London (Luton) Owner London (Luton) Planned Maint London (Biggi…" at bounding box center [874, 322] width 1362 height 524
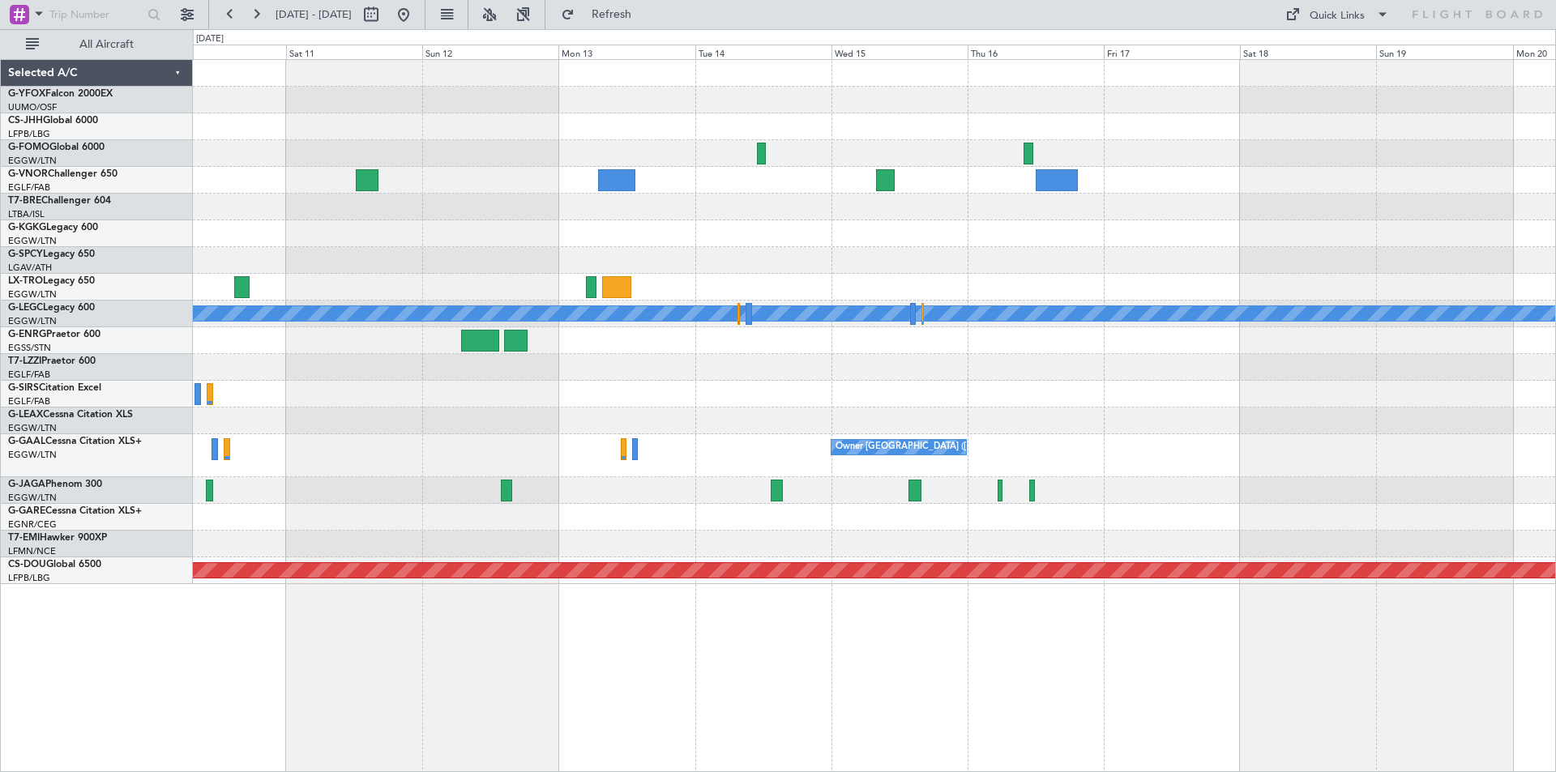
click at [310, 421] on div "A/C Unavailable London (Luton) Owner London (Luton) Planned Maint London (Biggi…" at bounding box center [874, 322] width 1362 height 524
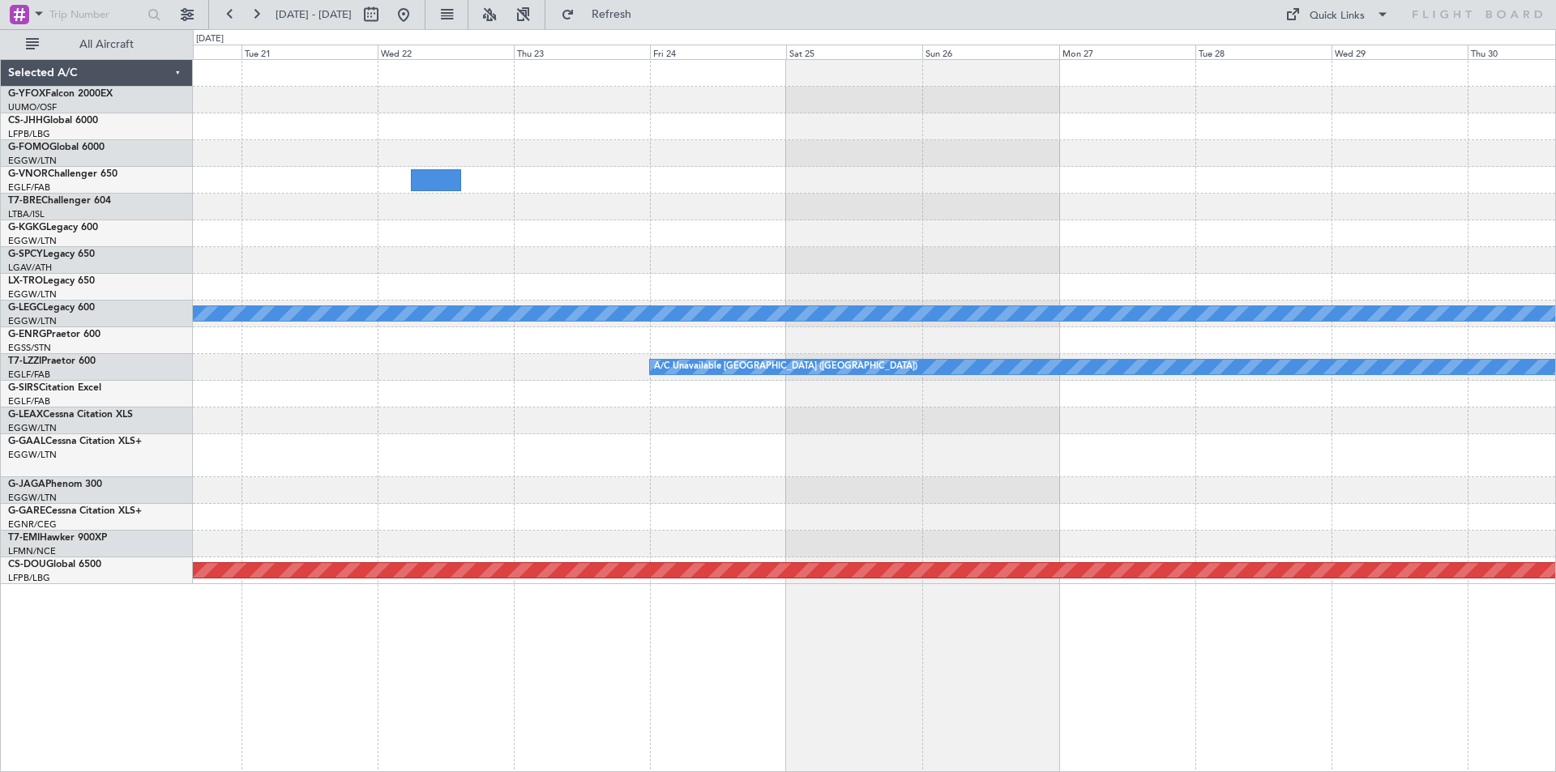
click at [195, 404] on div "A/C Unavailable London (Luton) A/C Unavailable London (Luton) Planned Maint Lon…" at bounding box center [874, 322] width 1362 height 524
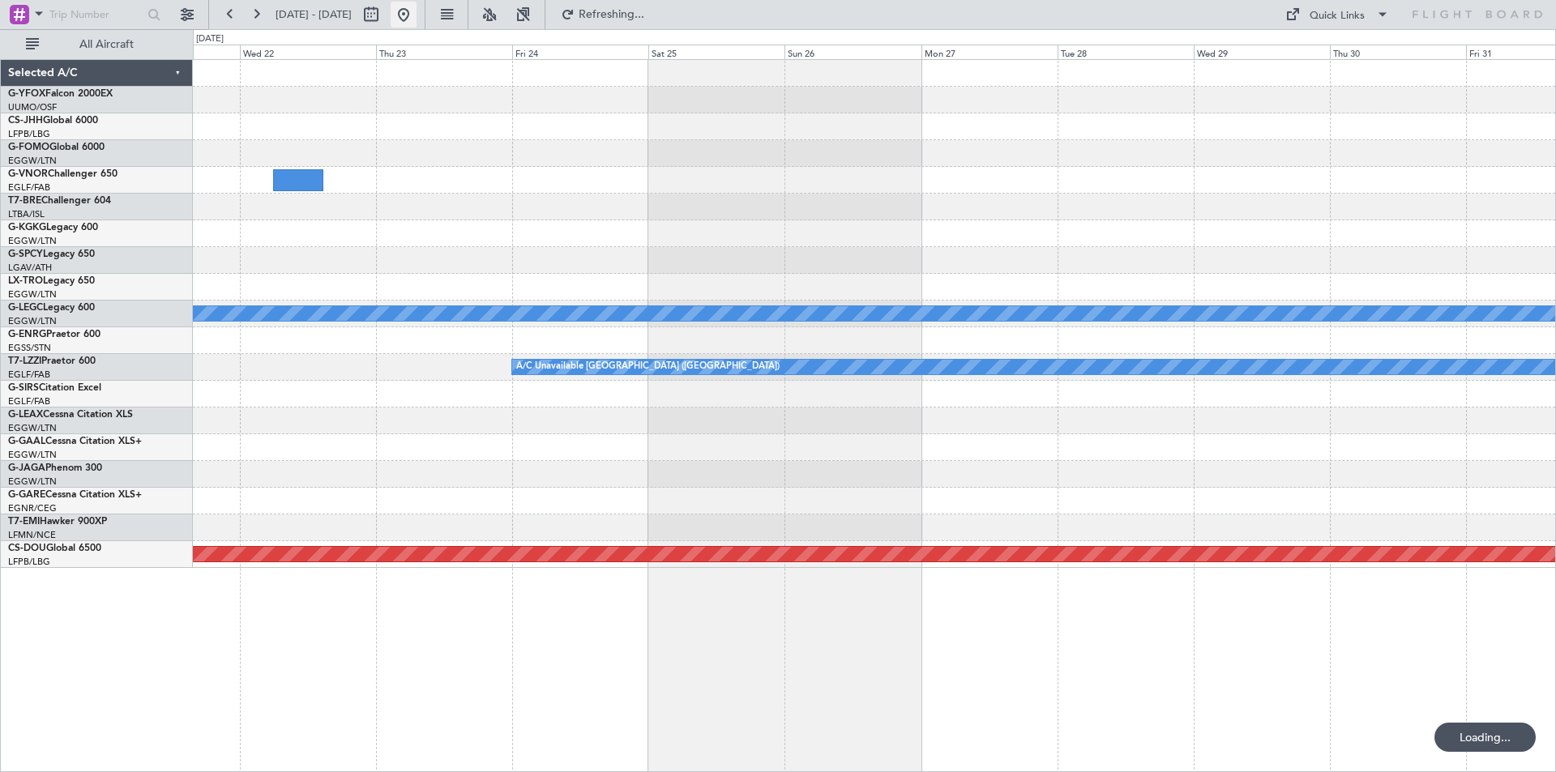
click at [417, 17] on button at bounding box center [404, 15] width 26 height 26
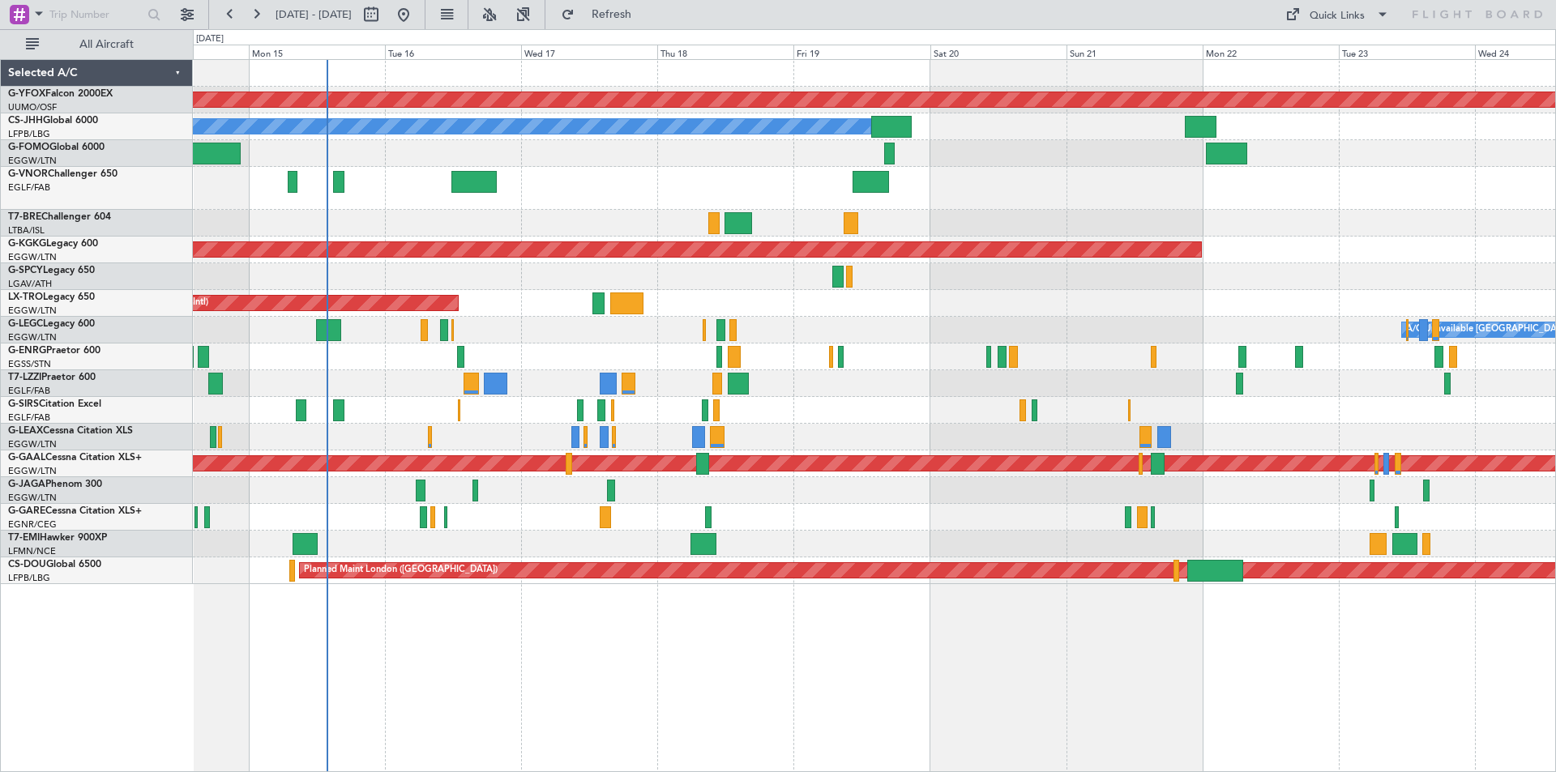
click at [755, 157] on div at bounding box center [874, 153] width 1362 height 27
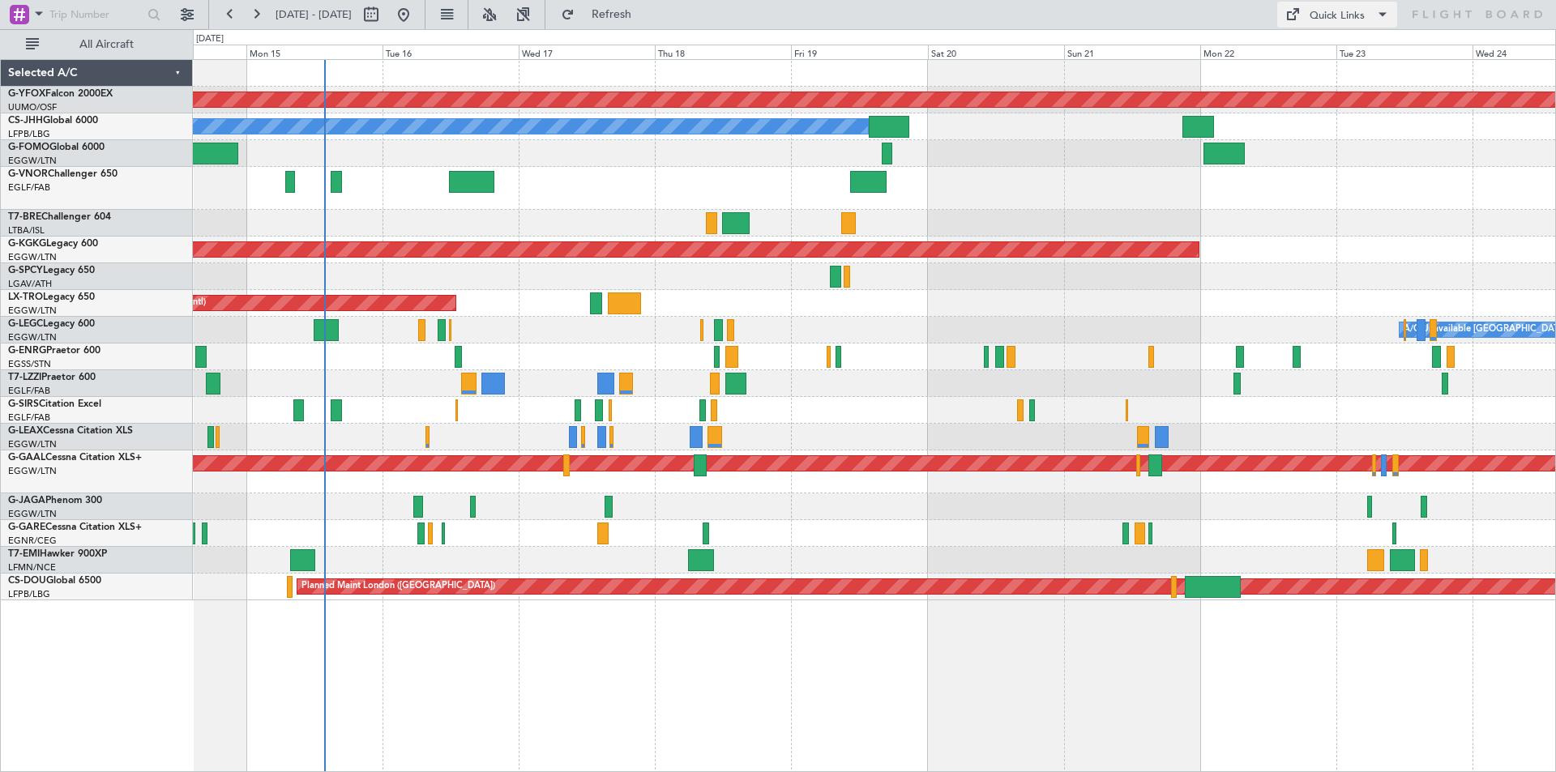
click at [1318, 18] on div "Quick Links" at bounding box center [1337, 16] width 55 height 16
click at [1323, 45] on button "Trip Builder" at bounding box center [1338, 53] width 122 height 39
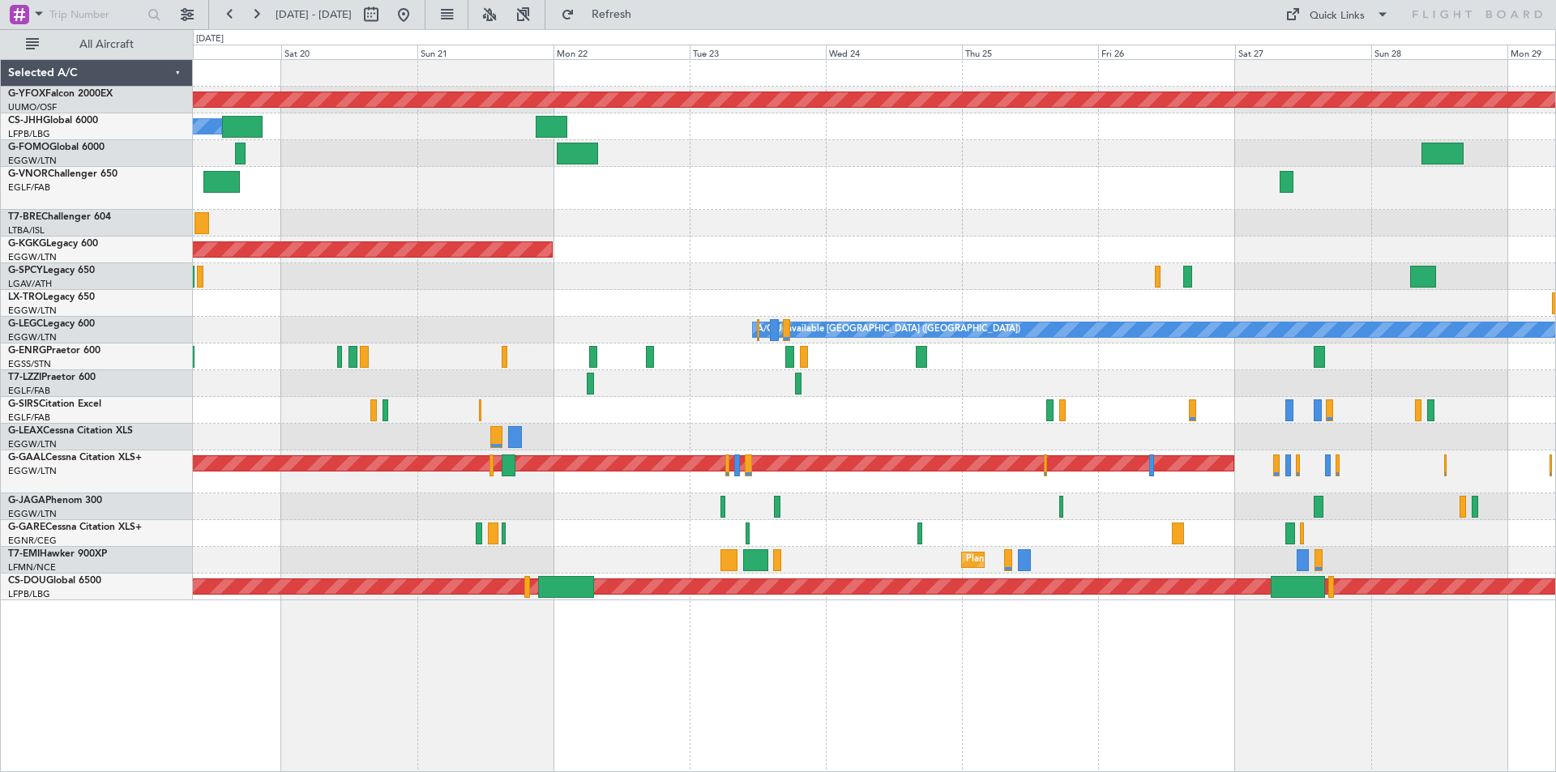
click at [442, 263] on div at bounding box center [874, 276] width 1362 height 27
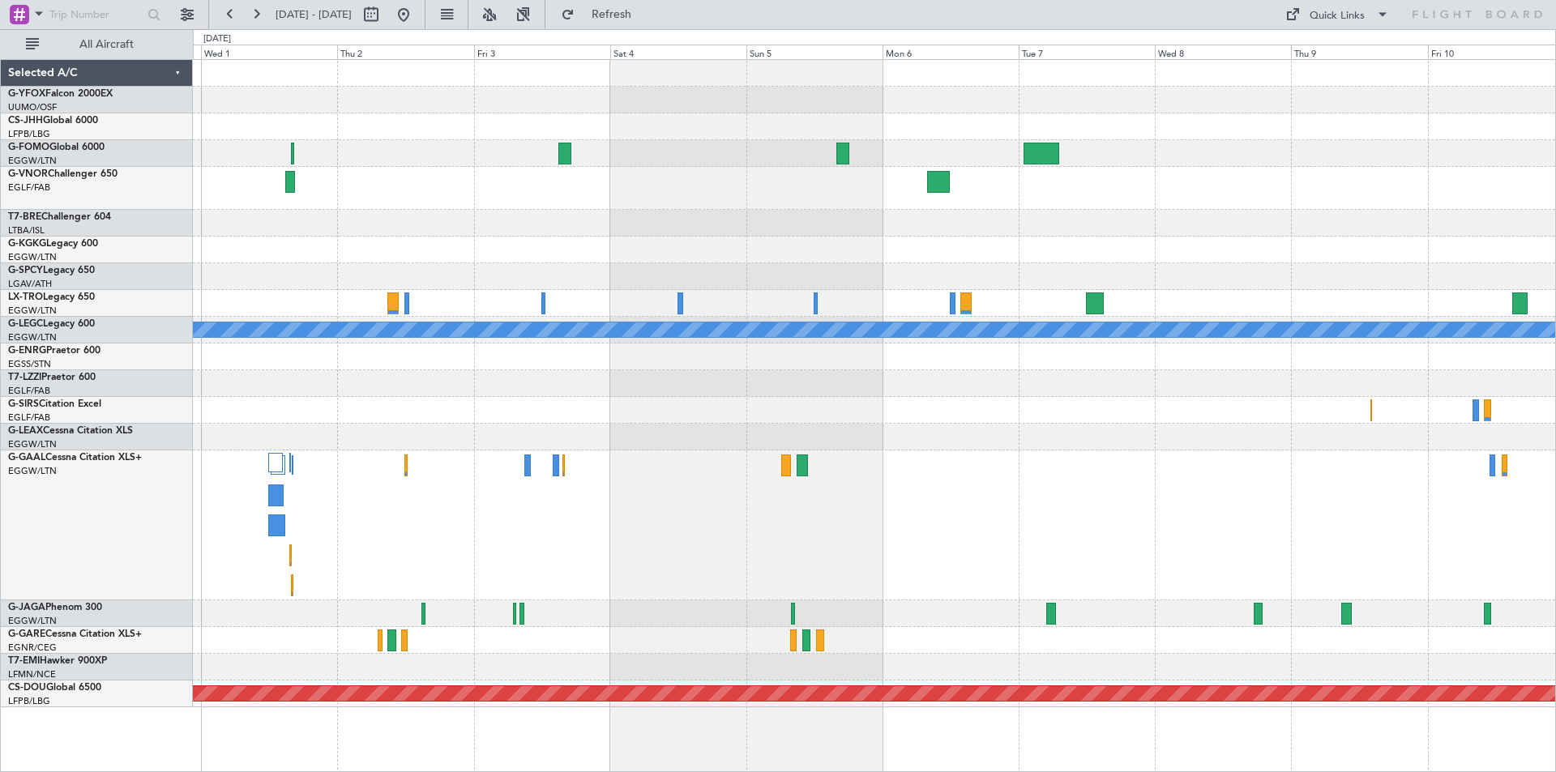
click at [407, 338] on div "AOG Maint Ostafyevo A/C Unavailable London (Luton) Planned Maint London (Biggin…" at bounding box center [874, 384] width 1362 height 648
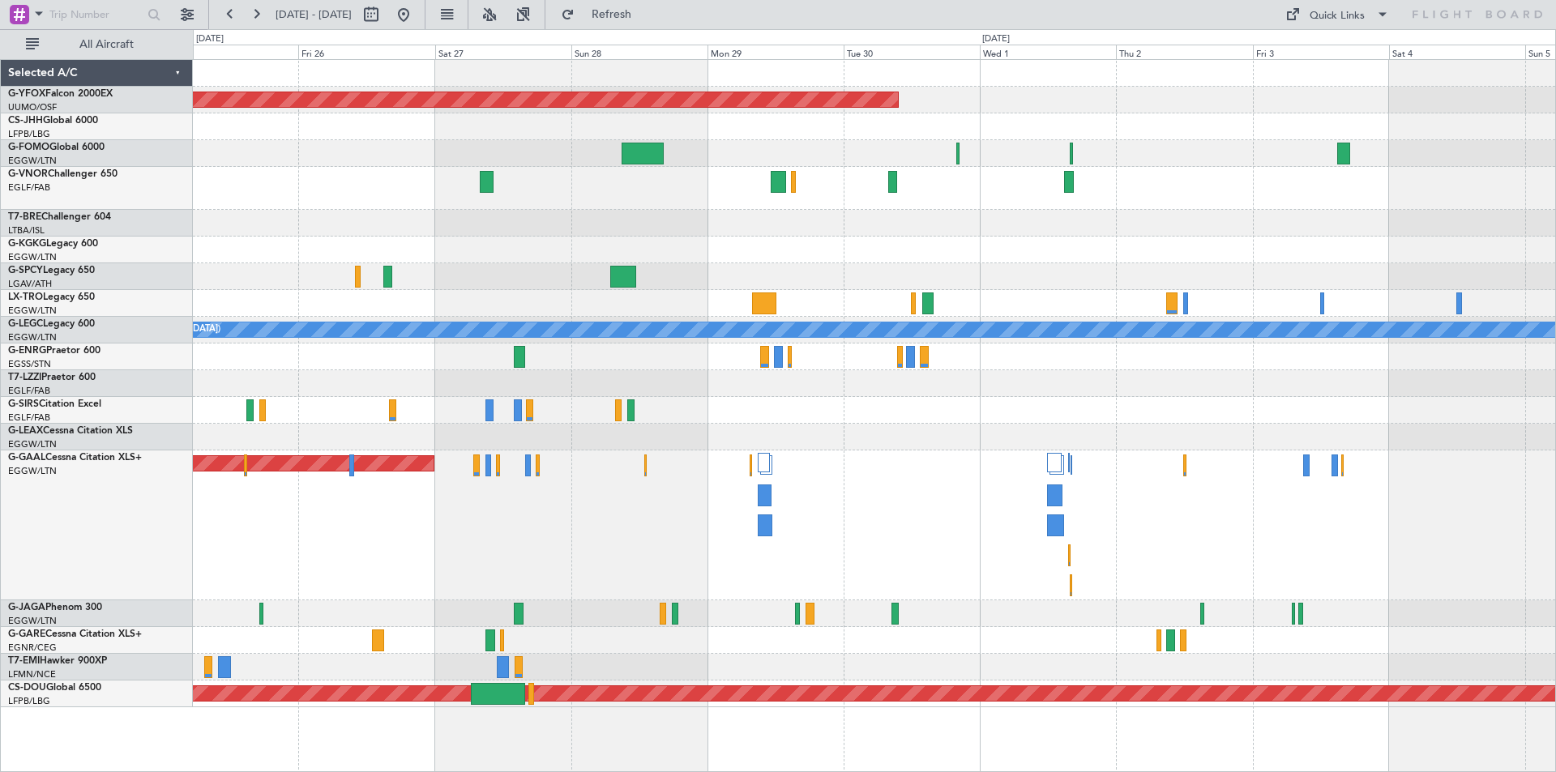
click at [1412, 500] on div "Planned Maint Dusseldorf" at bounding box center [874, 526] width 1362 height 150
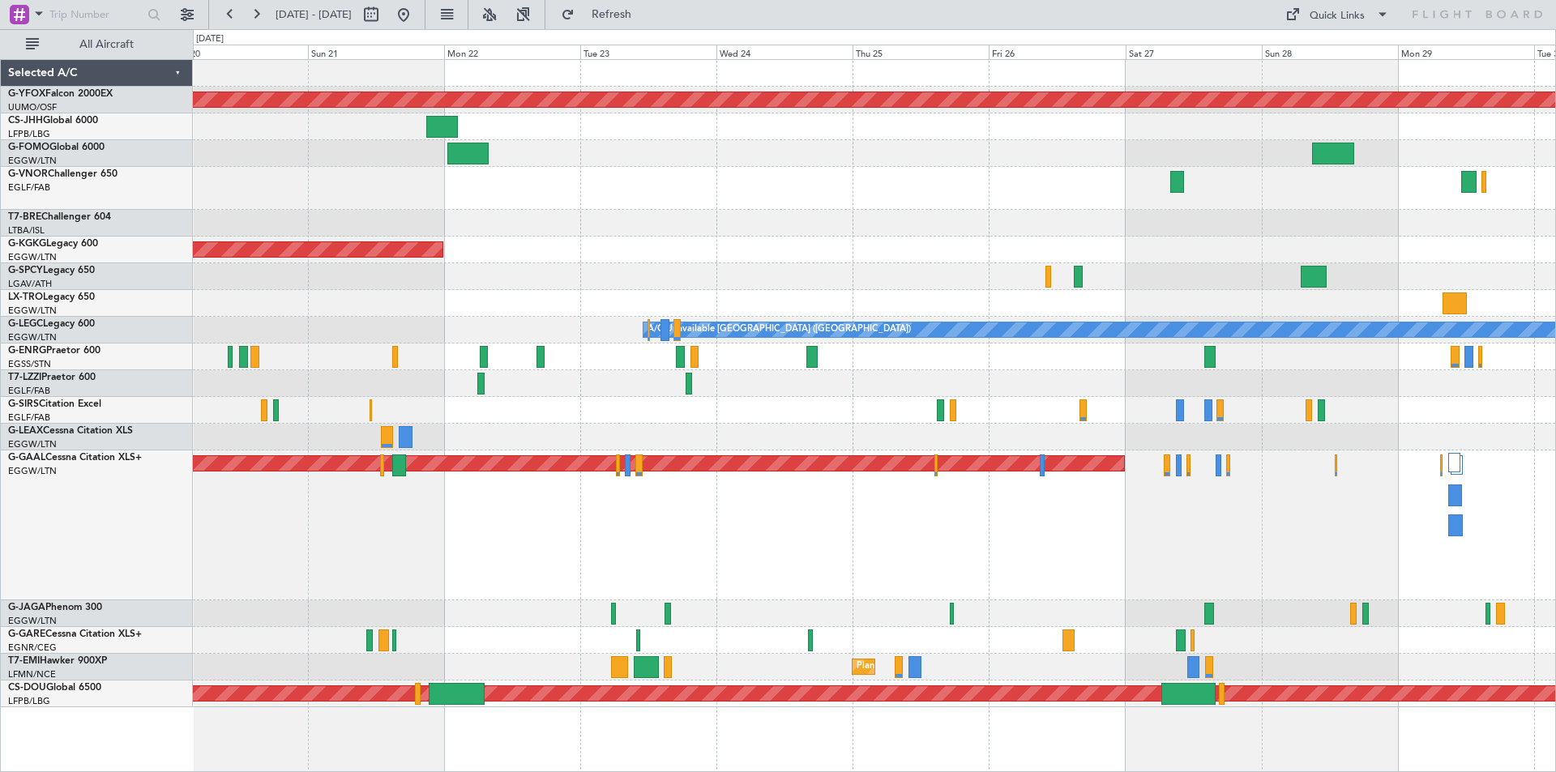
click at [1258, 276] on div at bounding box center [874, 276] width 1362 height 27
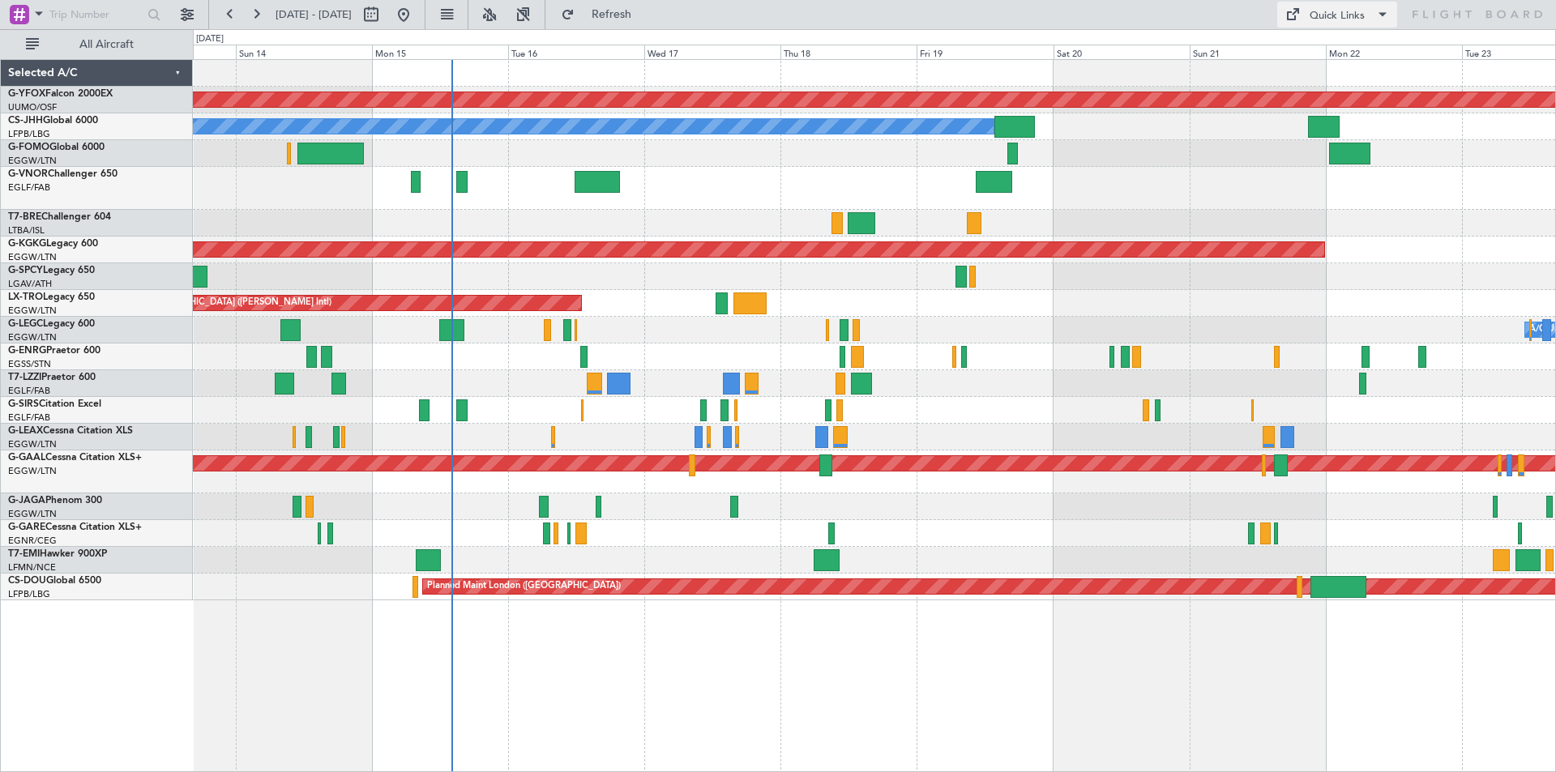
click at [1332, 17] on div "Quick Links" at bounding box center [1337, 16] width 55 height 16
click at [1332, 42] on button "Trip Builder" at bounding box center [1338, 53] width 122 height 39
click at [1321, 23] on div "Quick Links" at bounding box center [1337, 16] width 55 height 16
click at [1310, 53] on button "Trip Builder" at bounding box center [1338, 53] width 122 height 39
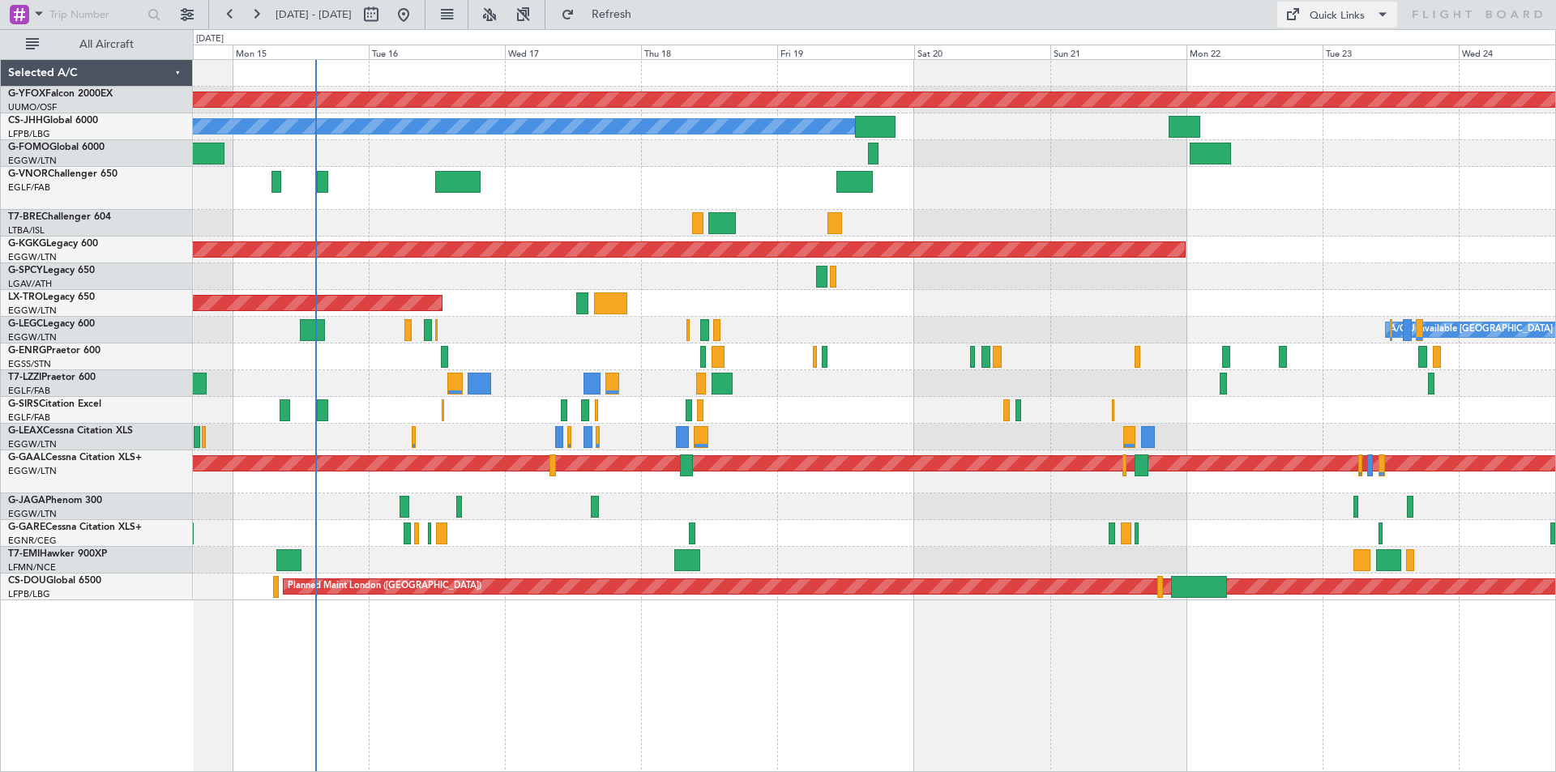
click at [1337, 11] on div "Quick Links" at bounding box center [1337, 16] width 55 height 16
click at [1330, 42] on button "Trip Builder" at bounding box center [1338, 53] width 122 height 39
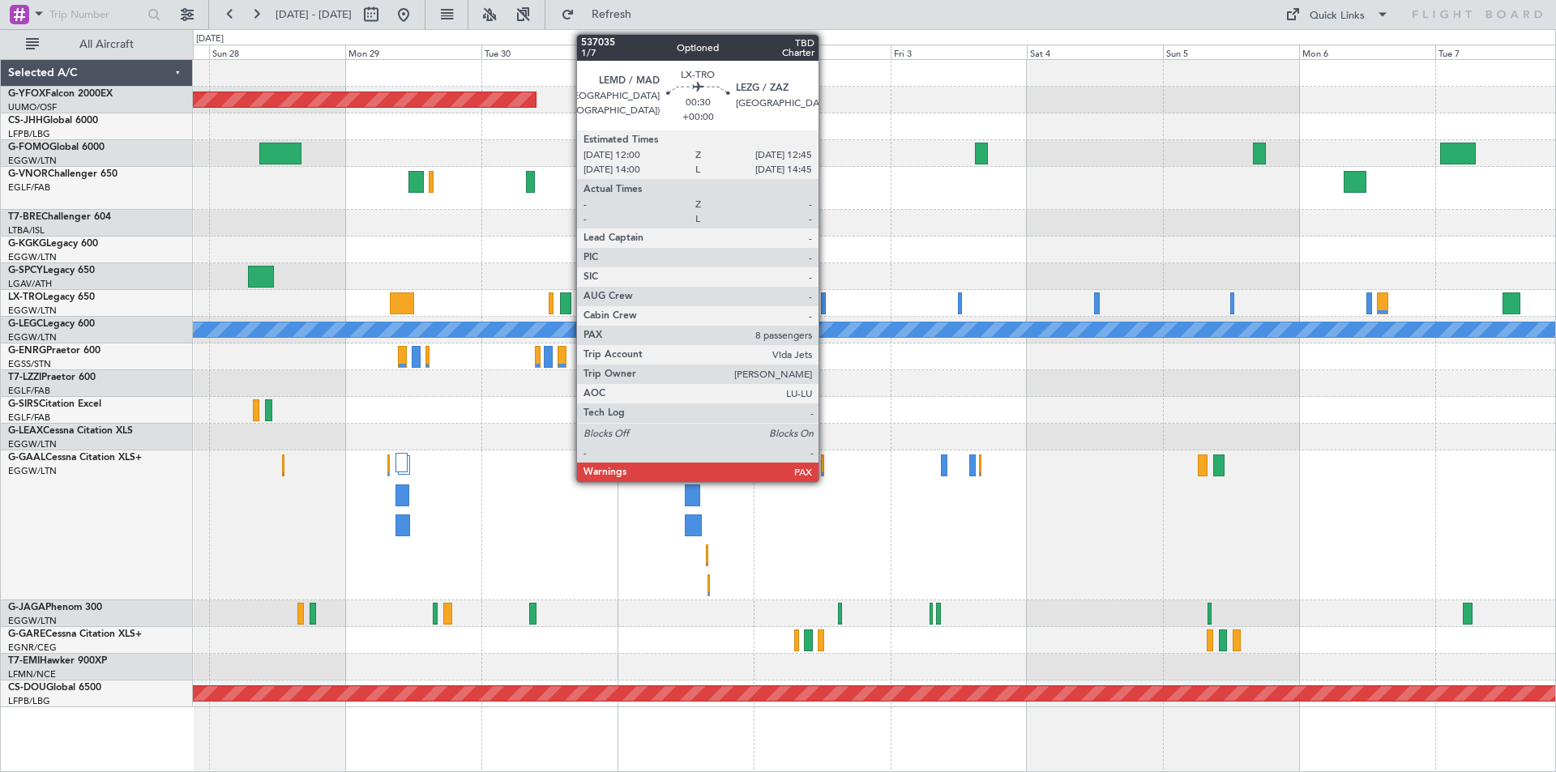
click at [826, 306] on div at bounding box center [823, 304] width 5 height 22
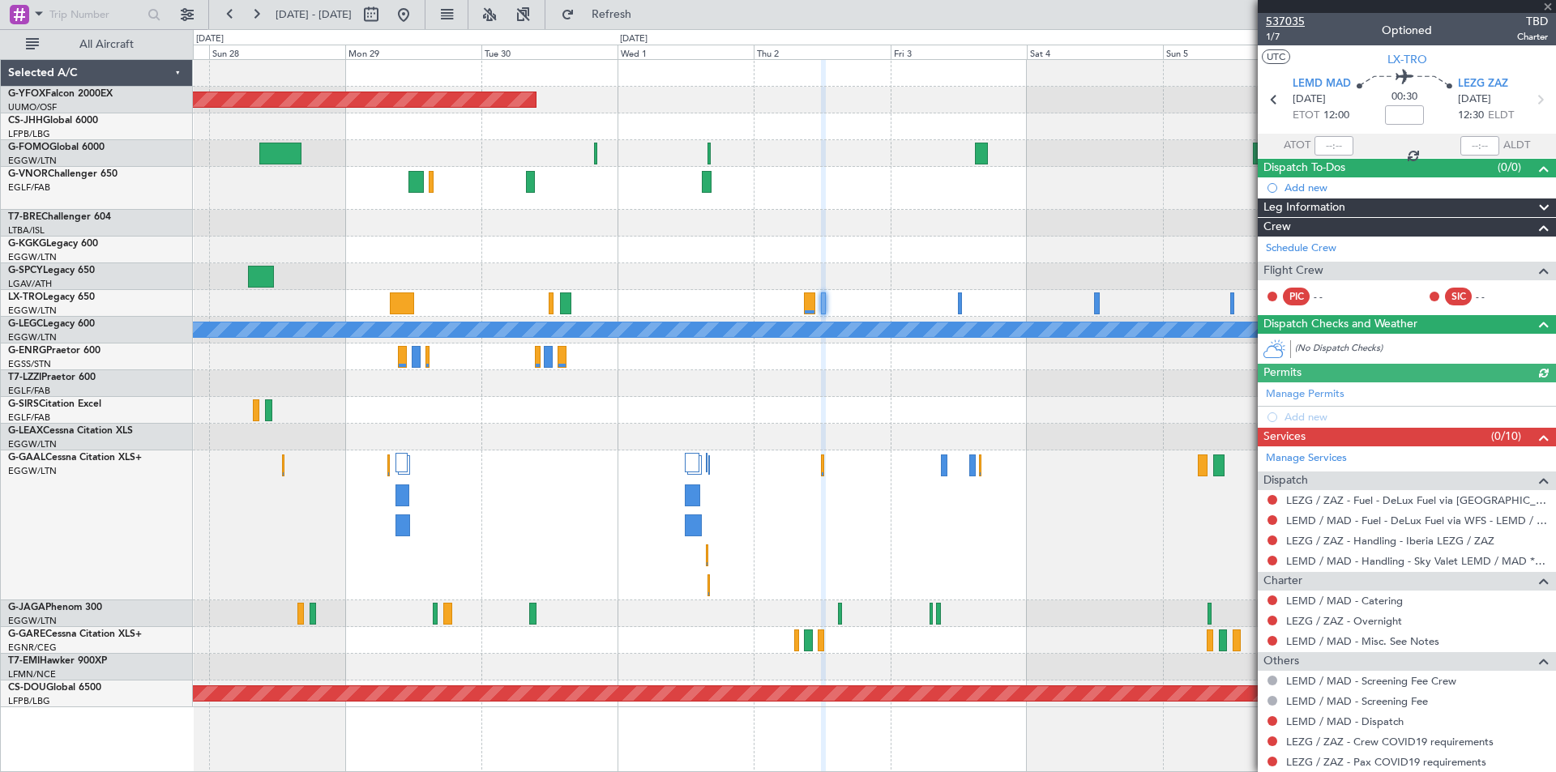
click at [1285, 24] on span "537035" at bounding box center [1285, 21] width 39 height 17
click at [1545, 7] on span at bounding box center [1548, 7] width 16 height 15
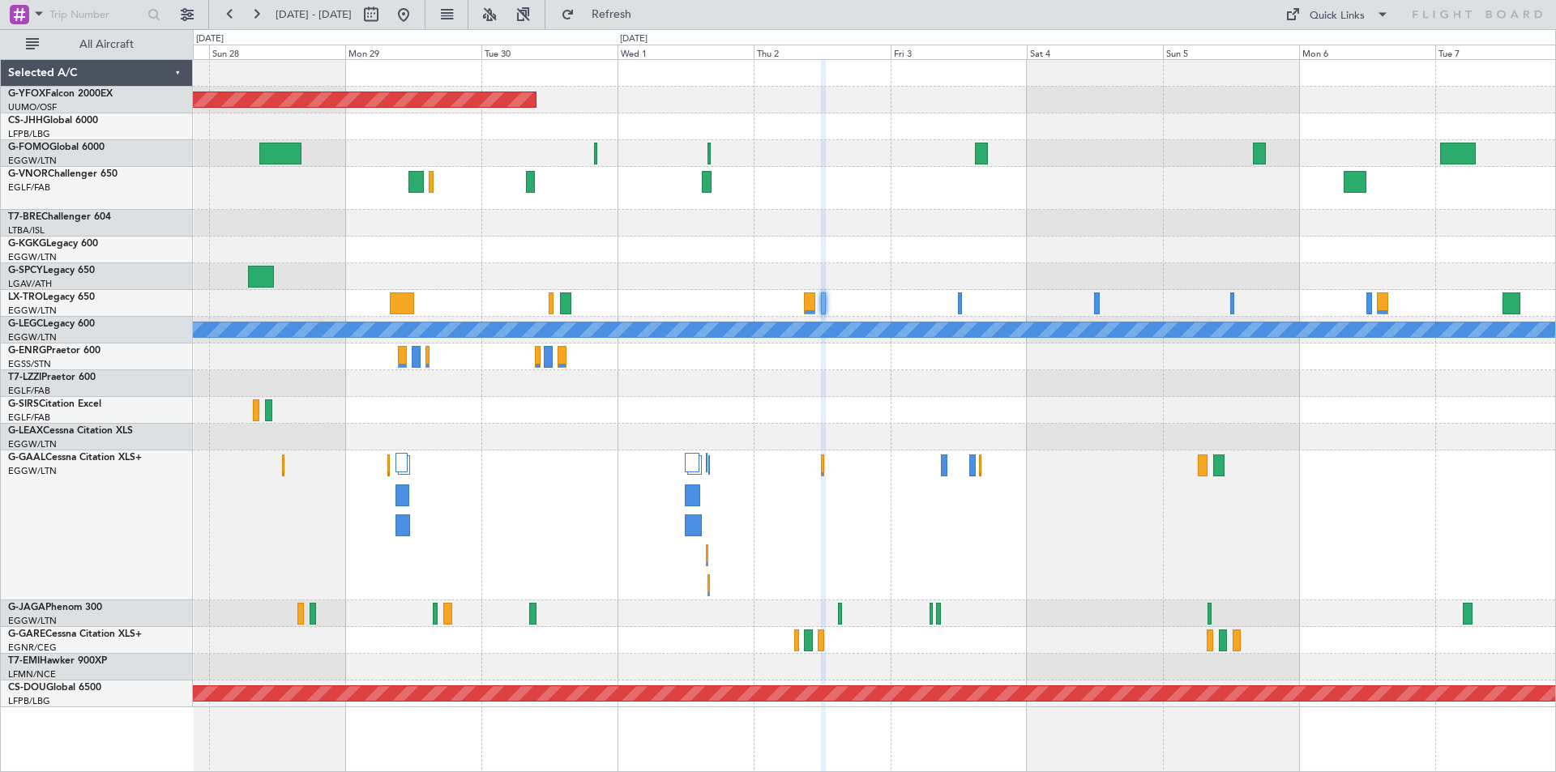
type input "0"
click at [651, 6] on button "Refresh" at bounding box center [602, 15] width 97 height 26
click at [646, 13] on span "Refresh" at bounding box center [612, 14] width 68 height 11
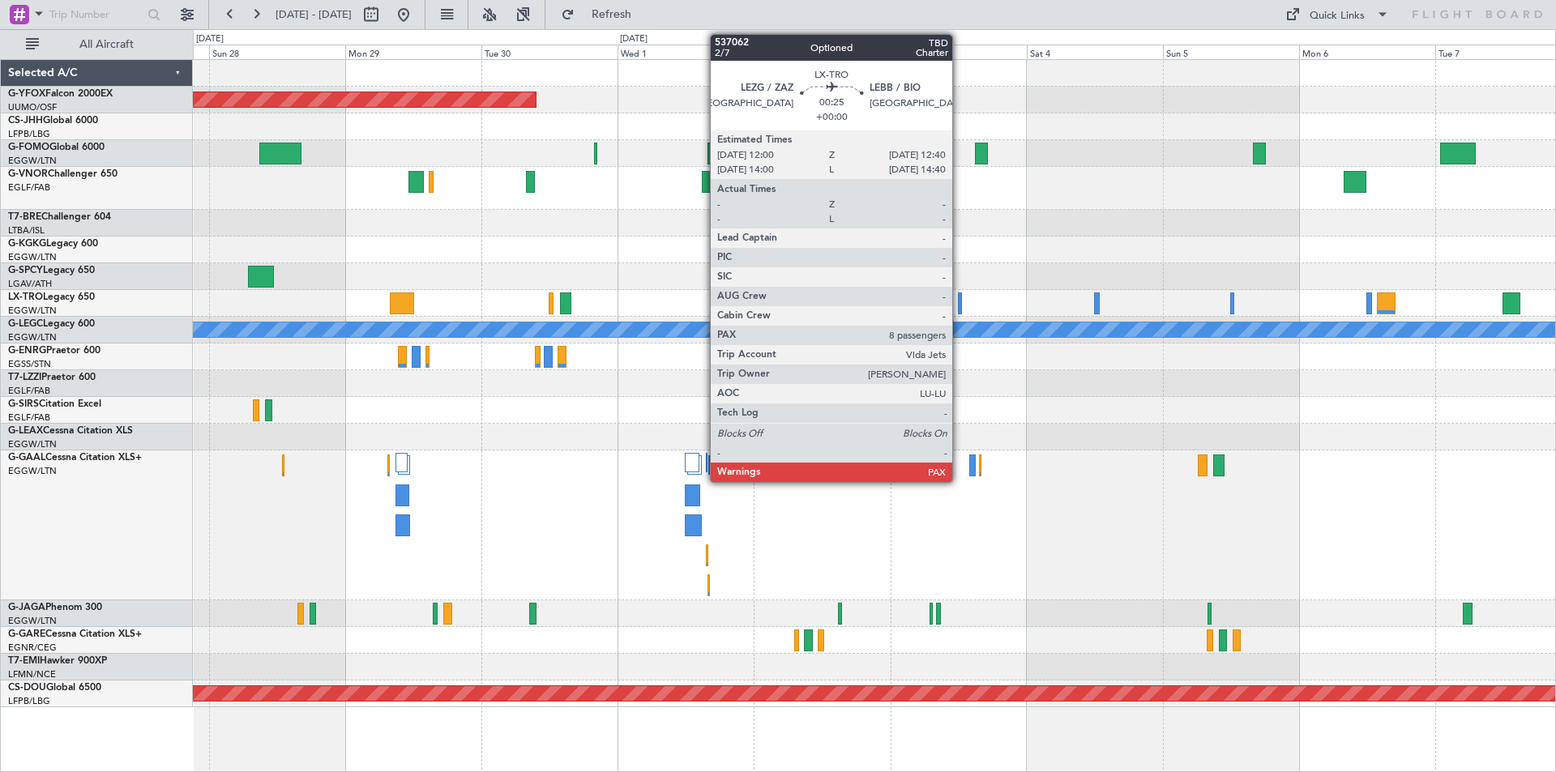
click at [960, 304] on div at bounding box center [960, 304] width 4 height 22
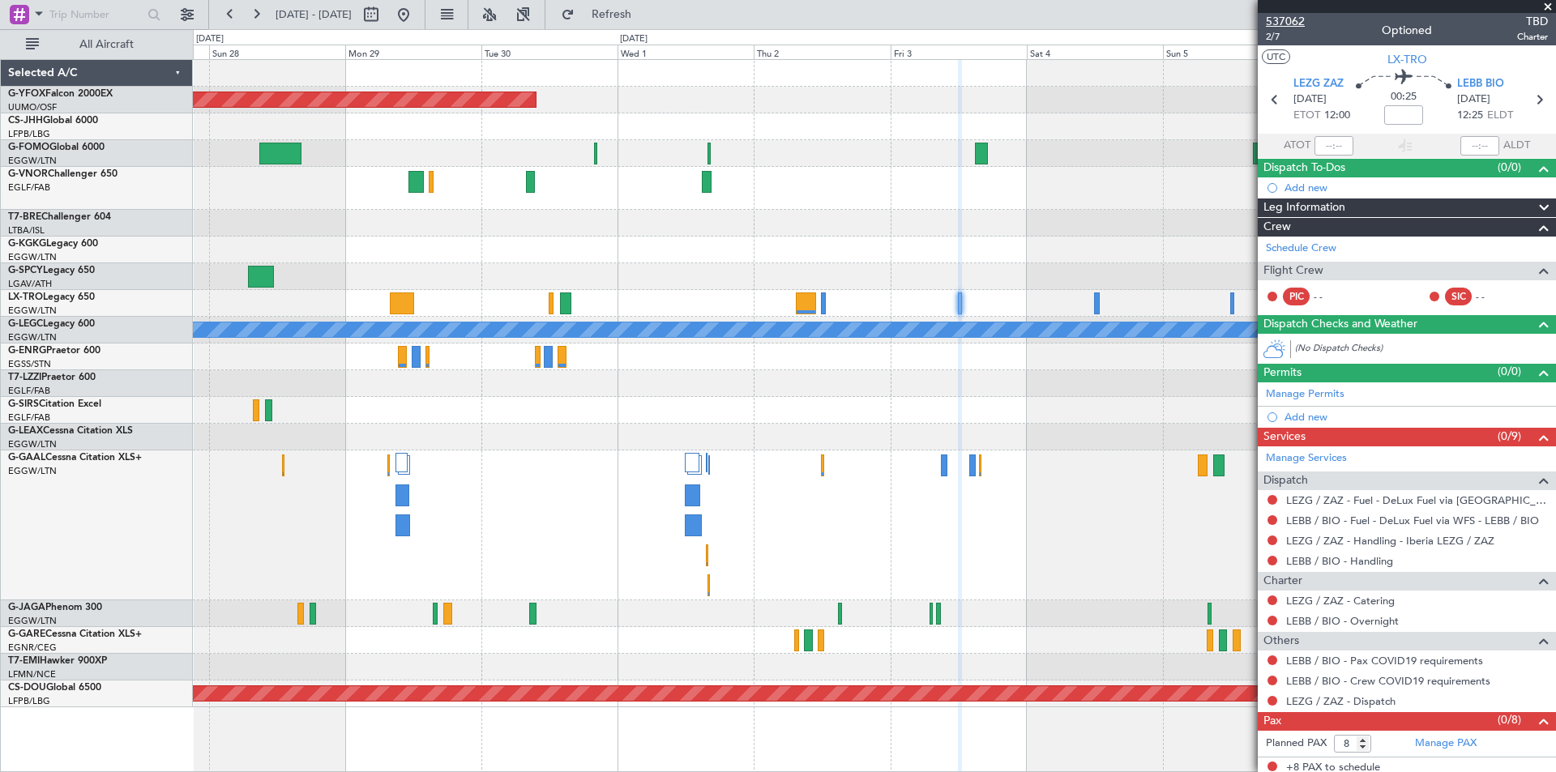
click at [1293, 25] on span "537062" at bounding box center [1285, 21] width 39 height 17
click at [1545, 8] on span at bounding box center [1548, 7] width 16 height 15
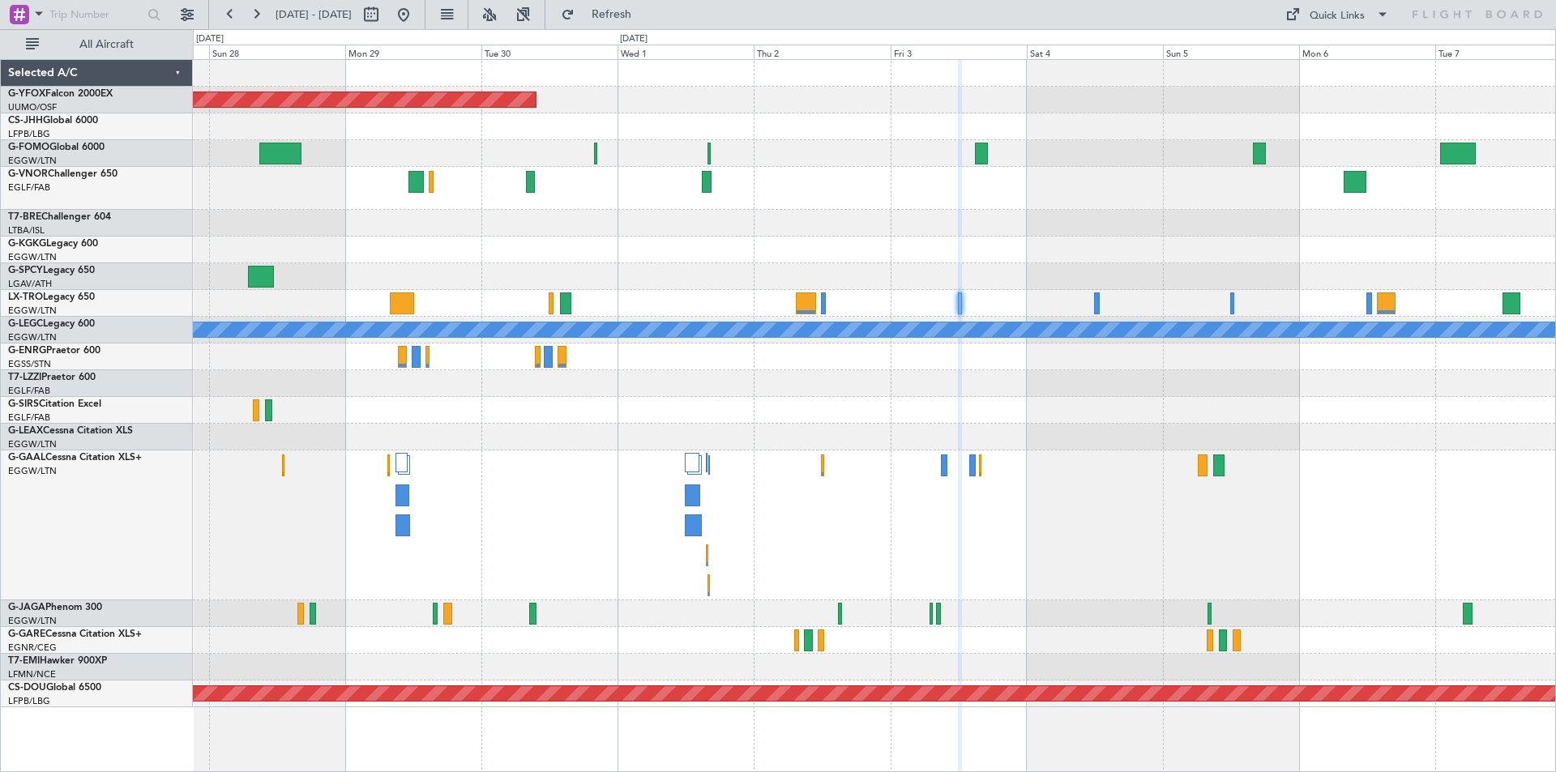
type input "0"
click at [417, 19] on button at bounding box center [404, 15] width 26 height 26
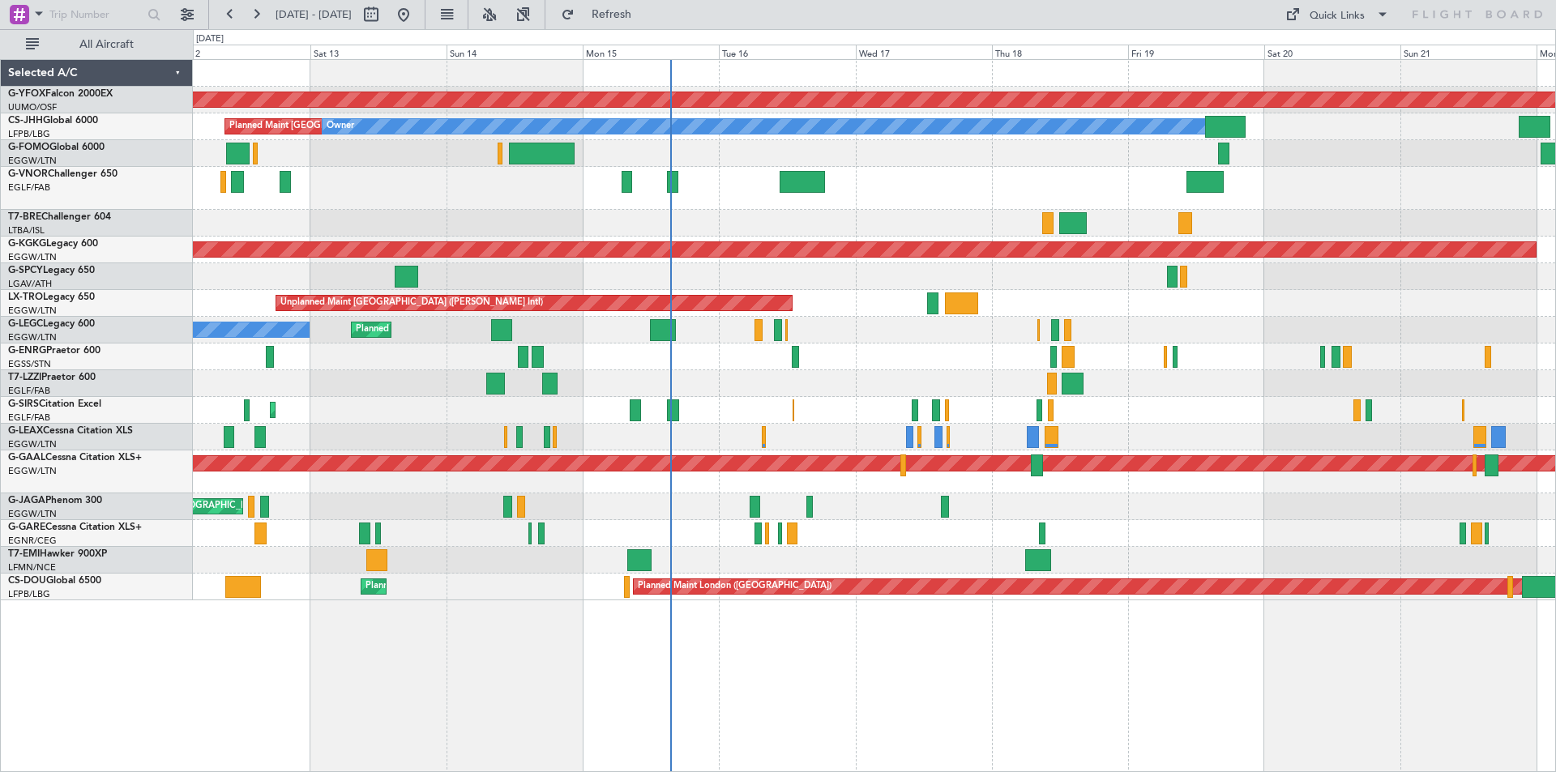
click at [1182, 387] on div "Owner" at bounding box center [874, 383] width 1362 height 27
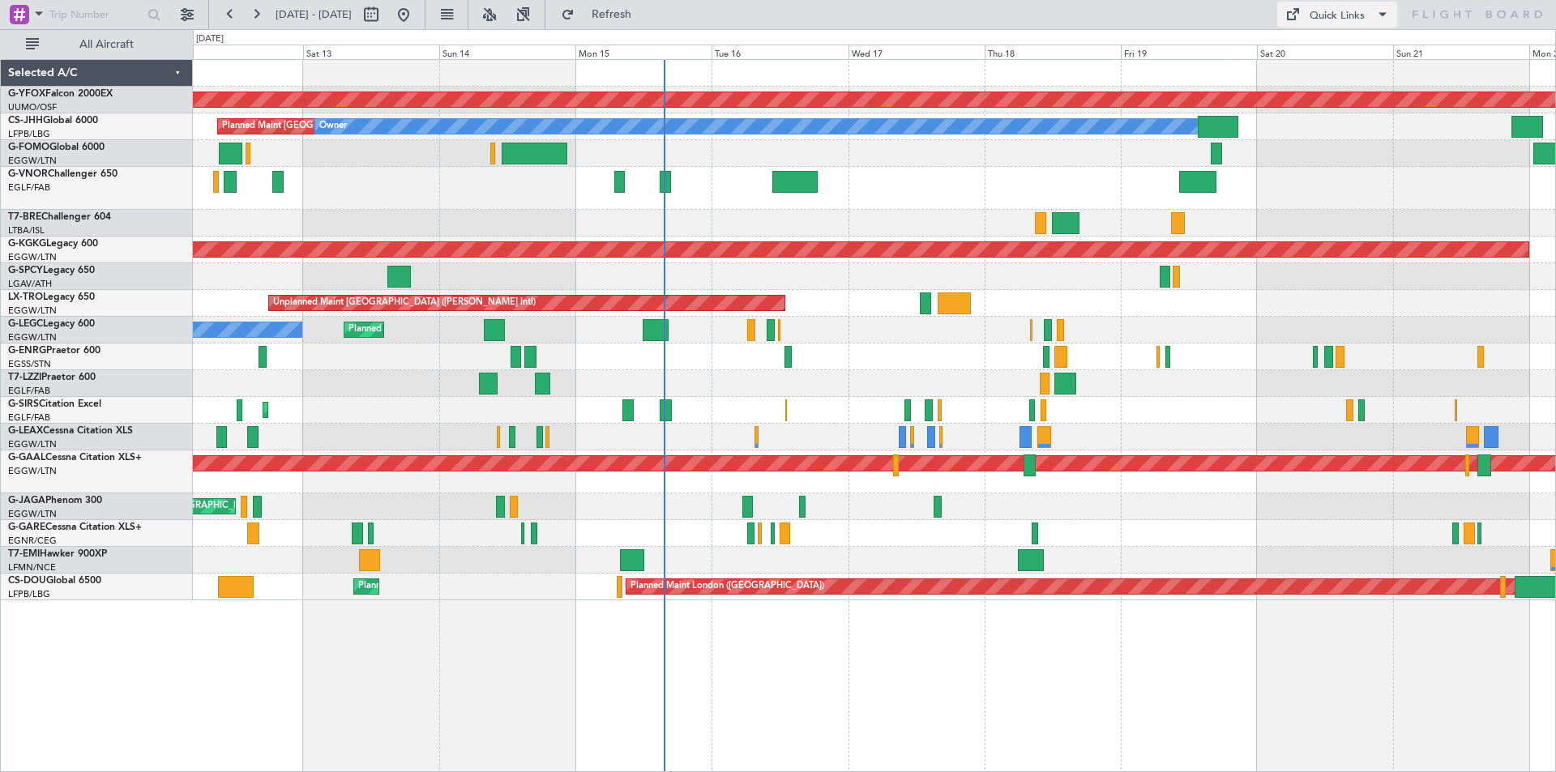
click at [1319, 14] on div "Quick Links" at bounding box center [1337, 16] width 55 height 16
click at [1322, 59] on button "Trip Builder" at bounding box center [1338, 53] width 122 height 39
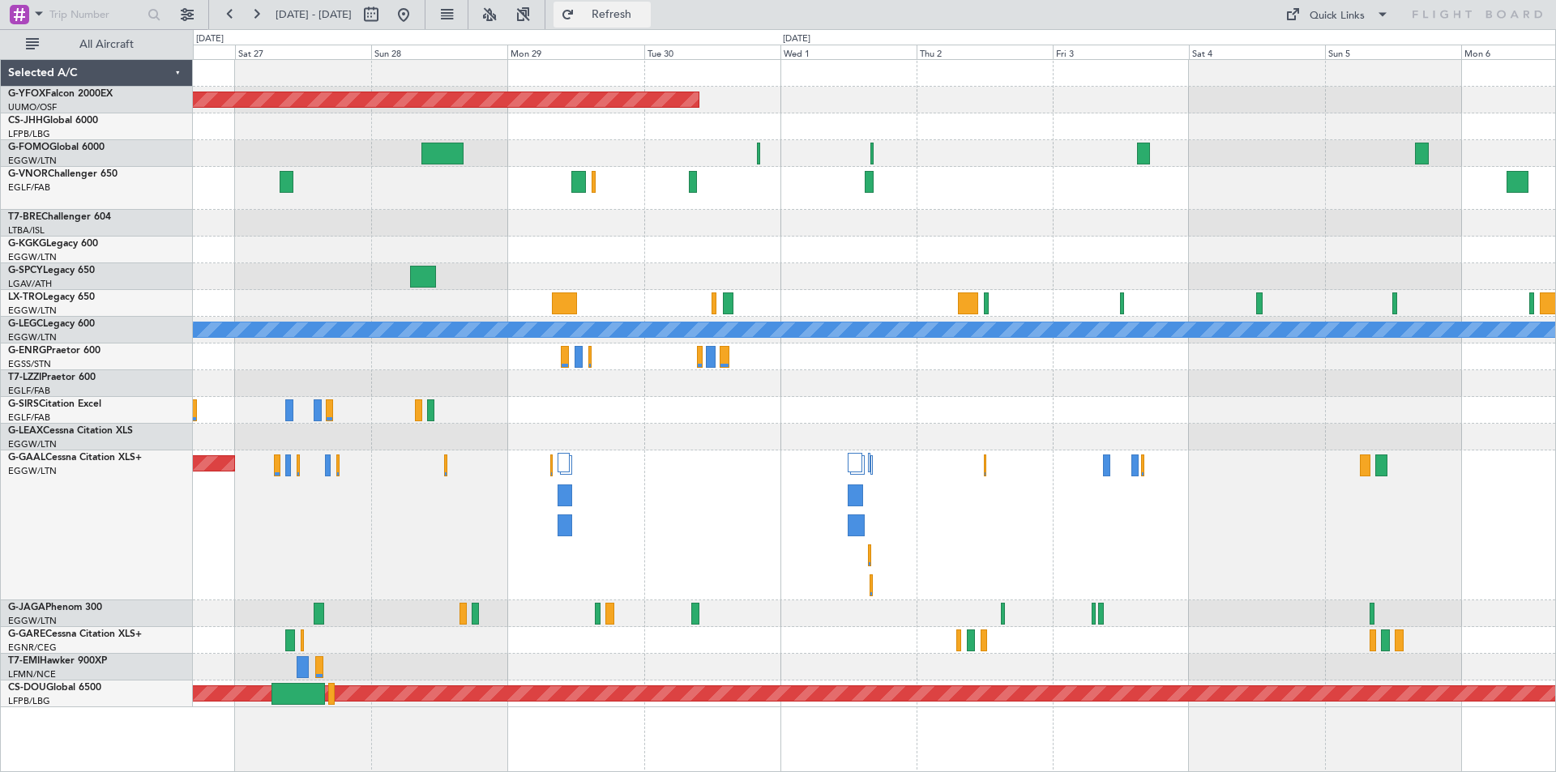
click at [646, 9] on span "Refresh" at bounding box center [612, 14] width 68 height 11
click at [417, 6] on button at bounding box center [404, 15] width 26 height 26
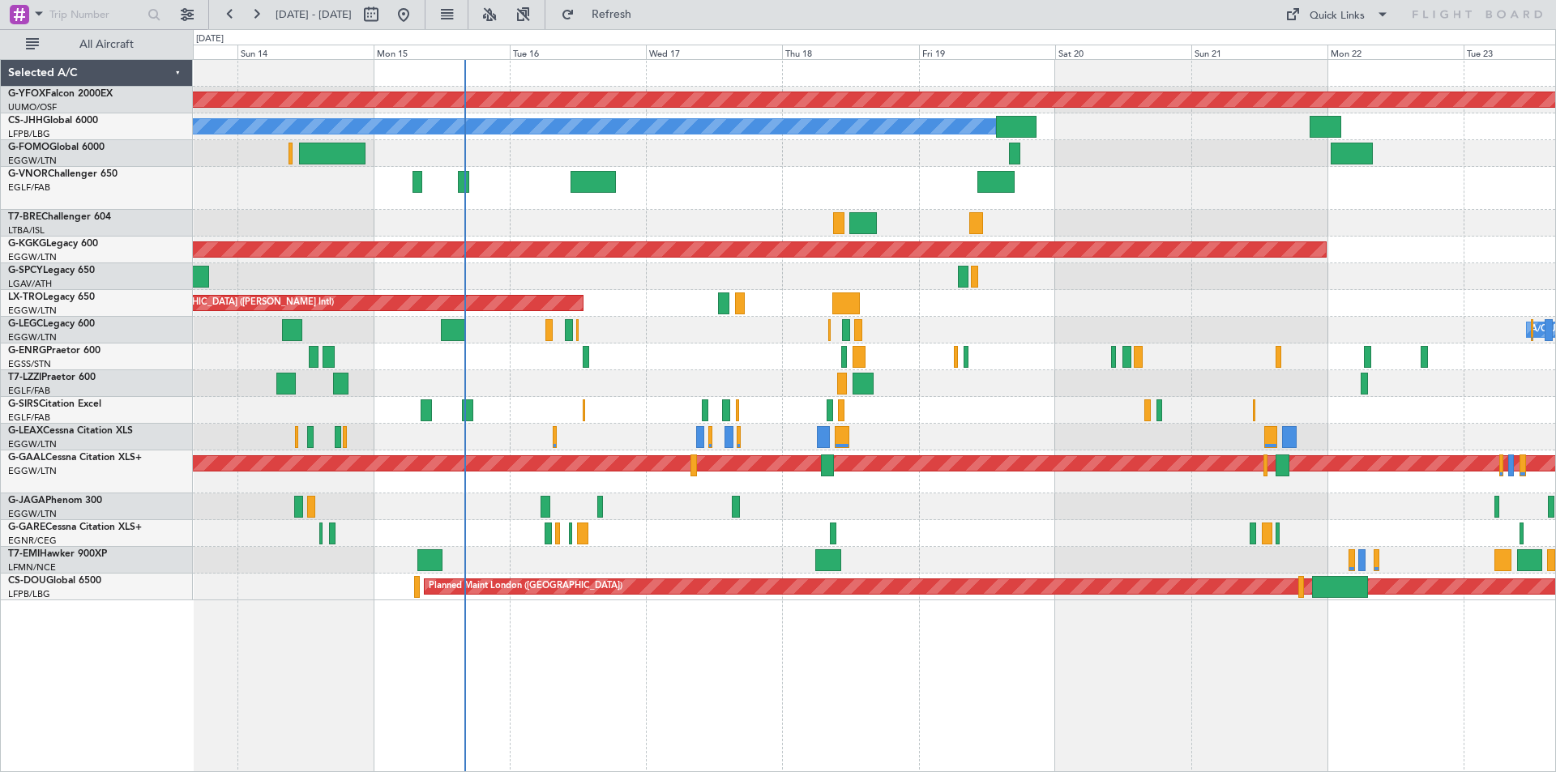
click at [716, 198] on div at bounding box center [874, 188] width 1362 height 43
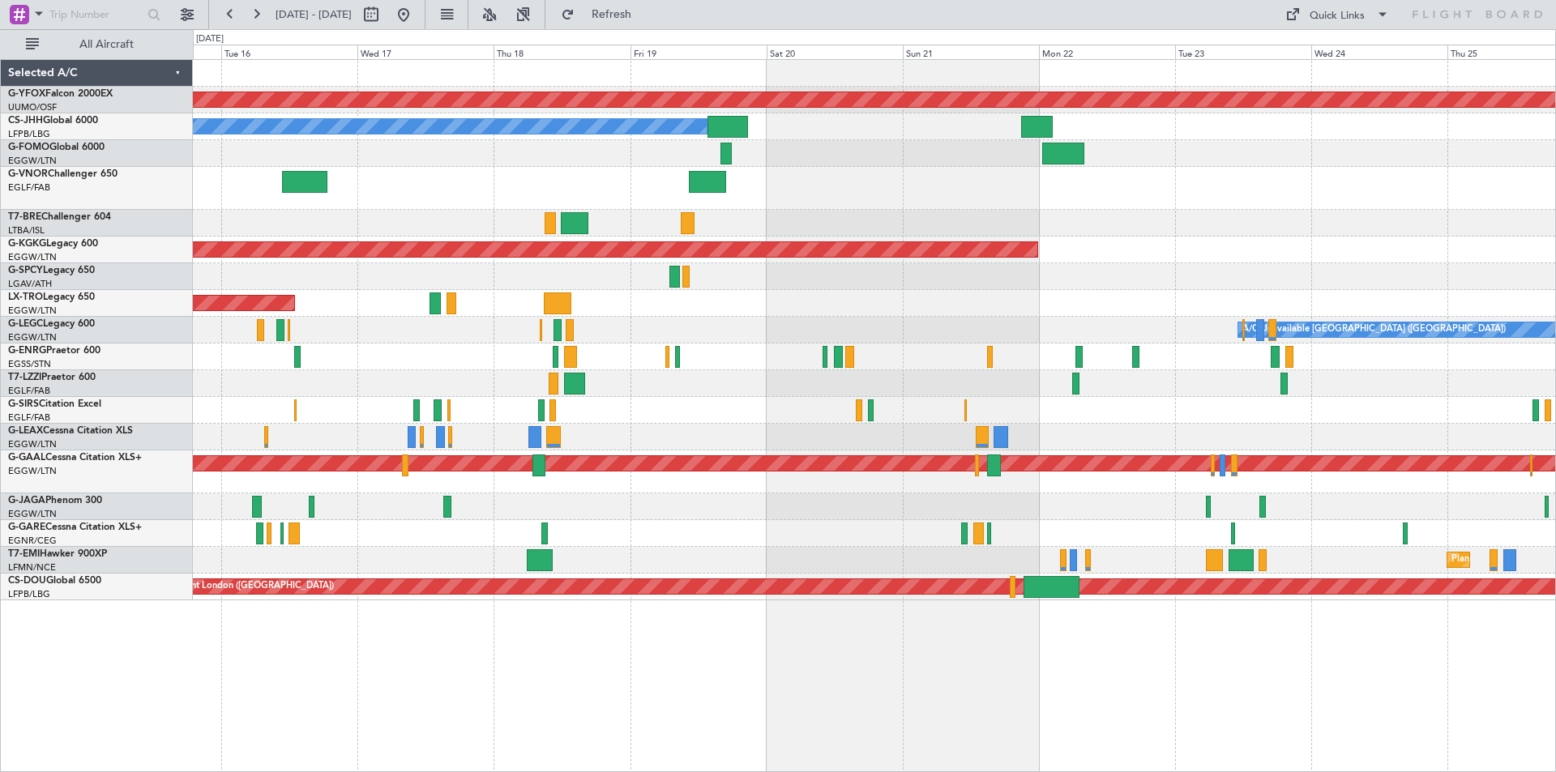
click at [509, 413] on div at bounding box center [874, 410] width 1362 height 27
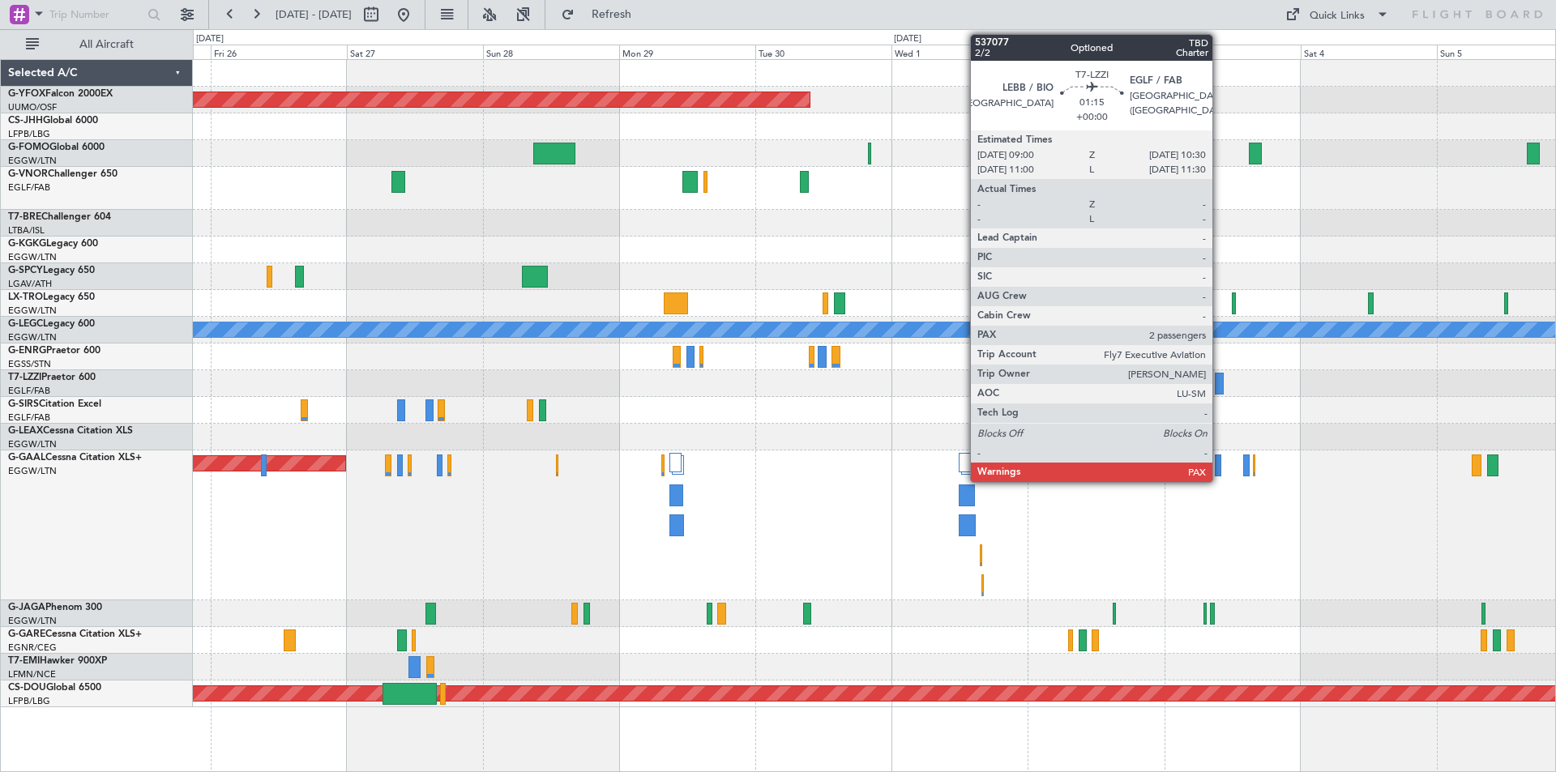
click at [1220, 385] on div at bounding box center [1219, 384] width 9 height 22
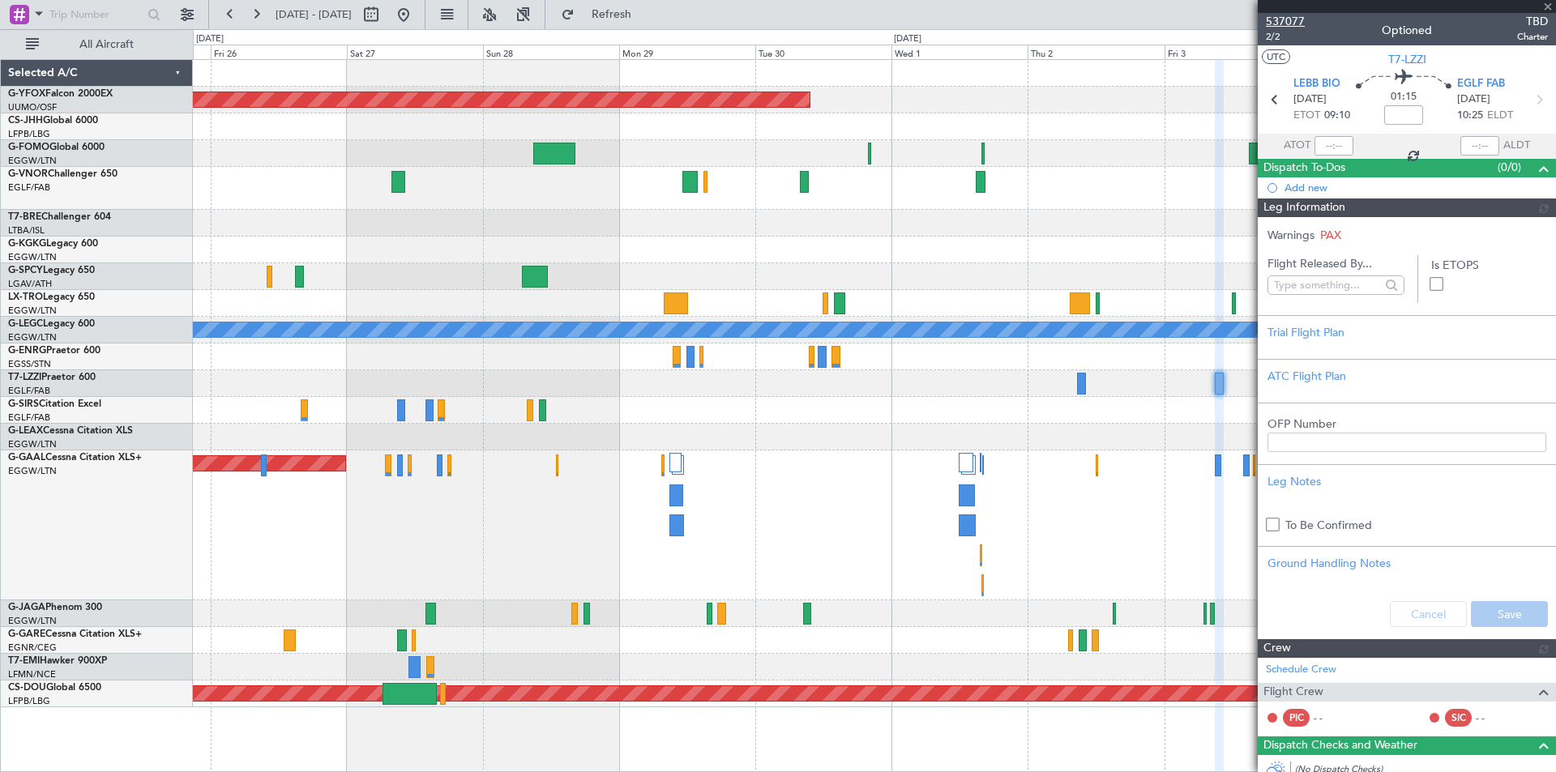
click at [1289, 15] on span "537077" at bounding box center [1285, 21] width 39 height 17
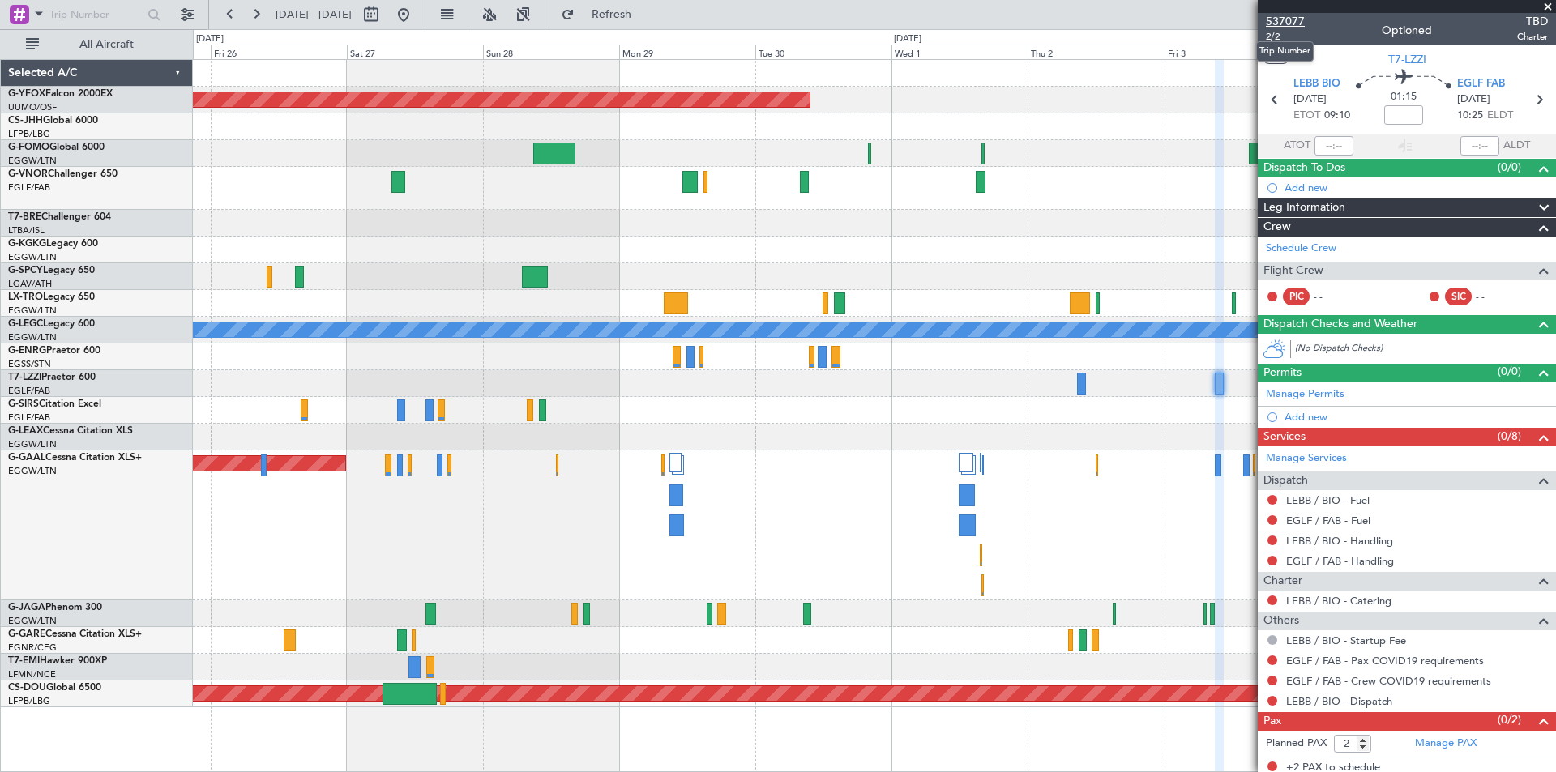
click at [1289, 19] on span "537077" at bounding box center [1285, 21] width 39 height 17
click at [1285, 22] on span "537077" at bounding box center [1285, 21] width 39 height 17
click at [1552, 7] on span at bounding box center [1548, 7] width 16 height 15
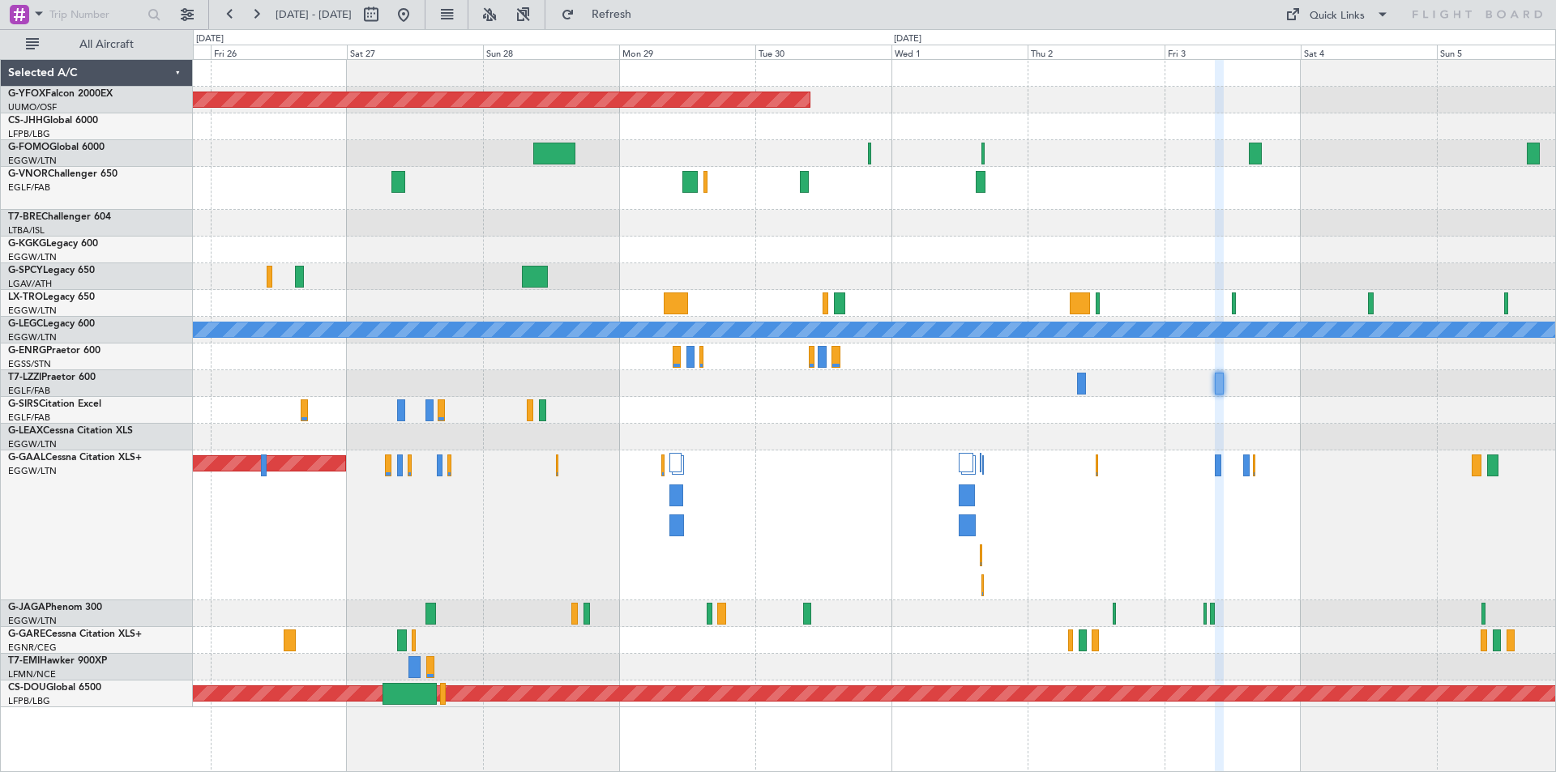
type input "0"
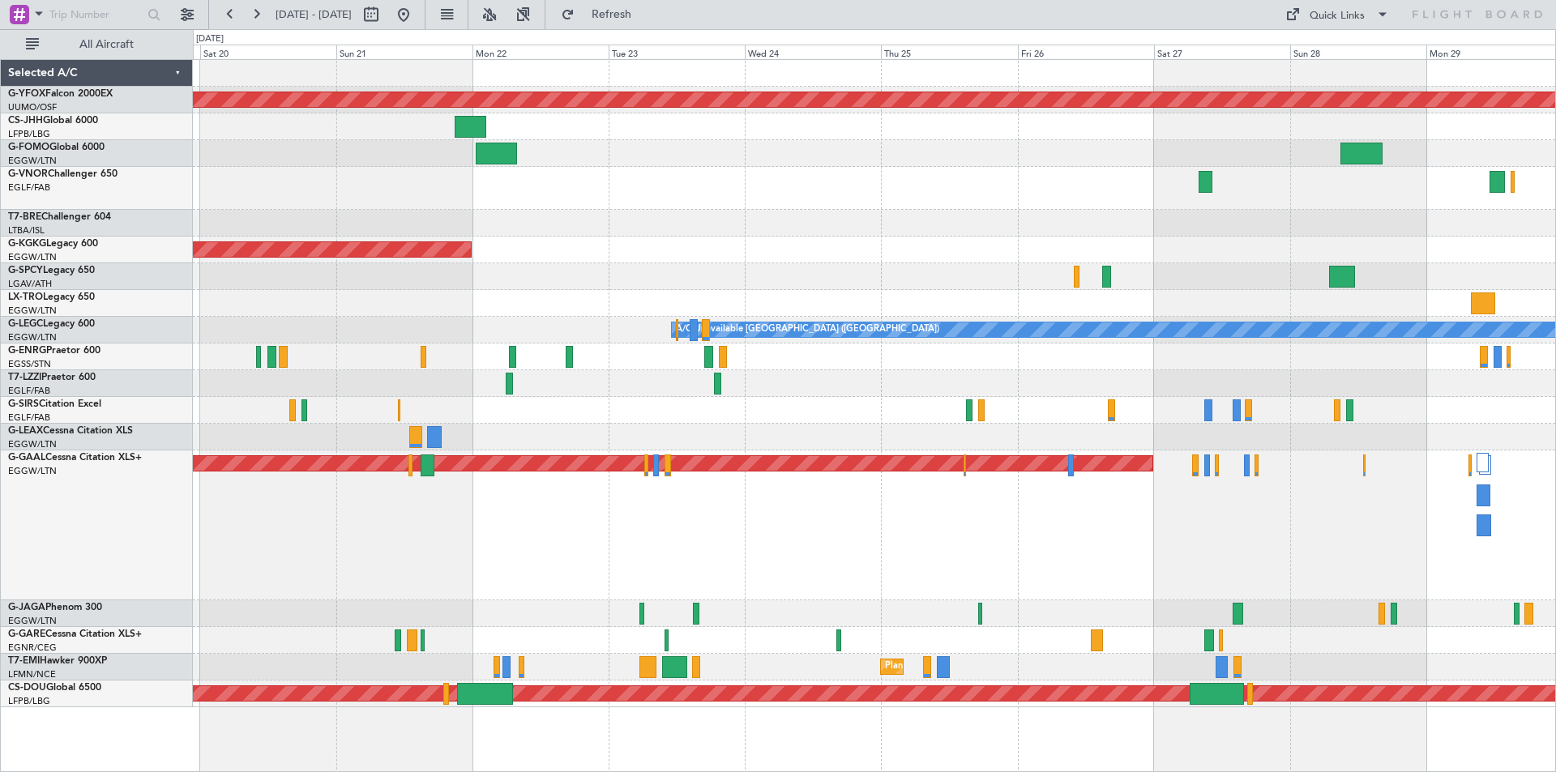
click at [1434, 246] on div "AOG Maint [GEOGRAPHIC_DATA] (Ataturk)" at bounding box center [874, 250] width 1362 height 27
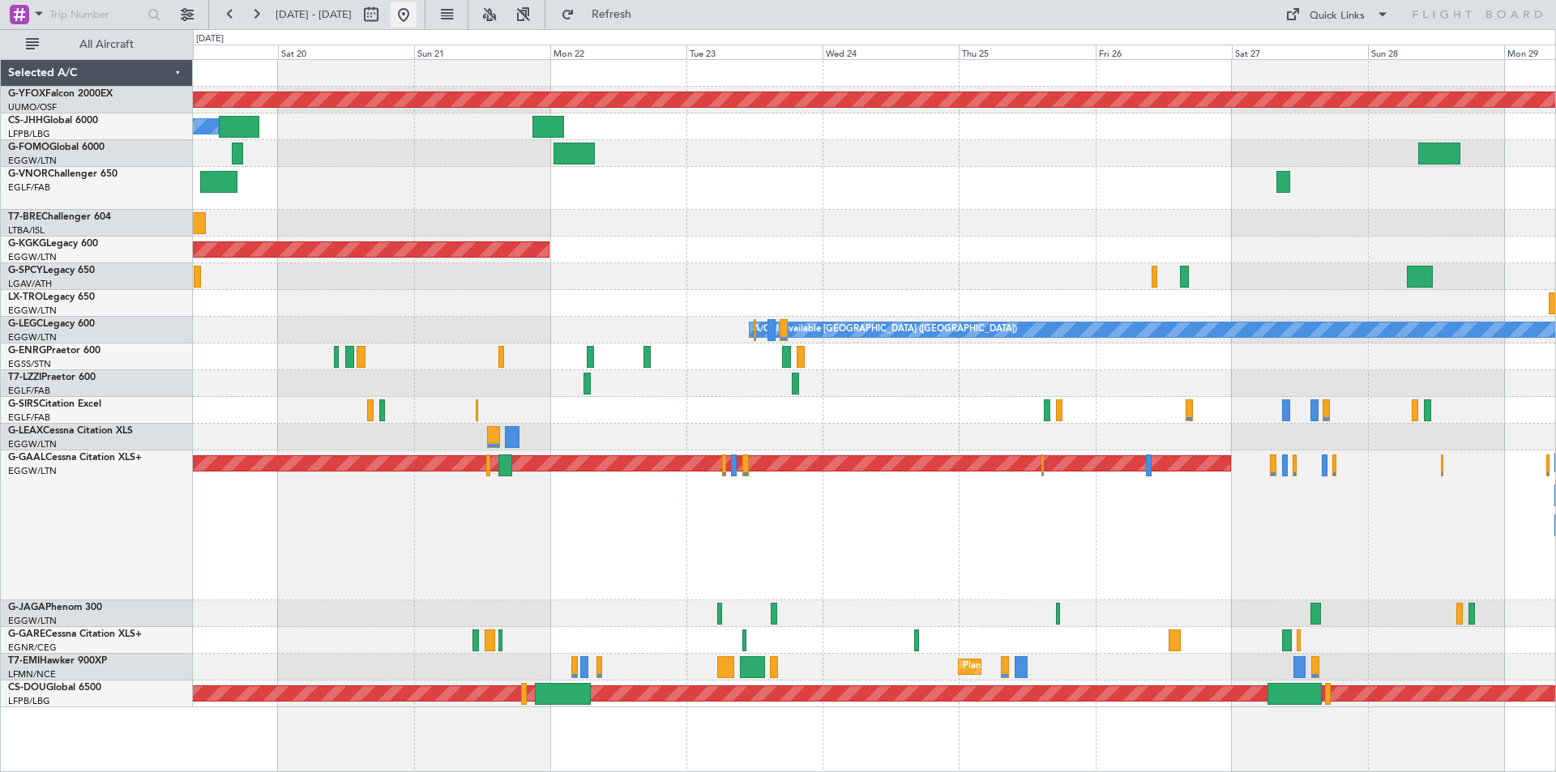
click at [417, 16] on button at bounding box center [404, 15] width 26 height 26
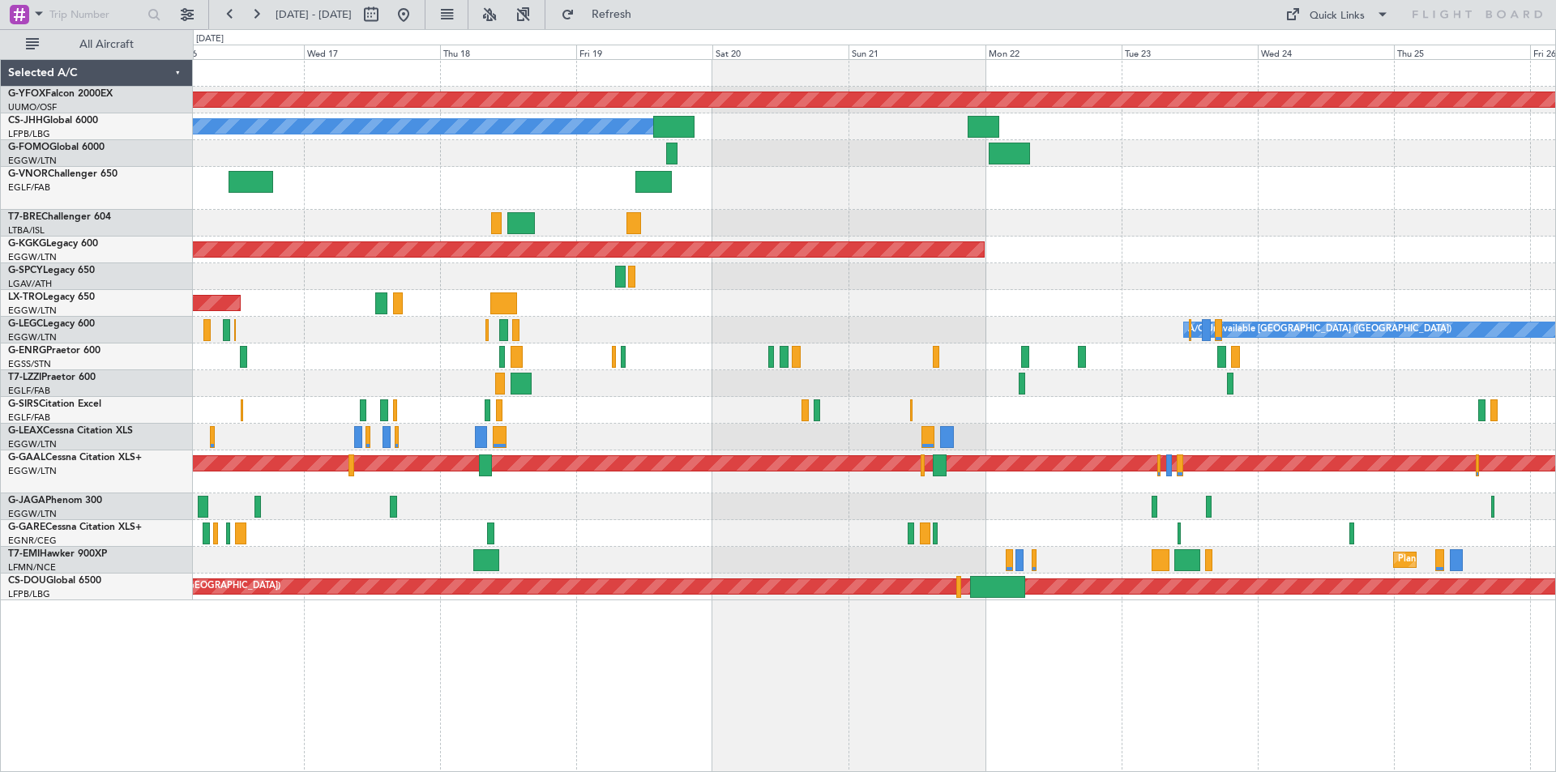
click at [567, 428] on div at bounding box center [874, 437] width 1362 height 27
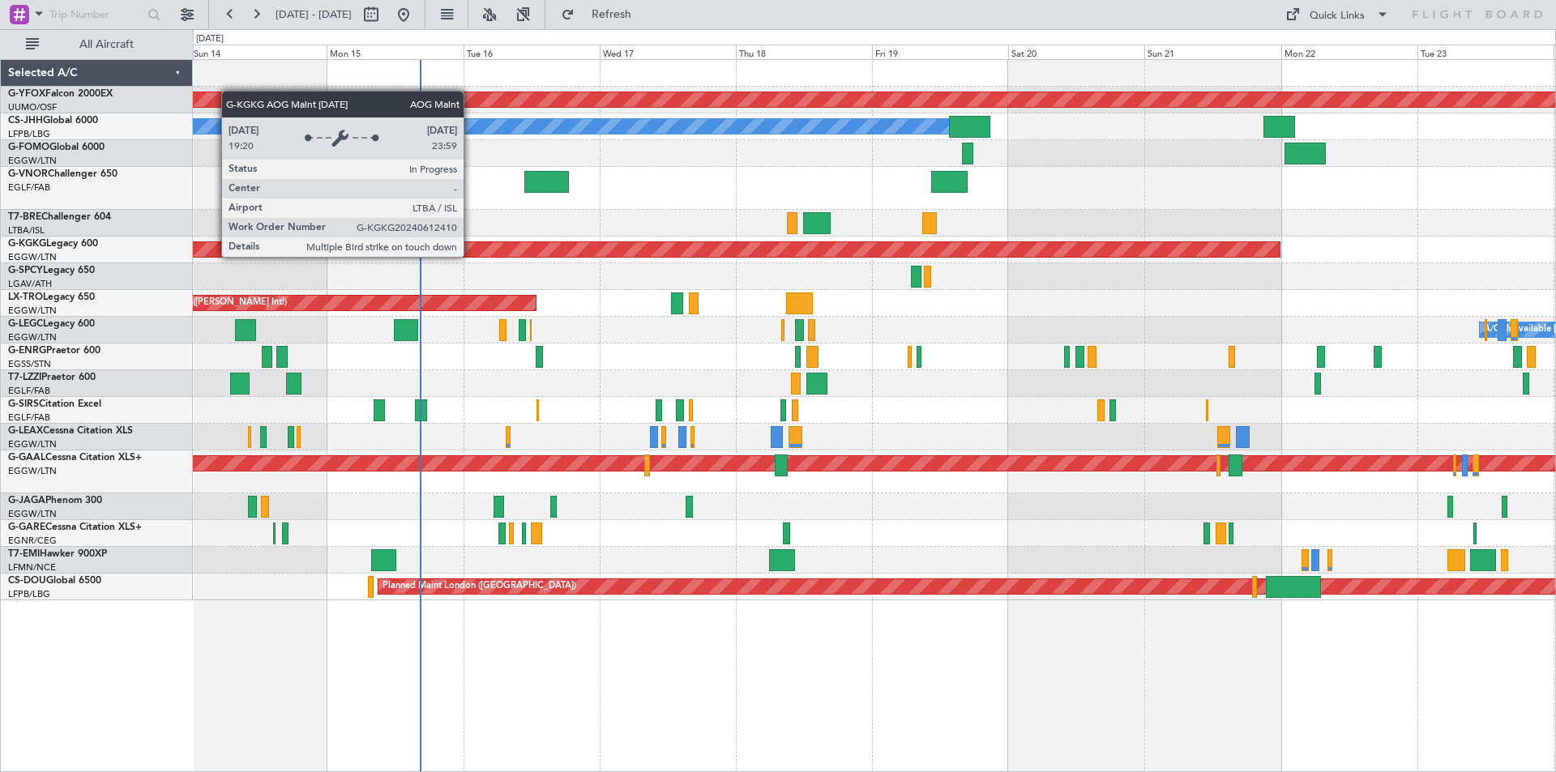
click at [1060, 246] on div "AOG Maint [GEOGRAPHIC_DATA] (Ataturk)" at bounding box center [55, 249] width 2448 height 15
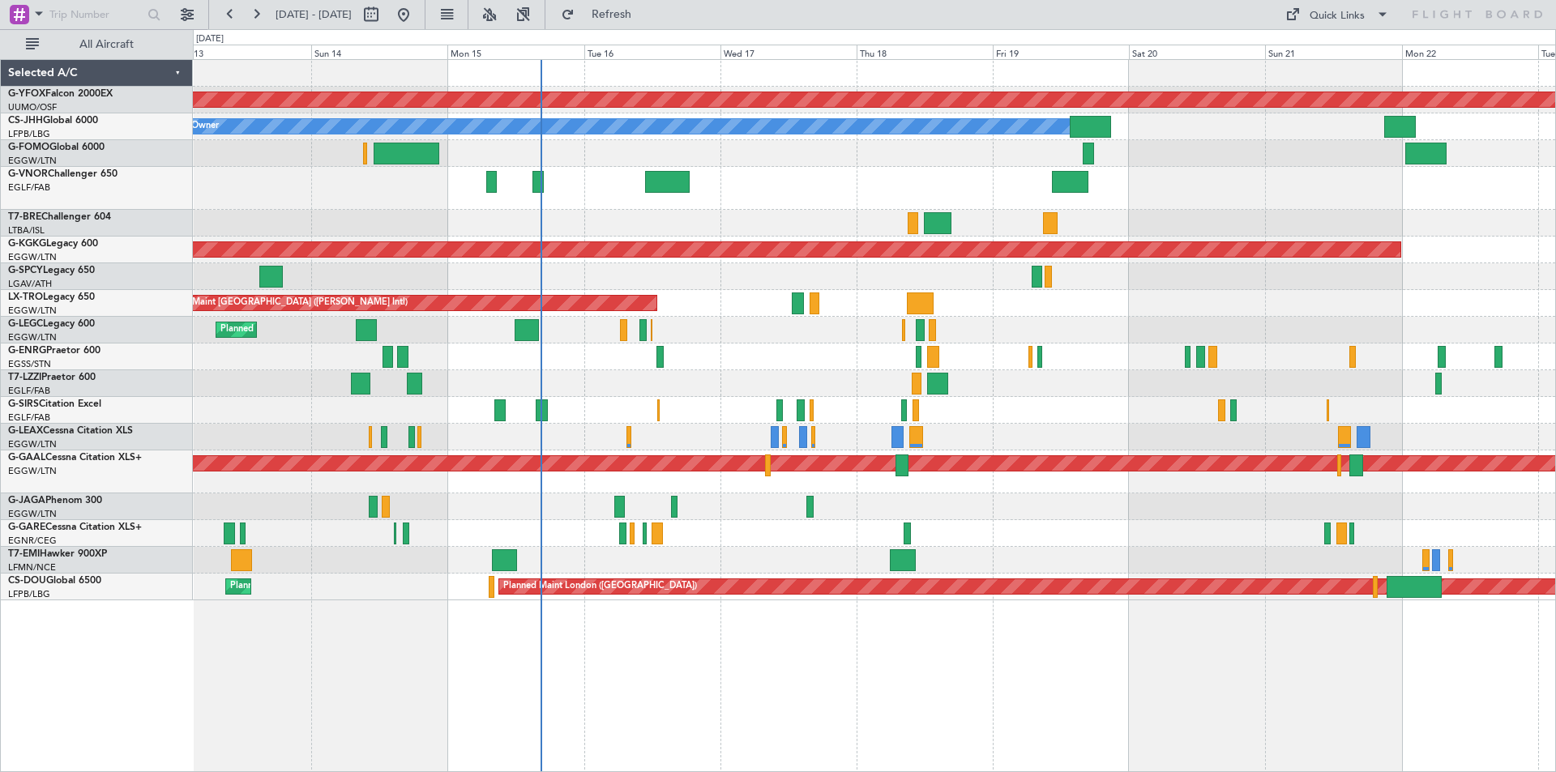
click at [1079, 519] on div "AOG Maint Ostafyevo Planned Maint [GEOGRAPHIC_DATA] ([GEOGRAPHIC_DATA]) Owner P…" at bounding box center [874, 330] width 1362 height 541
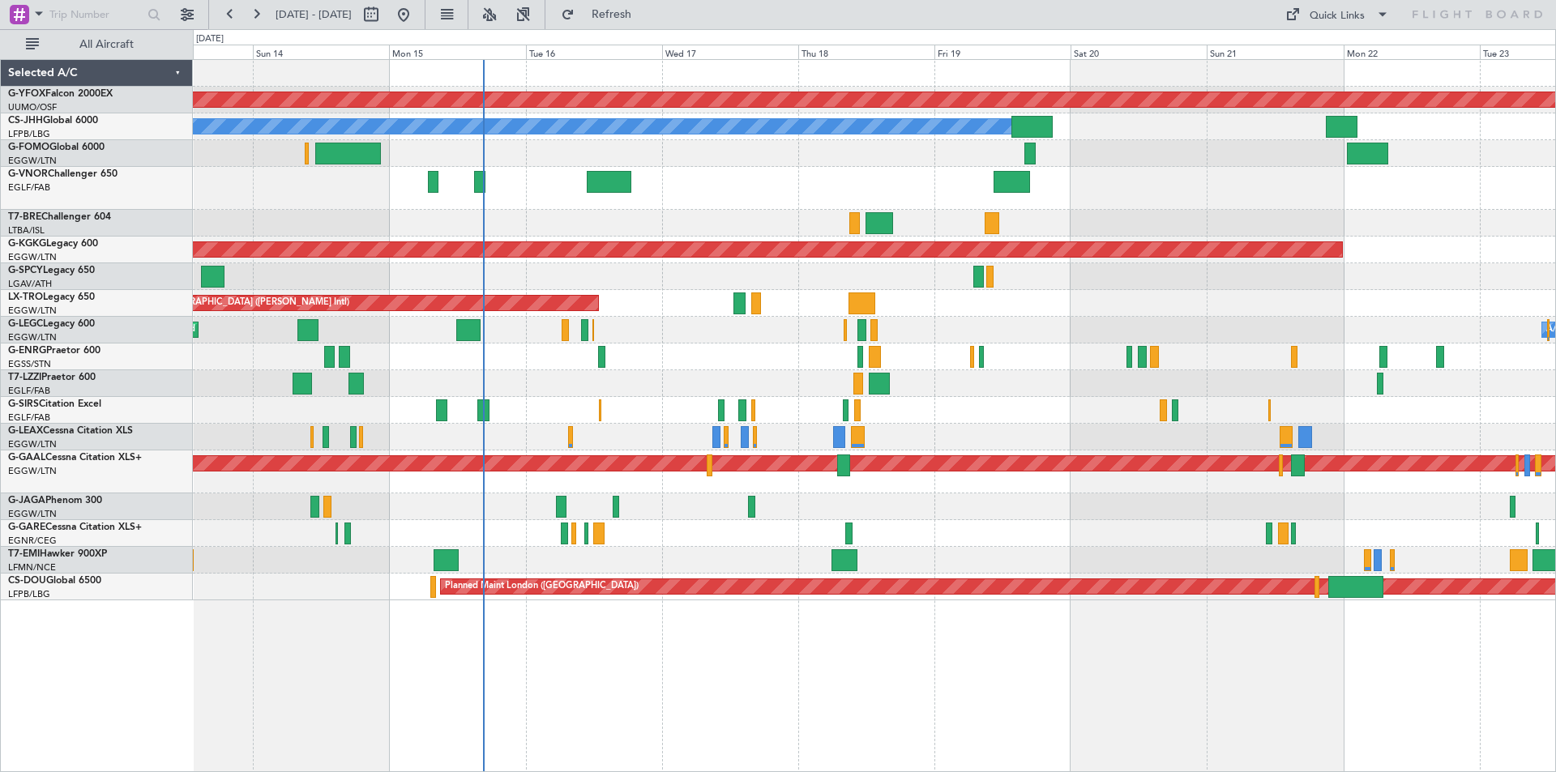
click at [1073, 435] on div at bounding box center [874, 437] width 1362 height 27
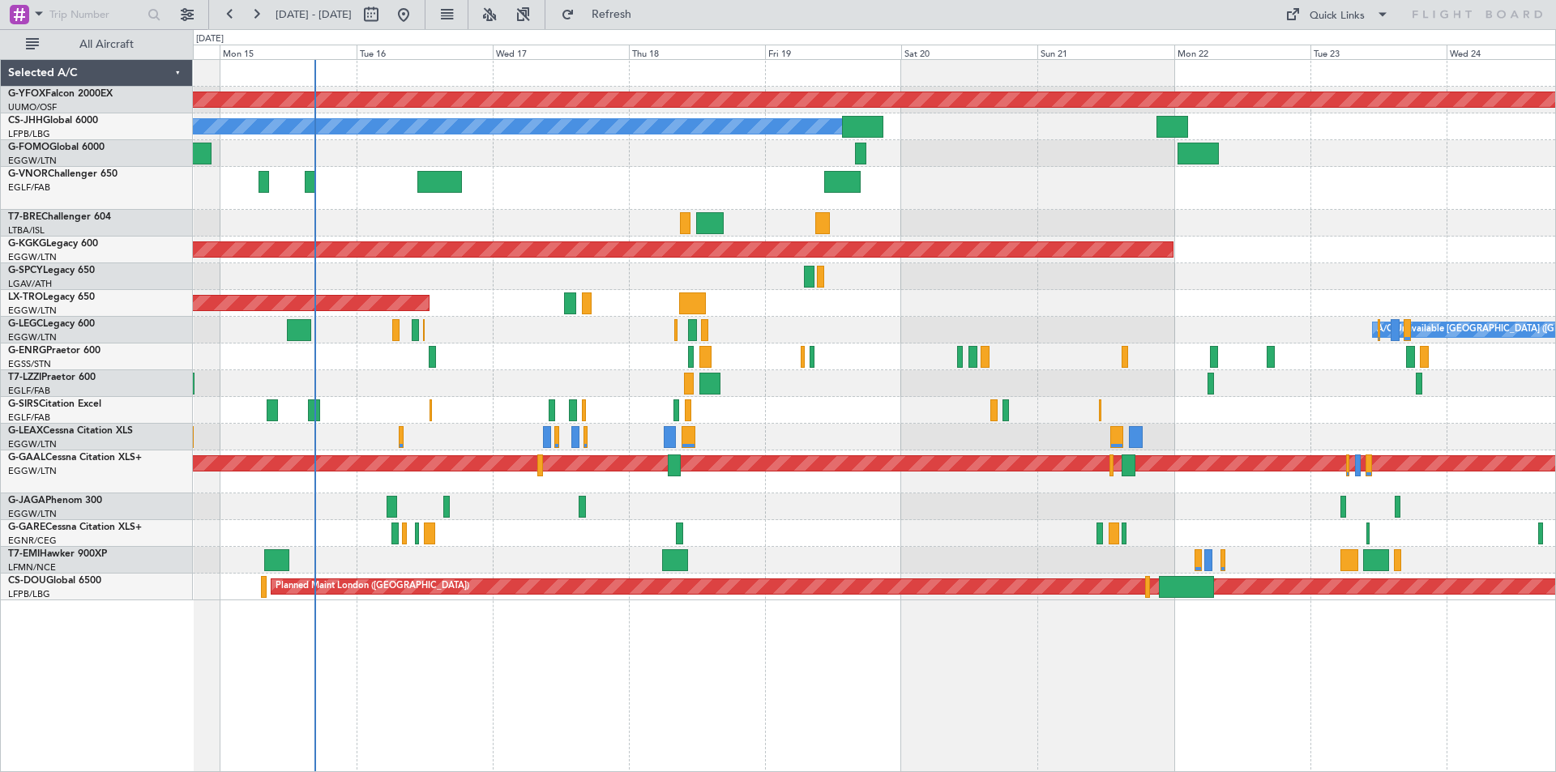
click at [758, 568] on div "Planned Maint [GEOGRAPHIC_DATA]" at bounding box center [874, 560] width 1362 height 27
